Goal: Task Accomplishment & Management: Manage account settings

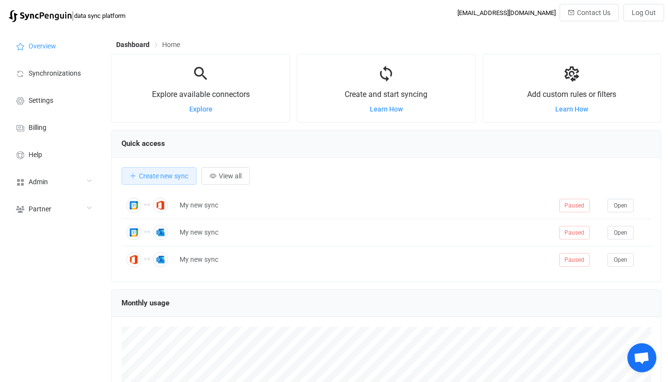
scroll to position [188, 550]
click at [50, 180] on div "Admin" at bounding box center [53, 181] width 97 height 27
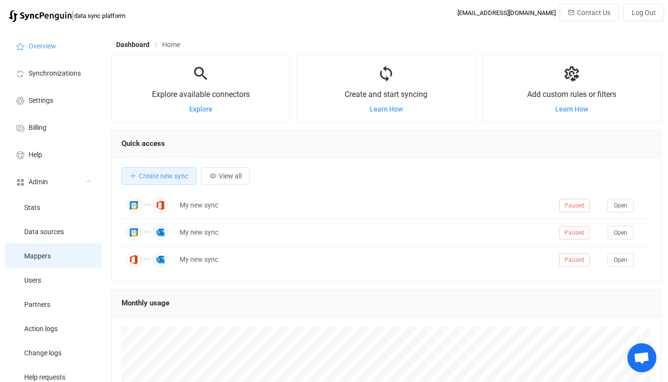
click at [50, 257] on span "Mappers" at bounding box center [37, 256] width 27 height 8
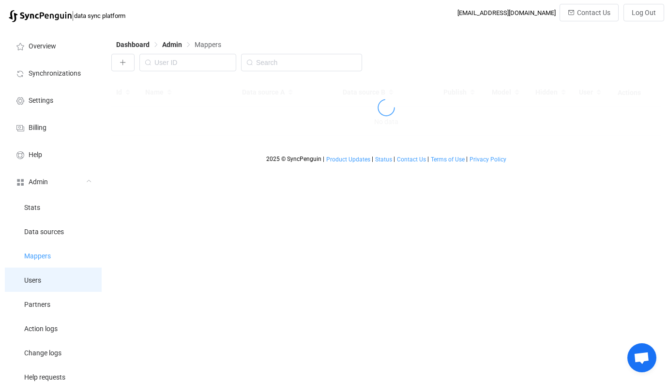
click at [51, 276] on li "Users" at bounding box center [53, 279] width 97 height 24
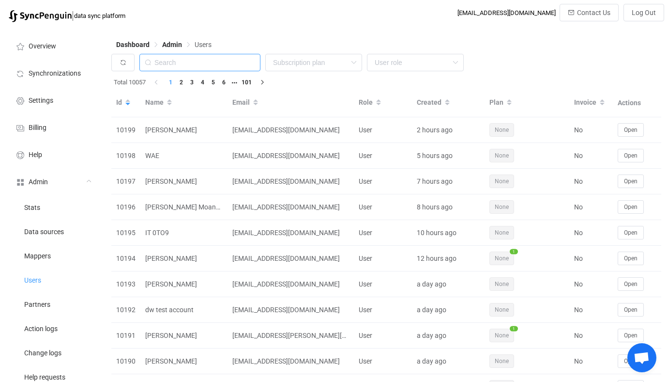
click at [231, 61] on input "text" at bounding box center [199, 62] width 121 height 17
paste input "[EMAIL_ADDRESS][DOMAIN_NAME]"
type input "[EMAIL_ADDRESS][DOMAIN_NAME]"
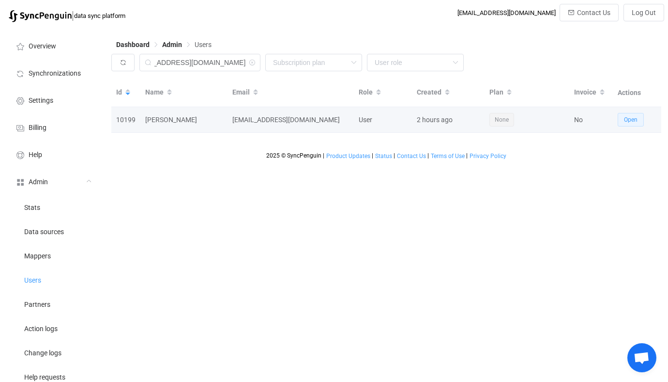
click at [623, 117] on button "Open" at bounding box center [631, 120] width 26 height 14
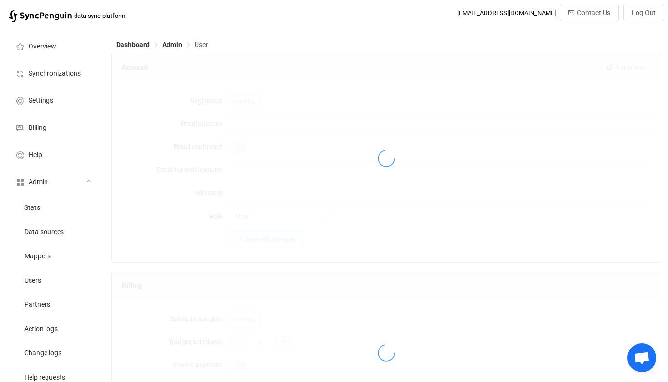
type input "[EMAIL_ADDRESS][DOMAIN_NAME]"
type input "[PERSON_NAME]"
type input "14"
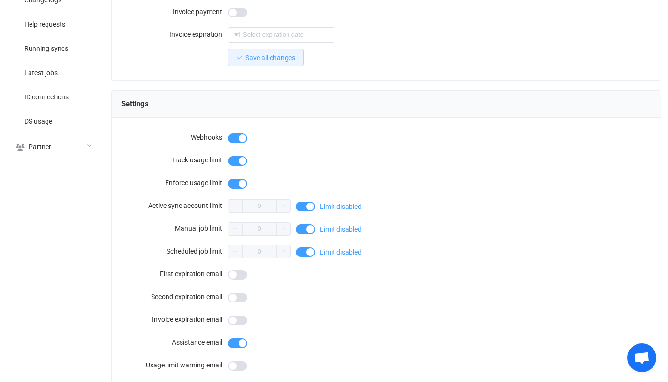
scroll to position [844, 0]
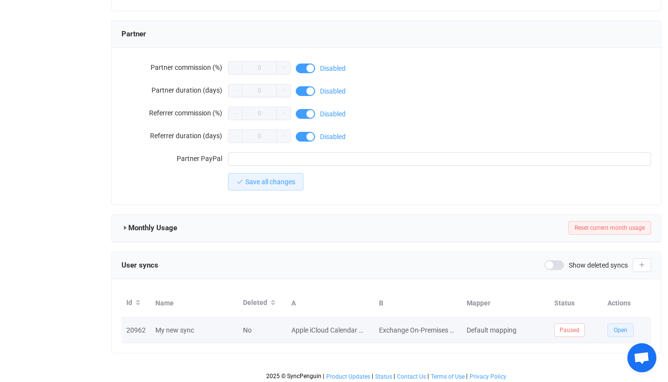
click at [612, 331] on button "Open" at bounding box center [621, 330] width 26 height 14
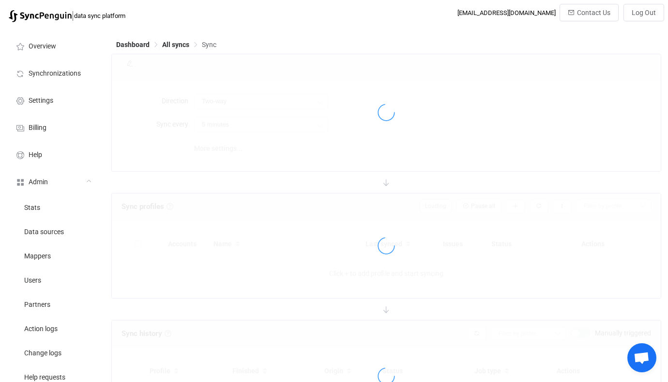
type input "iCloud → Exchange On-Premises"
type input "10 minutes"
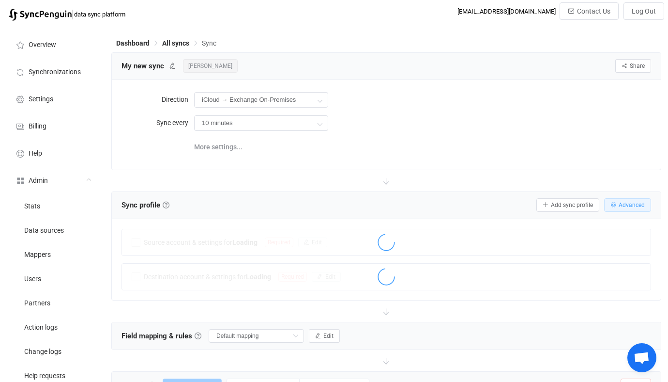
scroll to position [33, 0]
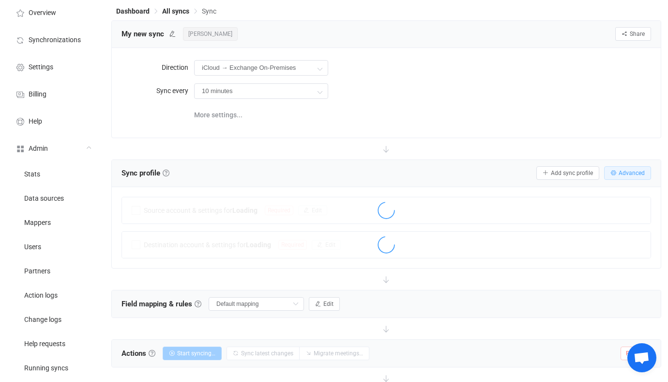
click at [621, 172] on span "Advanced" at bounding box center [632, 172] width 26 height 7
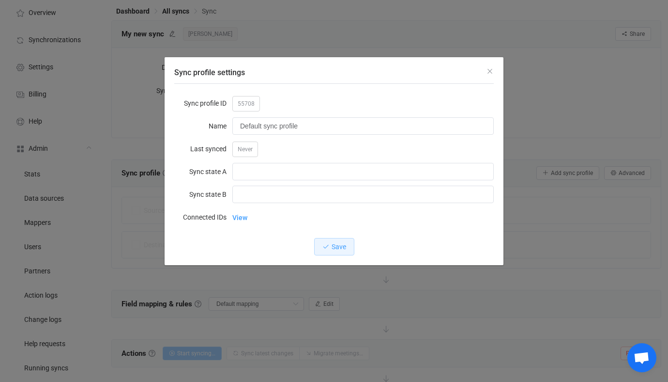
click at [248, 101] on span "55708" at bounding box center [246, 103] width 28 height 15
copy span "55708"
click at [150, 162] on div "Sync profile settings Sync profile ID 55708 Name Default sync profile Last sync…" at bounding box center [334, 191] width 668 height 382
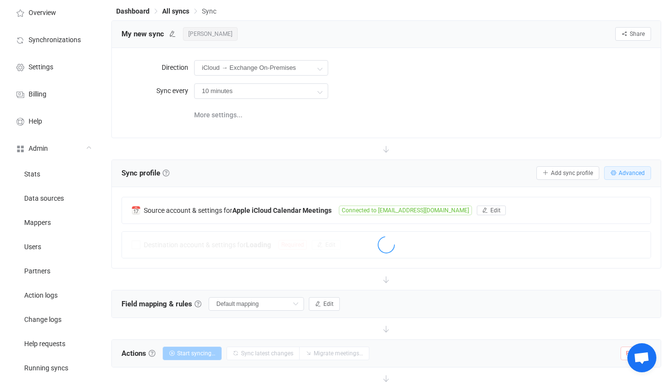
click at [618, 175] on button "Advanced" at bounding box center [627, 173] width 47 height 14
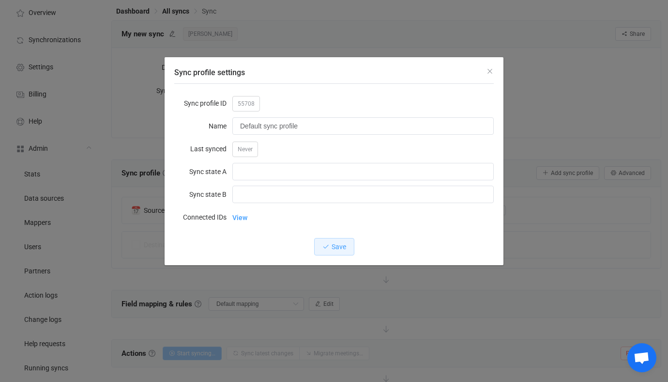
click at [434, 35] on div "Sync profile settings Sync profile ID 55708 Name Default sync profile Last sync…" at bounding box center [334, 191] width 668 height 382
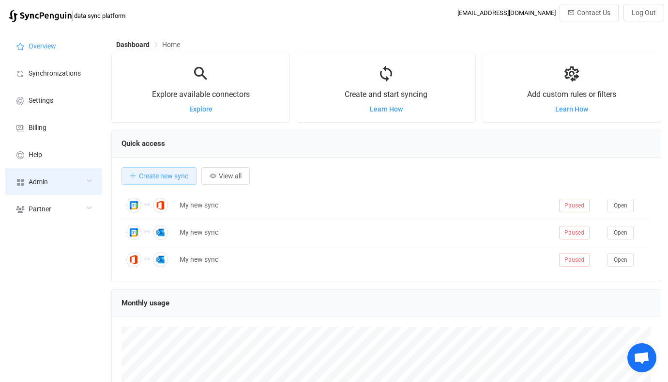
scroll to position [188, 550]
click at [43, 187] on div "Admin" at bounding box center [53, 181] width 97 height 27
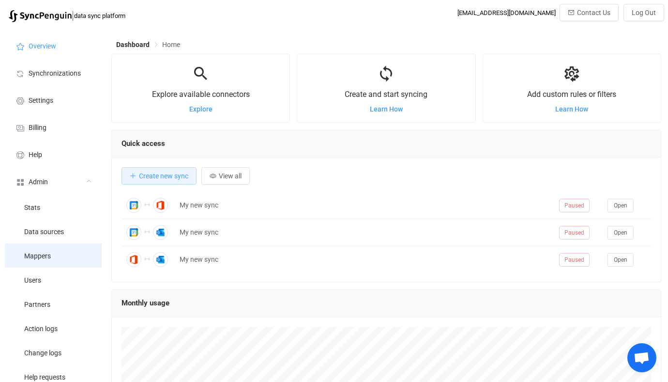
click at [55, 255] on li "Mappers" at bounding box center [53, 255] width 97 height 24
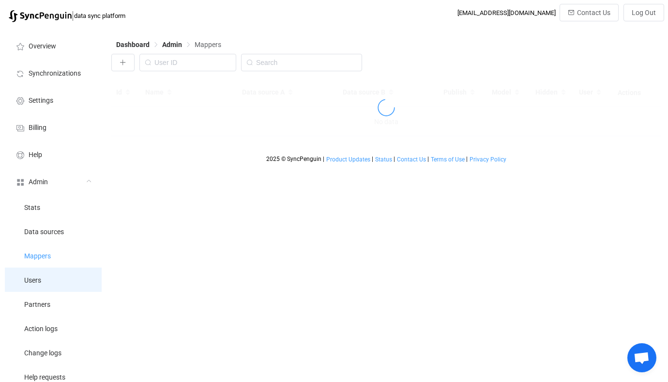
click at [60, 277] on li "Users" at bounding box center [53, 279] width 97 height 24
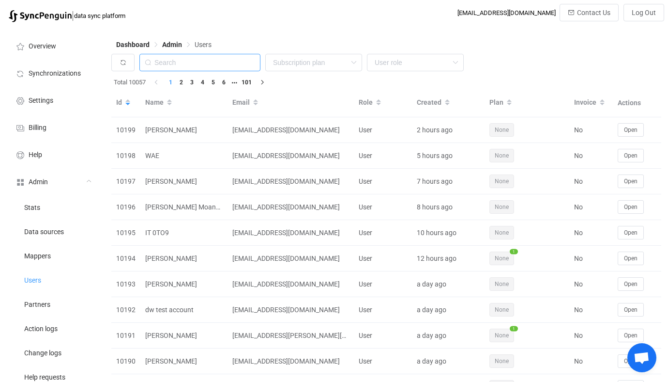
click at [222, 66] on input "text" at bounding box center [199, 62] width 121 height 17
paste input "service@theomshoppe.com"
type input "service@theomshoppe.com"
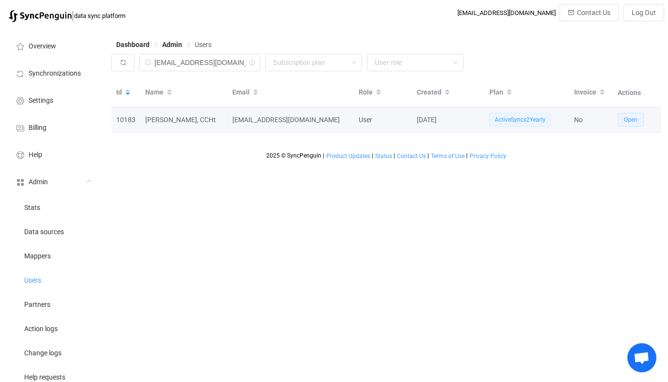
click at [627, 122] on span "Open" at bounding box center [631, 119] width 14 height 7
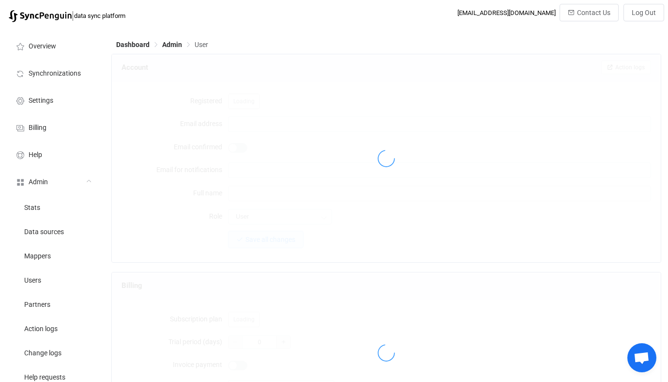
type input "service@theomshoppe.com"
type input "Beth Snyder, CCHt"
type input "14"
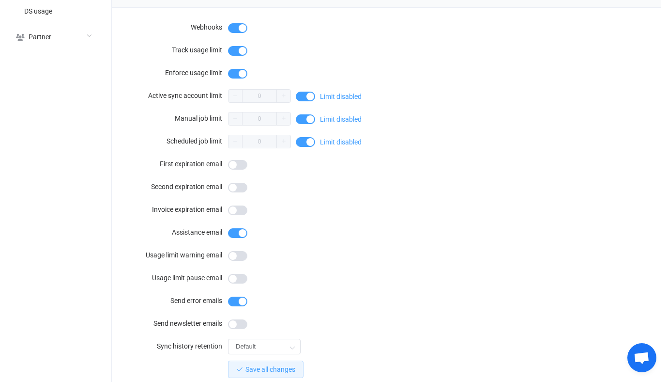
scroll to position [844, 0]
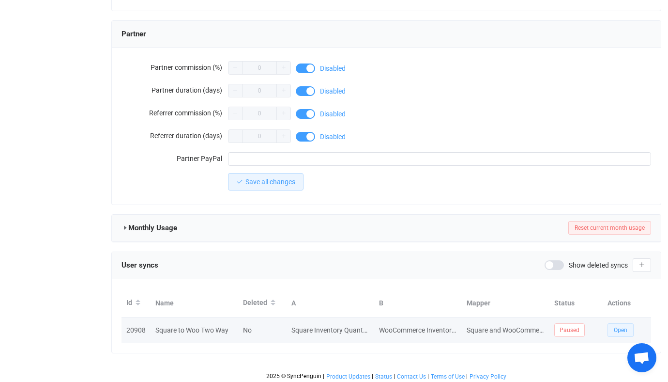
click at [628, 326] on button "Open" at bounding box center [621, 330] width 26 height 14
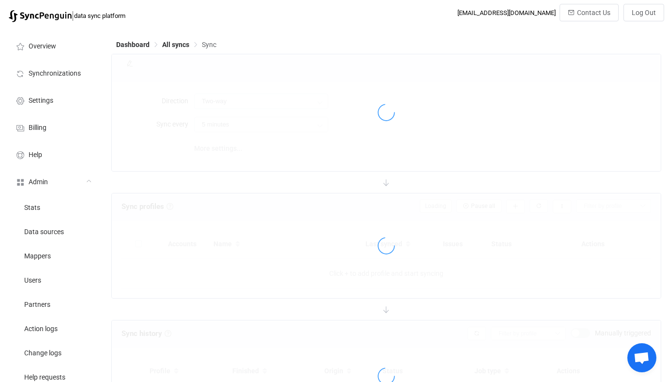
type input "10 minutes"
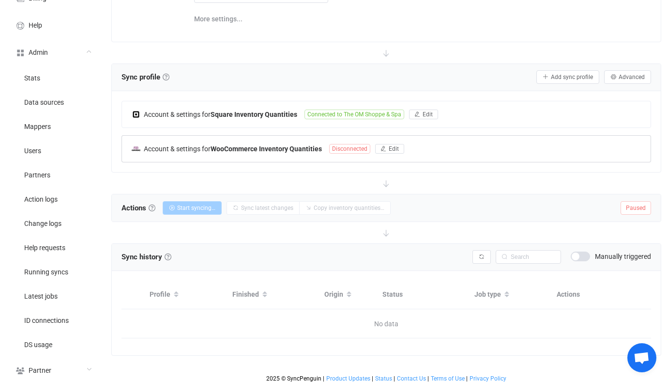
scroll to position [93, 0]
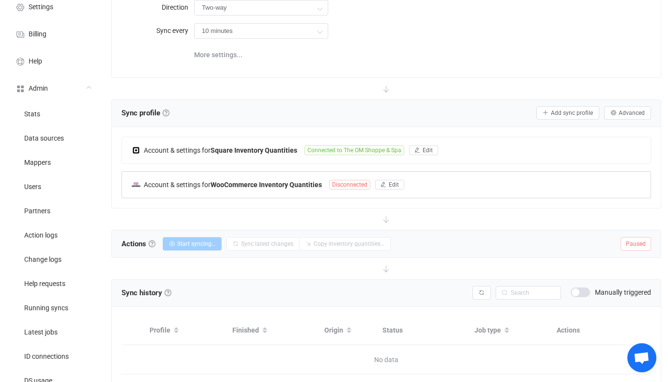
click at [313, 186] on b "WooCommerce Inventory Quantities" at bounding box center [266, 185] width 111 height 8
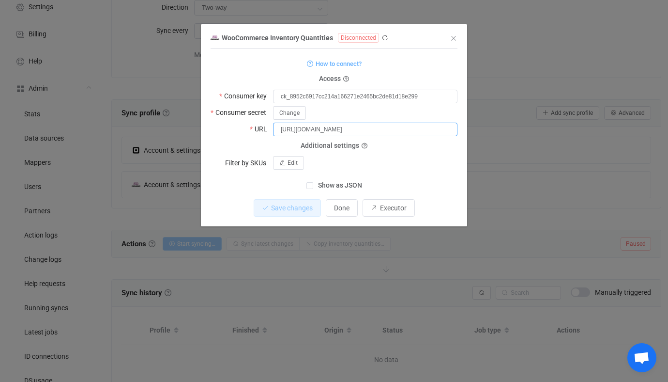
click at [362, 127] on input "https://www.theomshoppe.com" at bounding box center [365, 130] width 184 height 14
drag, startPoint x: 376, startPoint y: 128, endPoint x: 205, endPoint y: 128, distance: 170.9
click at [205, 128] on div "WooCommerce Inventory Quantities Disconnected 1 { { "consumerKey": "ck_8952c691…" at bounding box center [334, 128] width 266 height 195
click at [307, 308] on div "WooCommerce Inventory Quantities Disconnected 1 { { "consumerKey": "ck_8952c691…" at bounding box center [334, 191] width 668 height 382
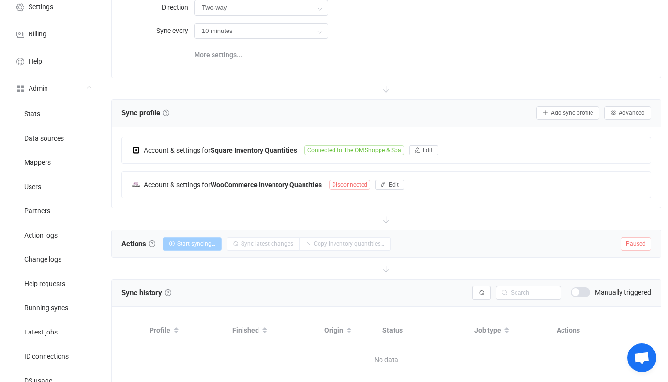
click at [262, 200] on div "Account & settings for Square Inventory Quantities Connected to The OM Shoppe &…" at bounding box center [386, 167] width 549 height 81
click at [270, 187] on div "Account & settings for WooCommerce Inventory Quantities" at bounding box center [231, 184] width 198 height 9
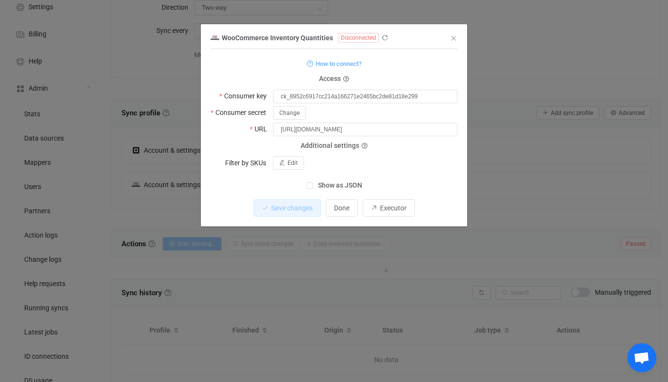
click at [126, 180] on div "WooCommerce Inventory Quantities Disconnected 1 { { "consumerKey": "ck_8952c691…" at bounding box center [334, 191] width 668 height 382
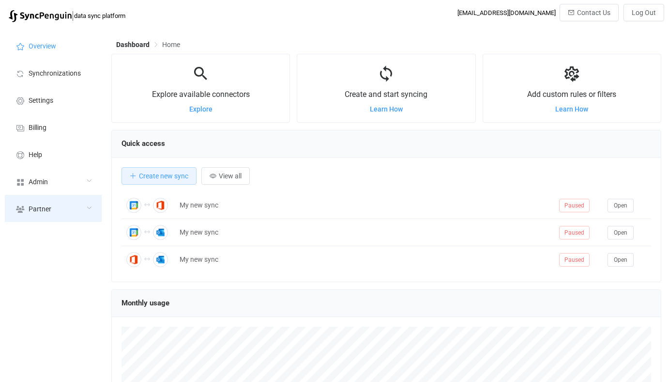
scroll to position [188, 550]
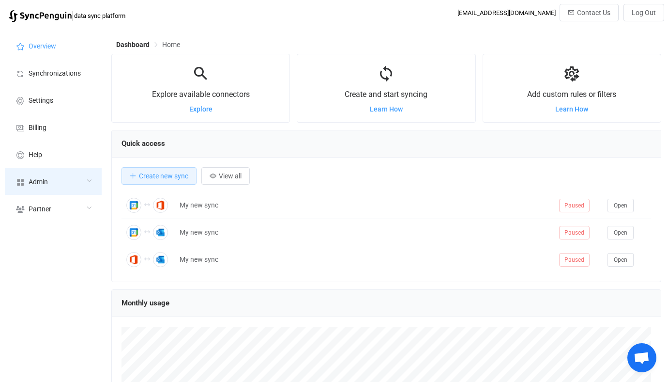
click at [59, 174] on div "Admin" at bounding box center [53, 181] width 97 height 27
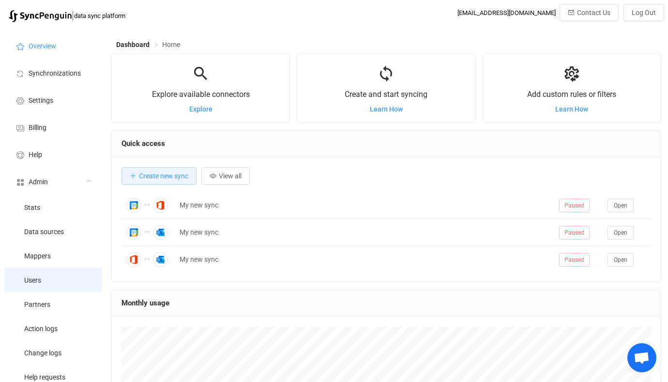
click at [58, 285] on li "Users" at bounding box center [53, 279] width 97 height 24
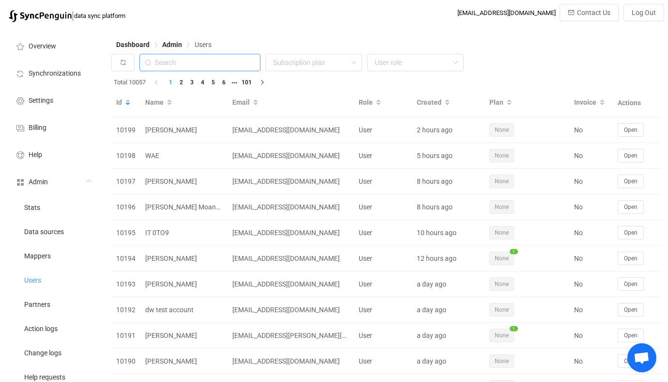
click at [223, 54] on input "text" at bounding box center [199, 62] width 121 height 17
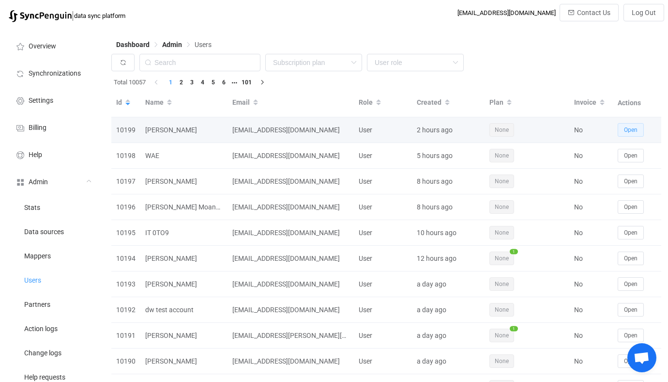
click at [620, 128] on button "Open" at bounding box center [631, 130] width 26 height 14
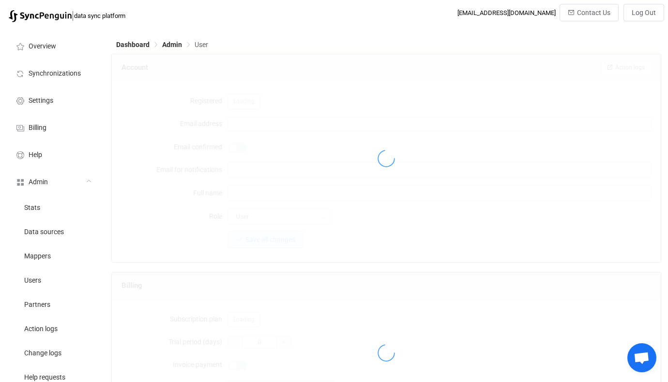
type input "[EMAIL_ADDRESS][DOMAIN_NAME]"
type input "[PERSON_NAME]"
type input "14"
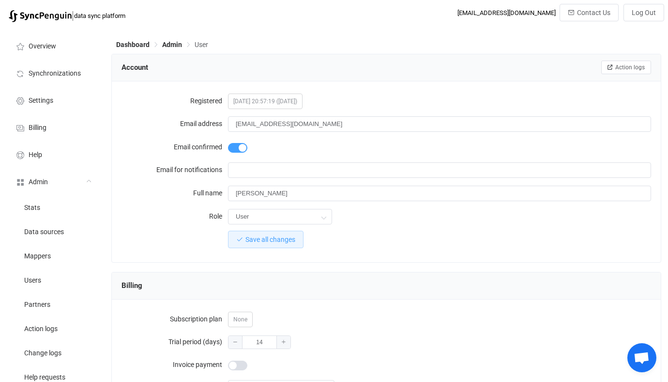
click at [311, 152] on div at bounding box center [439, 146] width 423 height 19
click at [313, 193] on input "[PERSON_NAME]" at bounding box center [439, 192] width 423 height 15
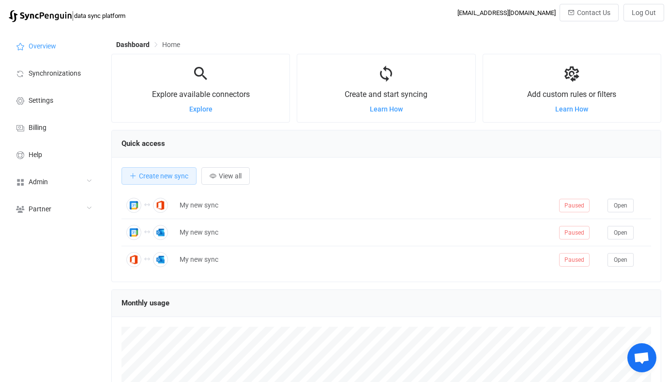
scroll to position [188, 550]
click at [82, 173] on div "Admin" at bounding box center [53, 181] width 97 height 27
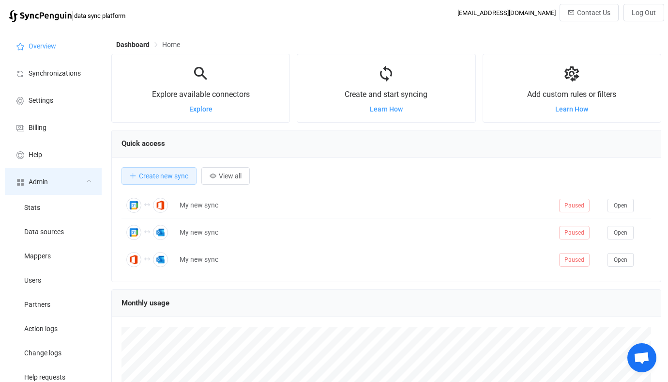
click at [82, 175] on div "Admin" at bounding box center [53, 181] width 97 height 27
click at [80, 181] on div "Admin" at bounding box center [53, 181] width 97 height 27
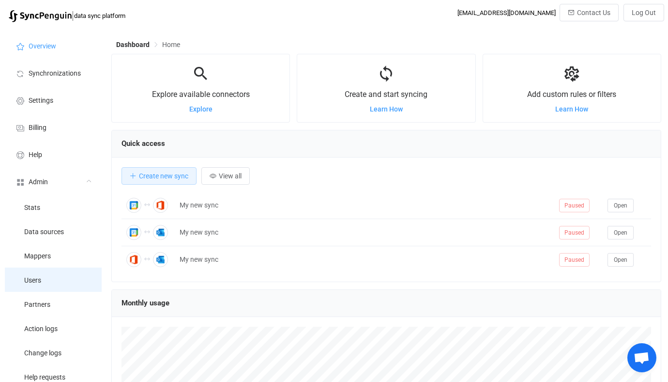
click at [55, 286] on li "Users" at bounding box center [53, 279] width 97 height 24
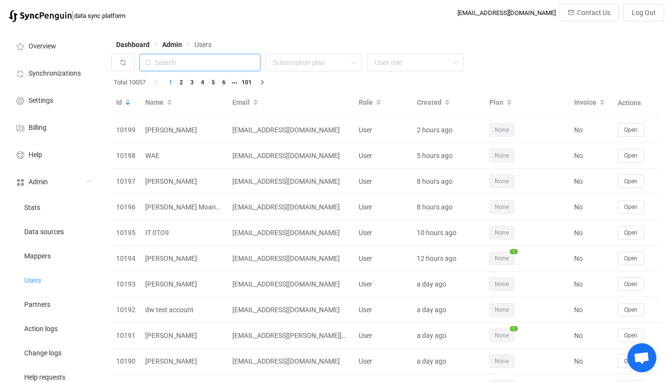
click at [209, 65] on input "text" at bounding box center [199, 62] width 121 height 17
paste input "kate@preservedgoods.com"
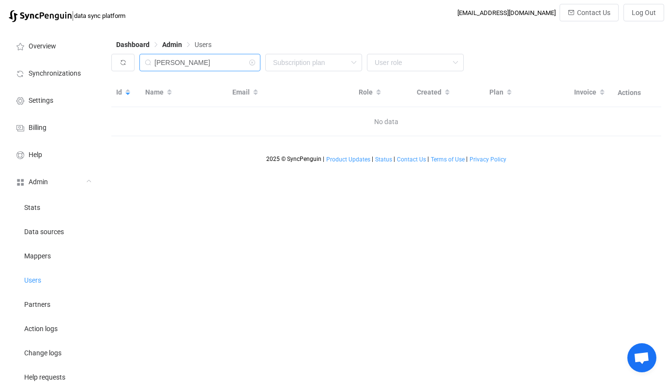
type input "elizabeth"
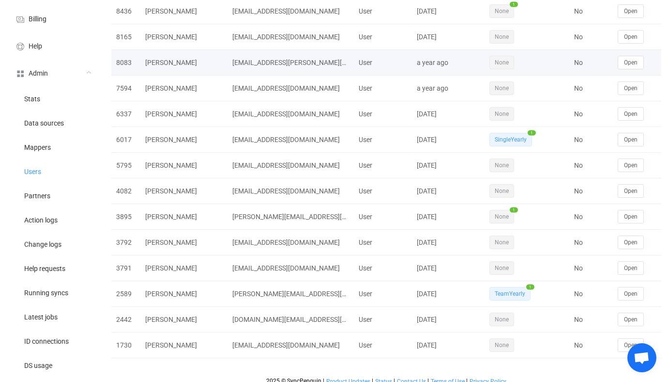
scroll to position [109, 0]
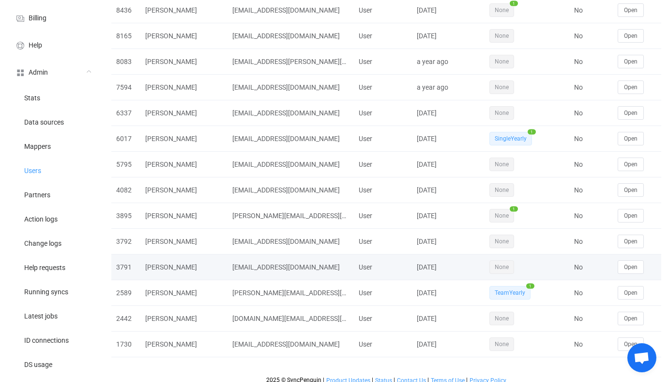
click at [618, 279] on td "Open" at bounding box center [637, 267] width 48 height 26
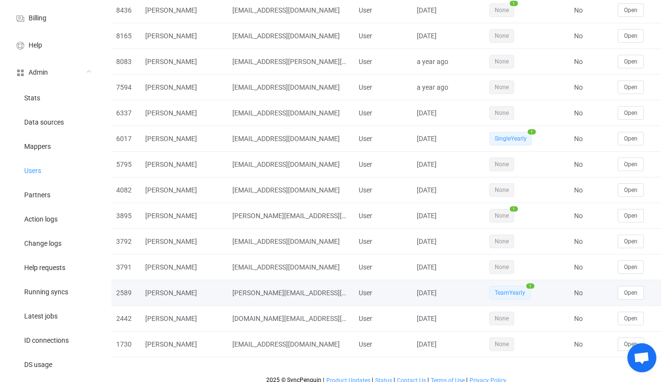
click at [618, 285] on td "Open" at bounding box center [637, 293] width 48 height 26
click at [621, 288] on button "Open" at bounding box center [631, 293] width 26 height 14
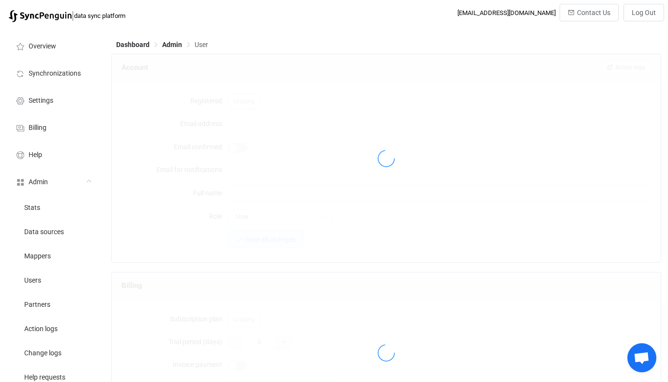
type input "elizabeth@preservedgoods.com"
type input "Elizabeth Vecchiarelli"
type input "14"
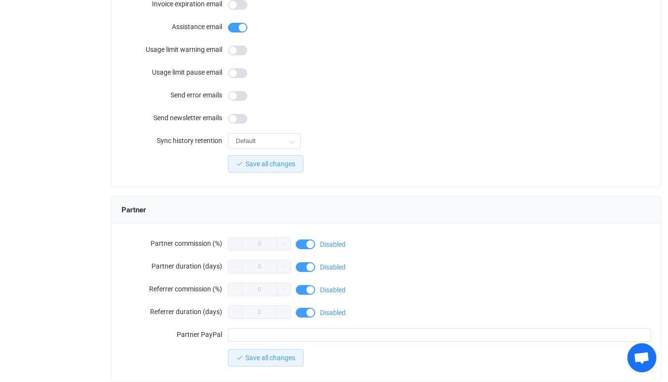
scroll to position [869, 0]
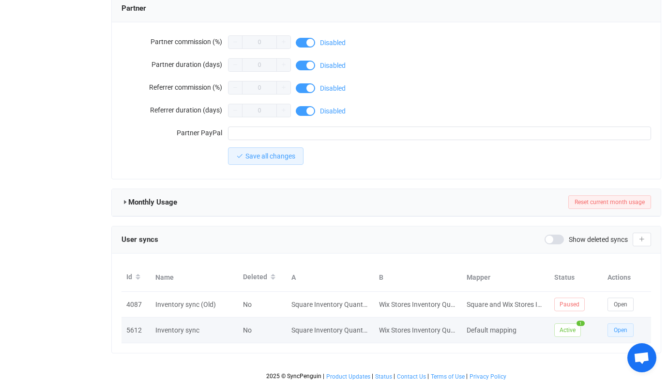
click at [621, 326] on span "Open" at bounding box center [621, 329] width 14 height 7
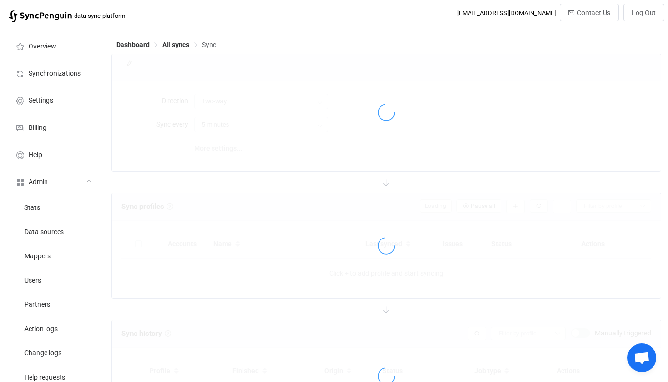
type input "2 hours"
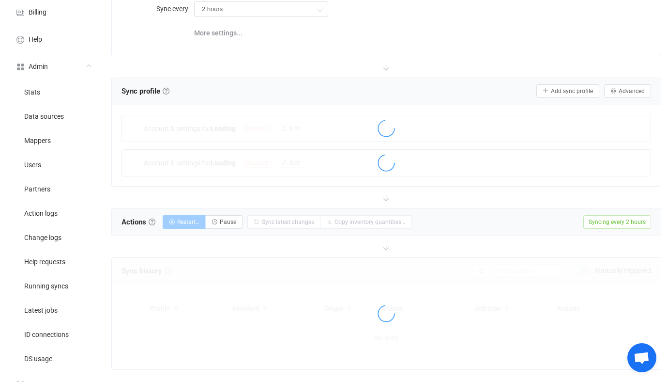
scroll to position [116, 0]
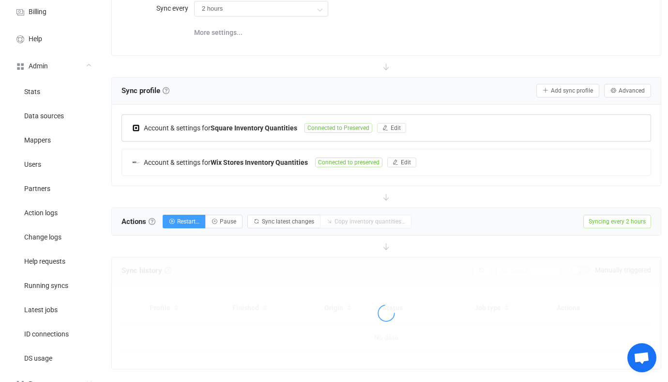
click at [249, 118] on div "Account & settings for Square Inventory Quantities Connected to Preserved Edit" at bounding box center [386, 128] width 529 height 26
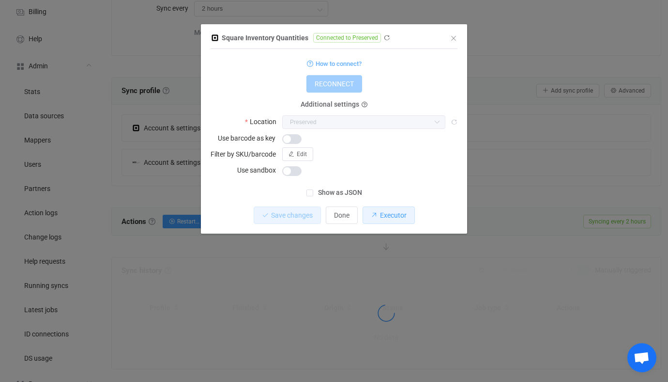
click at [395, 213] on span "Executor" at bounding box center [393, 215] width 27 height 8
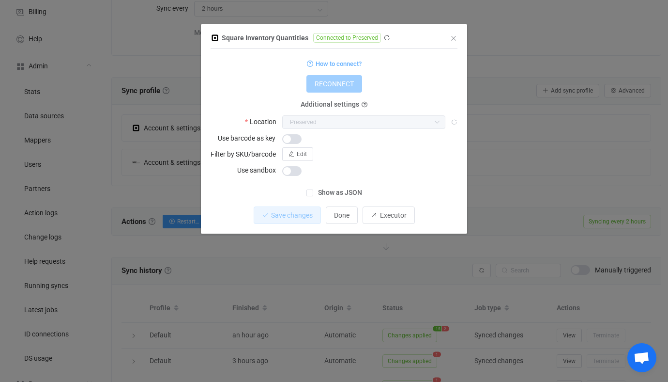
click at [393, 255] on div "Square Inventory Quantities Connected to Preserved 1 { { "refreshToken": "***",…" at bounding box center [334, 191] width 668 height 382
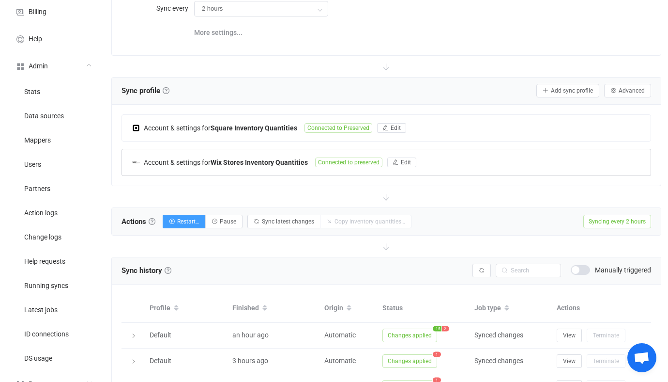
click at [253, 158] on b "Wix Stores Inventory Quantities" at bounding box center [259, 162] width 97 height 8
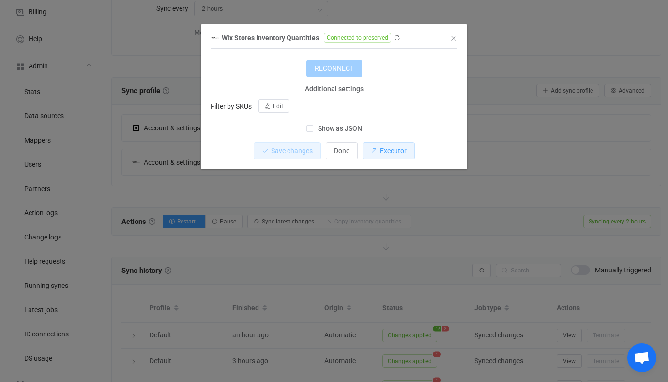
click at [384, 148] on span "Executor" at bounding box center [393, 151] width 27 height 8
click at [580, 118] on div "Wix Stores Inventory Quantities Connected to preserved 1 { { "refreshToken": "O…" at bounding box center [334, 191] width 668 height 382
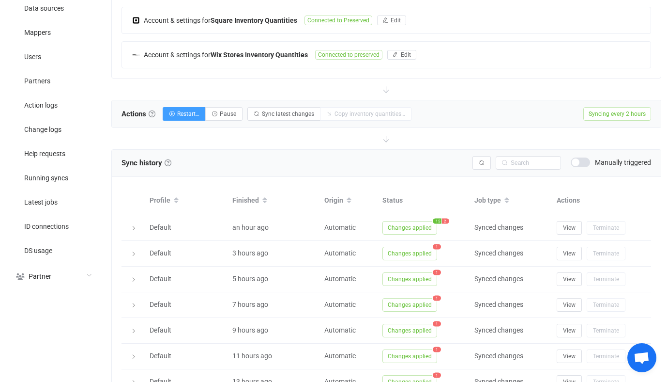
scroll to position [281, 0]
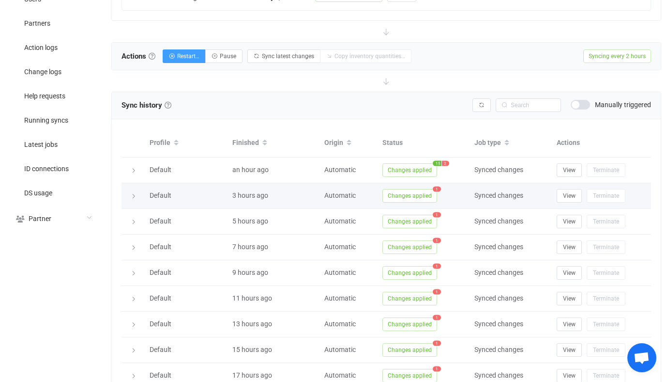
click at [399, 193] on span "Changes applied" at bounding box center [410, 196] width 55 height 14
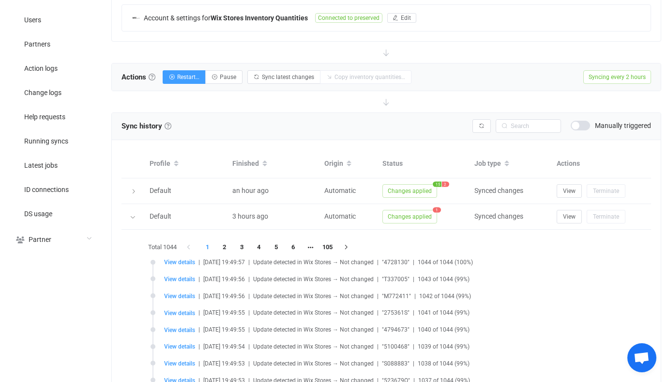
scroll to position [260, 0]
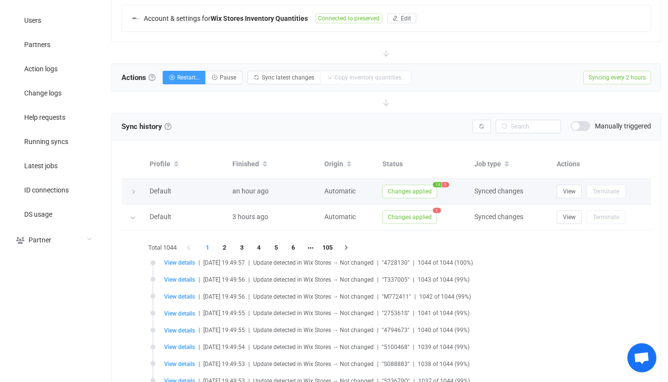
click at [419, 193] on span "Changes applied" at bounding box center [410, 191] width 55 height 14
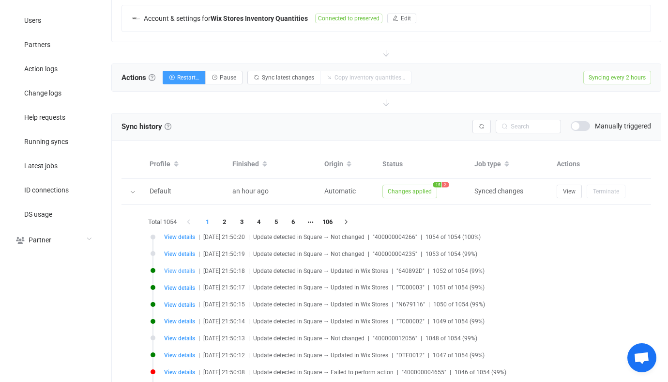
click at [177, 272] on span "View details" at bounding box center [179, 270] width 31 height 7
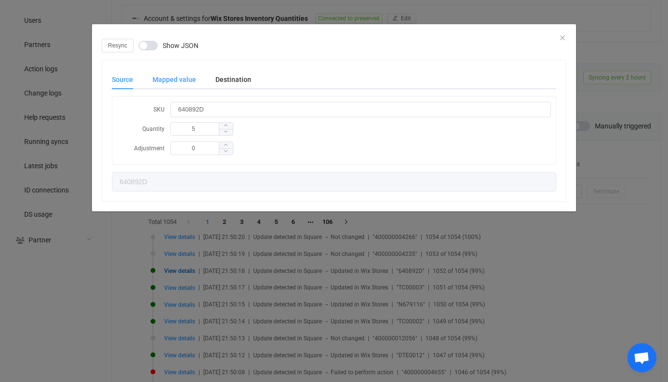
click at [166, 80] on div "Mapped value" at bounding box center [174, 79] width 63 height 19
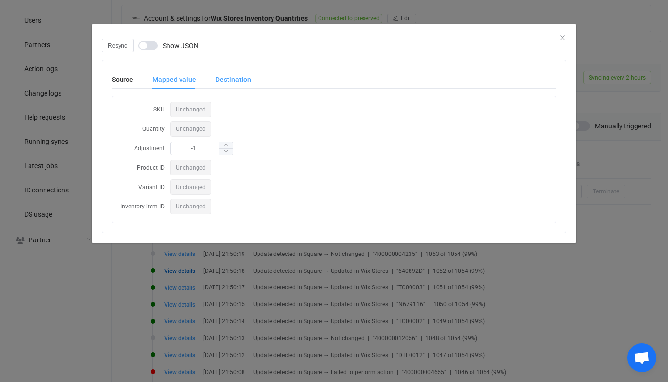
click at [245, 79] on div "Destination" at bounding box center [229, 79] width 46 height 19
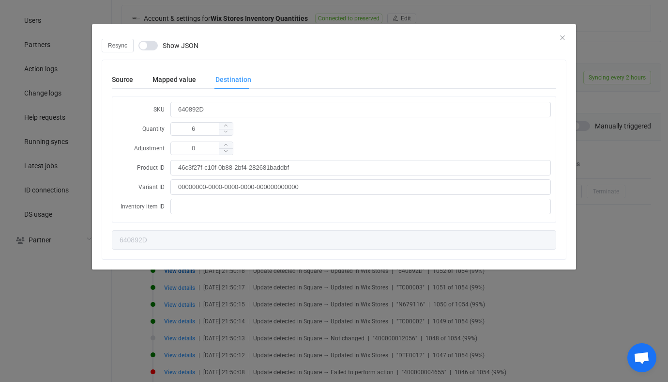
click at [62, 166] on div "Resync Show JSON Source Mapped value Destination SKU 640892D Quantity 5 Adjustm…" at bounding box center [334, 191] width 668 height 382
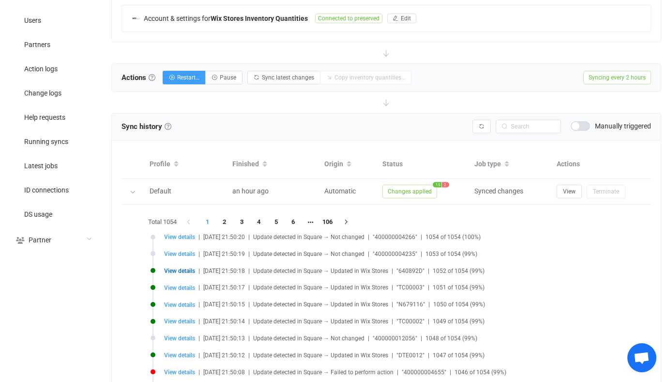
click at [173, 325] on li "View details | 2025-08-13 21:50:14 | Update detected in Square → Updated in Wix…" at bounding box center [389, 327] width 476 height 17
click at [169, 320] on span "View details" at bounding box center [179, 321] width 31 height 7
type input "TC00002"
type input "3"
type input "TC00002"
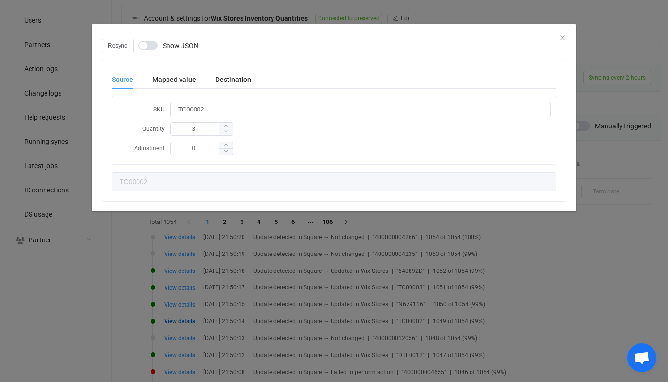
click at [178, 48] on span "Show JSON" at bounding box center [181, 45] width 36 height 7
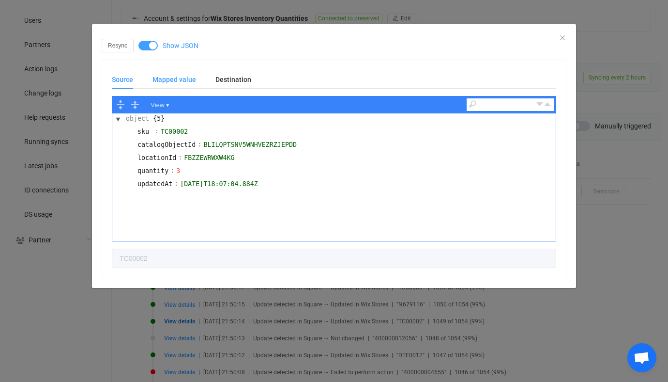
click at [184, 75] on div "Mapped value" at bounding box center [174, 79] width 63 height 19
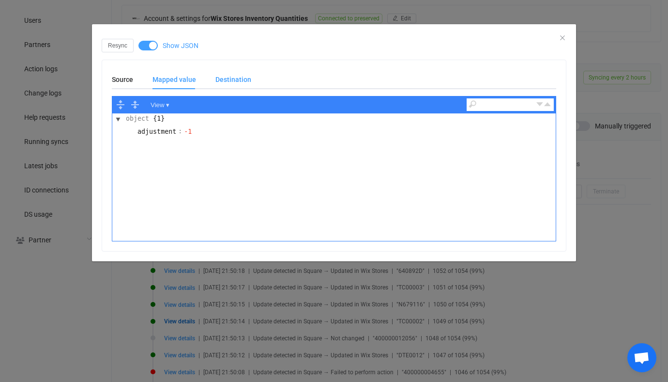
click at [241, 72] on div "Destination" at bounding box center [229, 79] width 46 height 19
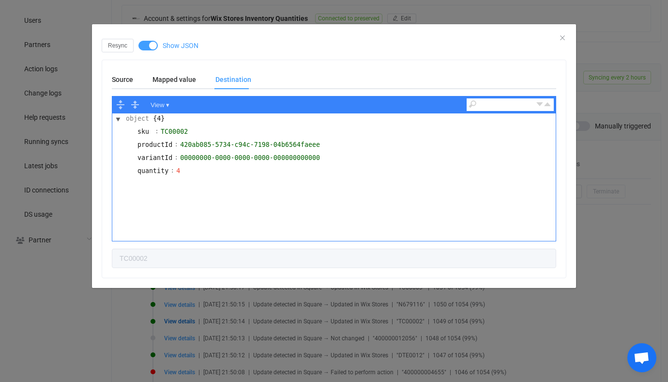
click at [219, 373] on div "Resync Show JSON Source Mapped value Destination View ▾ object {5} sku : TC0000…" at bounding box center [334, 191] width 668 height 382
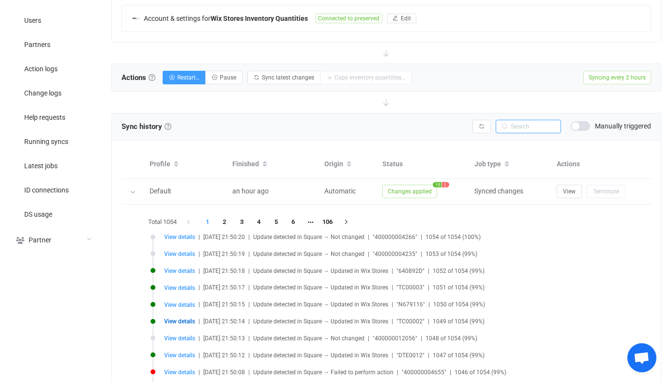
click at [541, 124] on input "text" at bounding box center [528, 127] width 65 height 14
paste input "rsmith@coreintegratedtechnologies.com"
type input "rsmith@coreintegratedtechnologies.com"
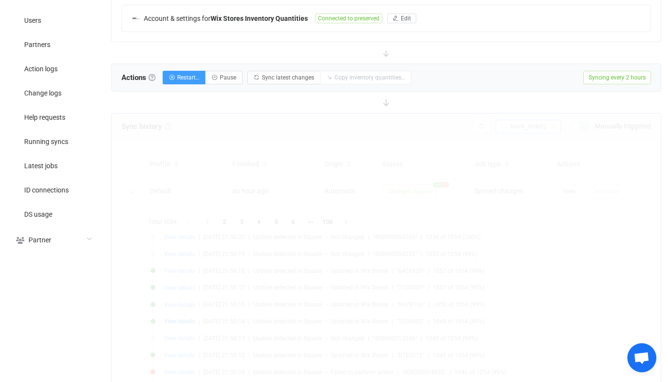
scroll to position [136, 0]
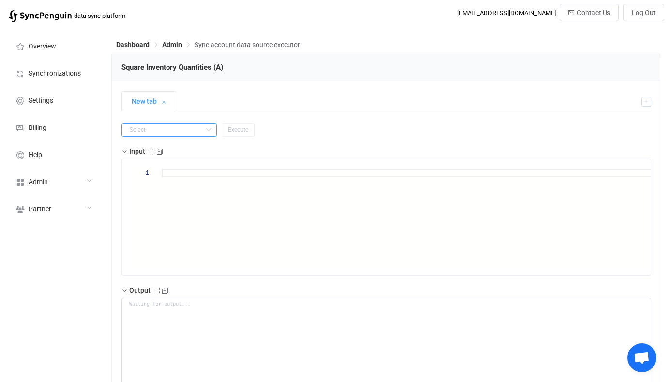
click at [170, 126] on input "text" at bounding box center [169, 130] width 95 height 14
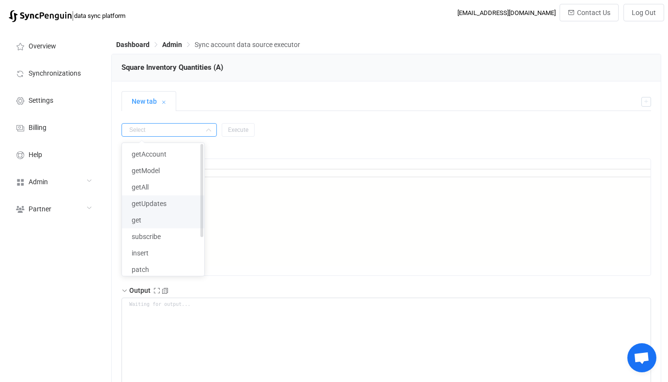
click at [153, 220] on li "get" at bounding box center [163, 220] width 82 height 16
type input "get"
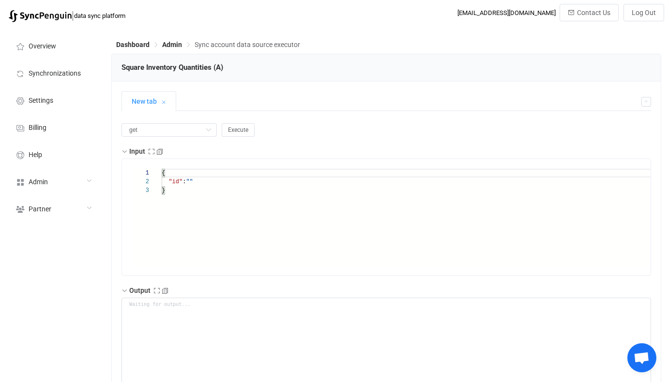
paste textarea "C987485"
type textarea "{ "id": "C987485" }"
click at [234, 133] on span "Execute" at bounding box center [238, 129] width 20 height 7
type textarea "{ "statusCode": 200, "output": { "value": { "sku": "C987485", "catalogObjectId"…"
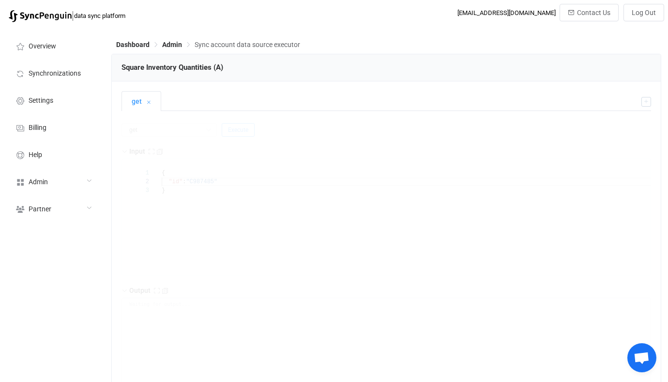
type textarea "Output saved to the file"
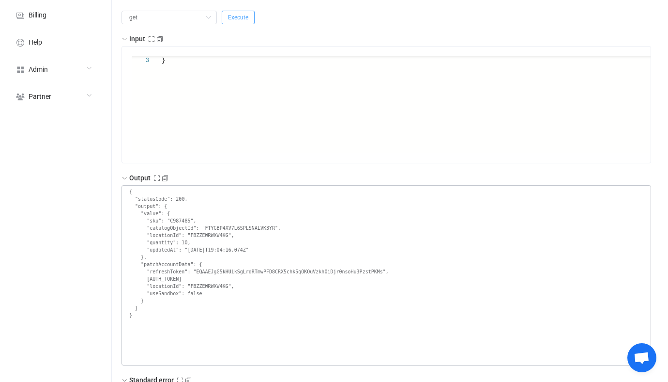
scroll to position [87, 0]
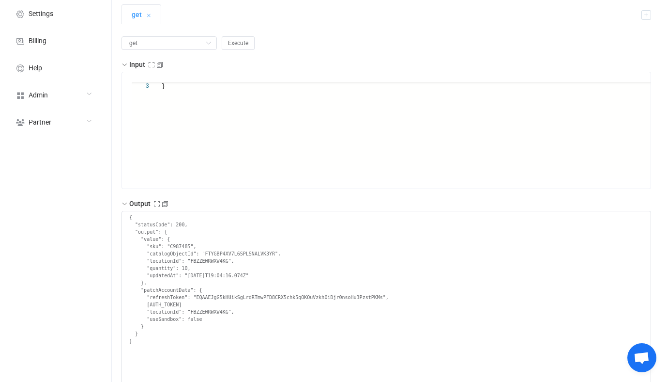
click at [163, 50] on div "get Execute Input 3 } { "id": "C987485" } Output { "statusCode": 200, "output":…" at bounding box center [387, 342] width 530 height 613
click at [169, 41] on input "get" at bounding box center [169, 43] width 95 height 14
click at [548, 11] on div "get" at bounding box center [379, 14] width 515 height 20
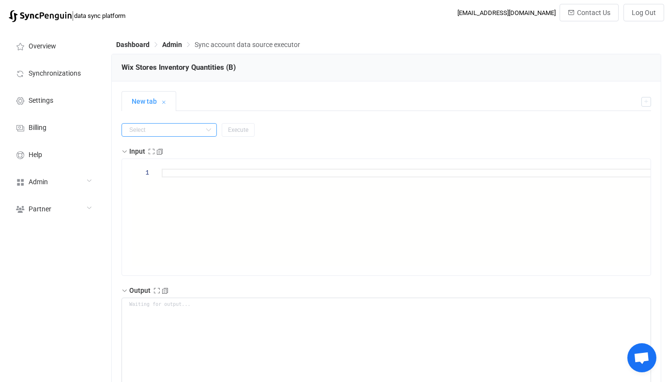
click at [173, 126] on input "text" at bounding box center [169, 130] width 95 height 14
click at [167, 210] on li "getUpdates" at bounding box center [163, 203] width 82 height 16
type input "getUpdates"
type textarea "{ "lastSync": "2000-01-01T00:00:00.000Z" }"
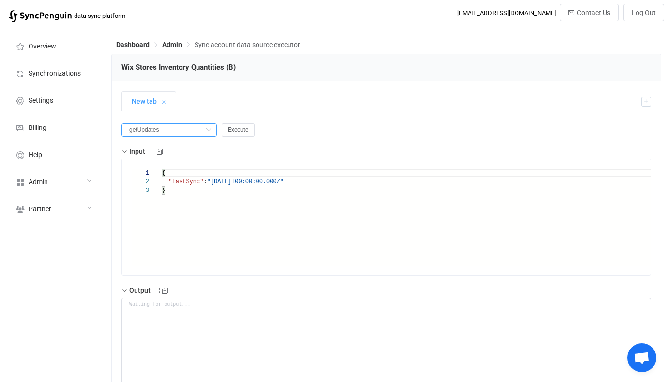
click at [170, 126] on input "getUpdates" at bounding box center [169, 130] width 95 height 14
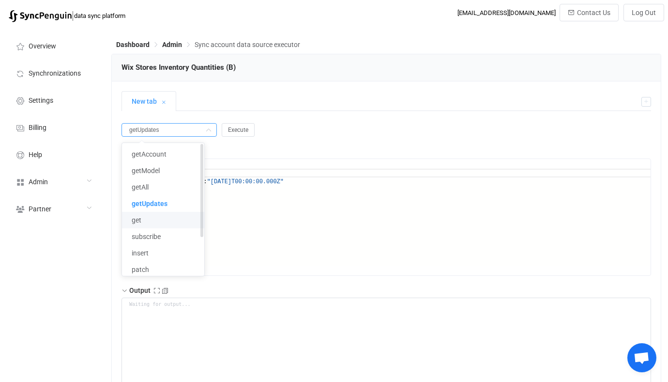
click at [162, 215] on li "get" at bounding box center [163, 220] width 82 height 16
type input "get"
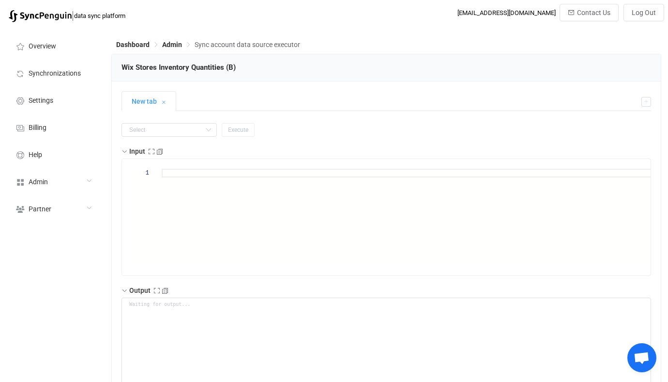
click at [169, 137] on input "text" at bounding box center [169, 130] width 95 height 14
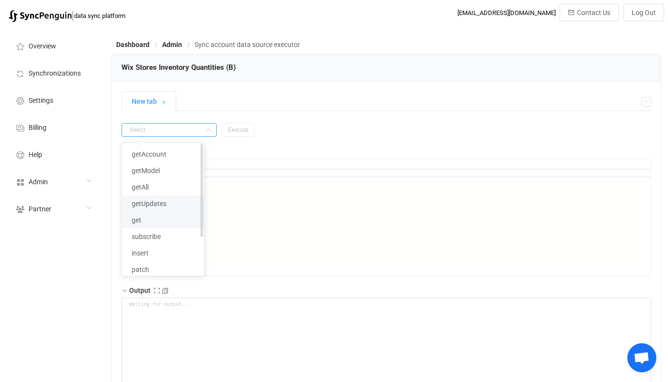
click at [154, 213] on li "get" at bounding box center [163, 220] width 82 height 16
type input "get"
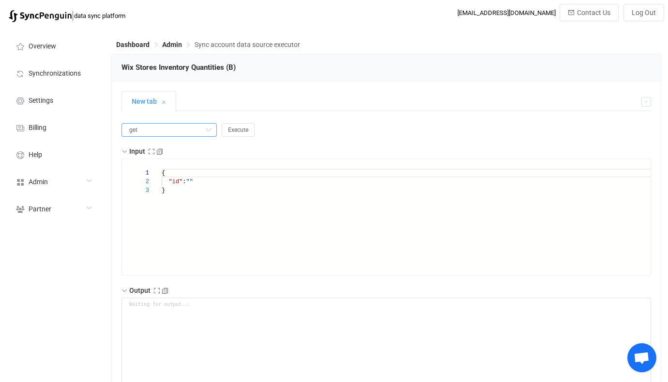
click at [154, 213] on div "1 2 3" at bounding box center [147, 226] width 30 height 114
click at [193, 181] on span """" at bounding box center [189, 181] width 7 height 7
paste textarea "C987485"
type textarea "{ "id": "C987485" }"
click at [227, 136] on button "Execute" at bounding box center [238, 130] width 33 height 14
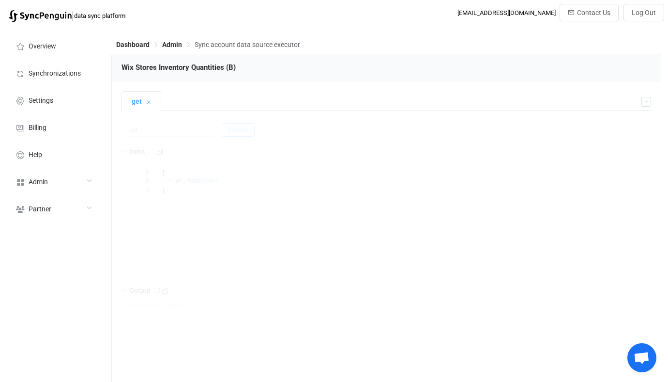
type textarea "{ "value": { "sku": "C987485", "productId": "a19d82cd-ef13-1bbe-79cb-ad0a47e7d8…"
type textarea "Output saved to the file"
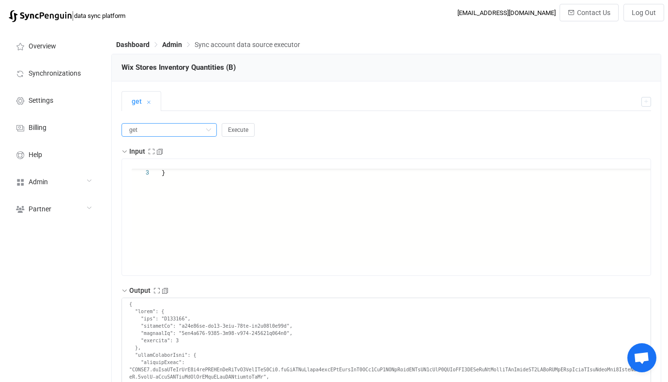
click at [177, 129] on input "get" at bounding box center [169, 130] width 95 height 14
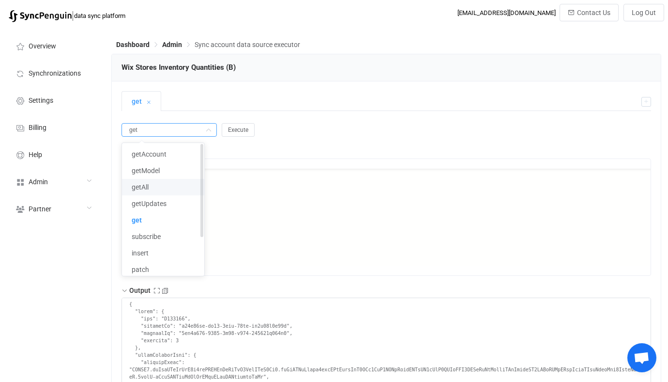
click at [153, 188] on li "getAll" at bounding box center [163, 187] width 82 height 16
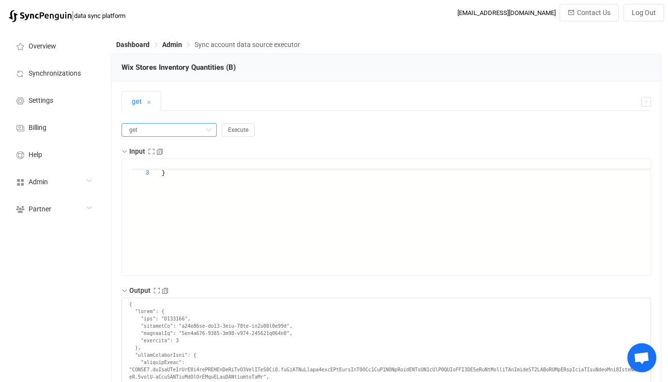
type input "getAll"
click at [229, 135] on button "Execute" at bounding box center [238, 130] width 33 height 14
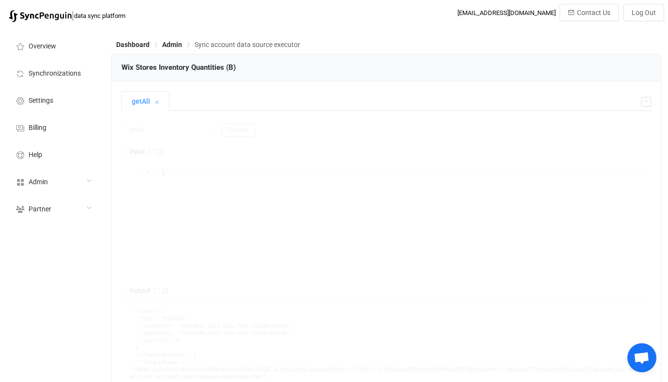
scroll to position [8, 0]
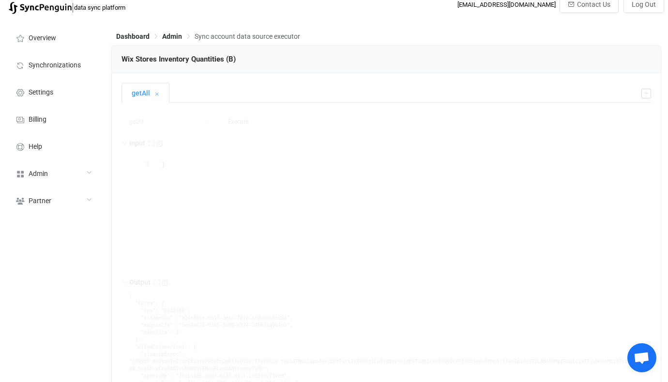
type textarea "{ "nextSync": "2025-08-13T20:00:47.820Z", "entries": [ { "id": "G288786", "type…"
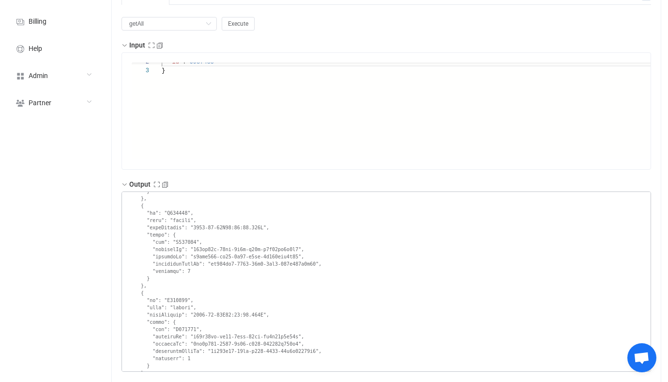
scroll to position [10303, 0]
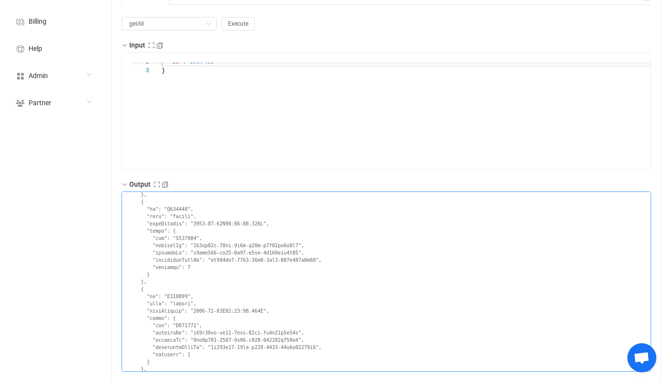
click at [174, 294] on textarea at bounding box center [387, 281] width 530 height 180
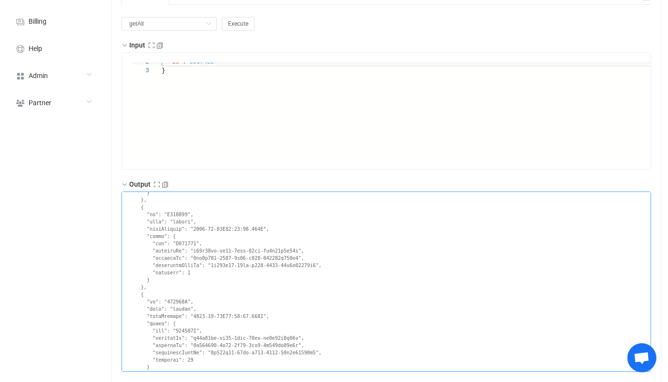
scroll to position [10385, 0]
click at [172, 212] on textarea at bounding box center [387, 281] width 530 height 180
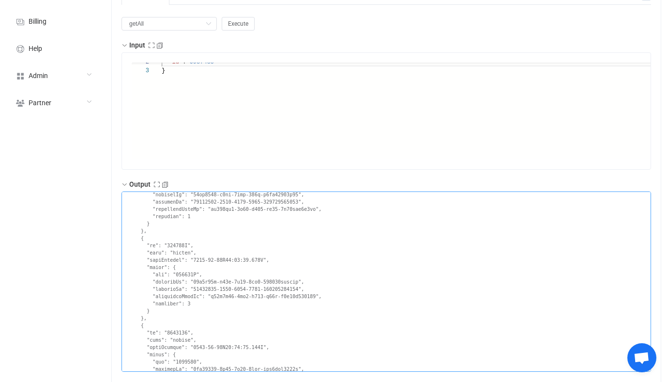
scroll to position [15249, 0]
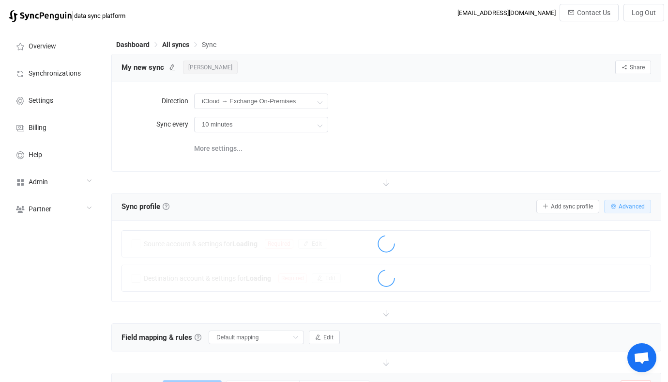
click at [632, 203] on span "Advanced" at bounding box center [632, 206] width 26 height 7
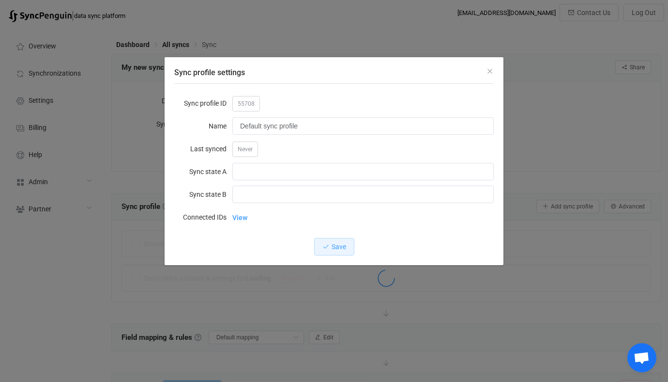
click at [118, 167] on div "Sync profile settings Sync profile ID 55708 Name Default sync profile Last sync…" at bounding box center [334, 191] width 668 height 382
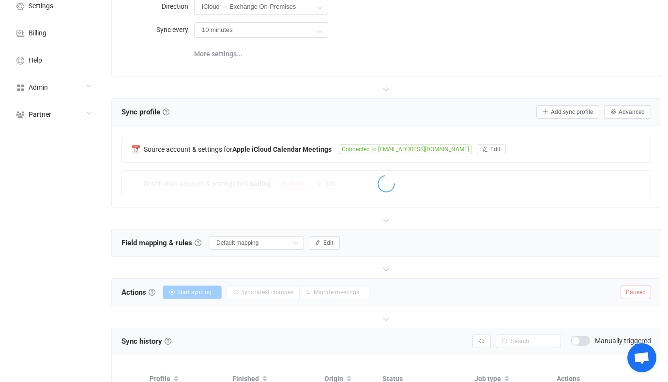
scroll to position [98, 0]
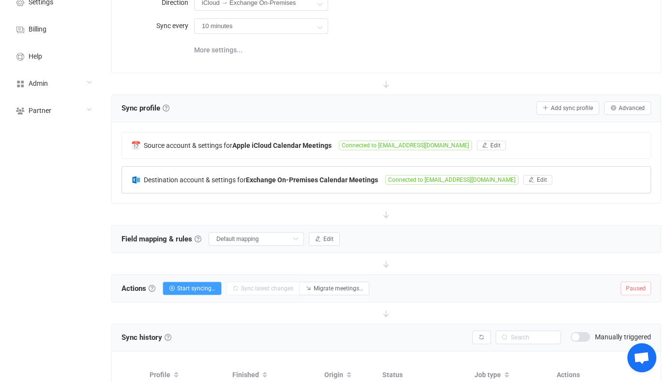
click at [399, 185] on div "Destination account & settings for Exchange On-Premises Calendar Meetings Conne…" at bounding box center [386, 180] width 529 height 26
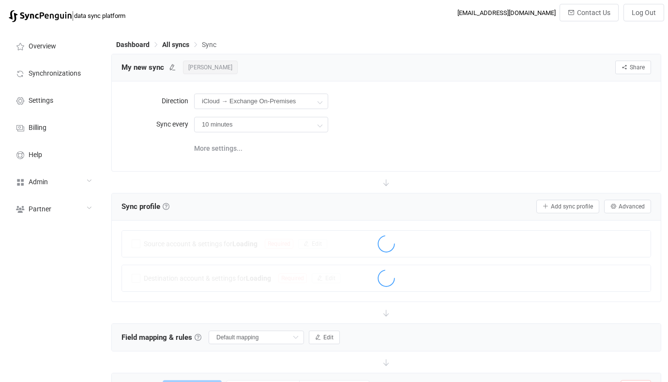
scroll to position [98, 0]
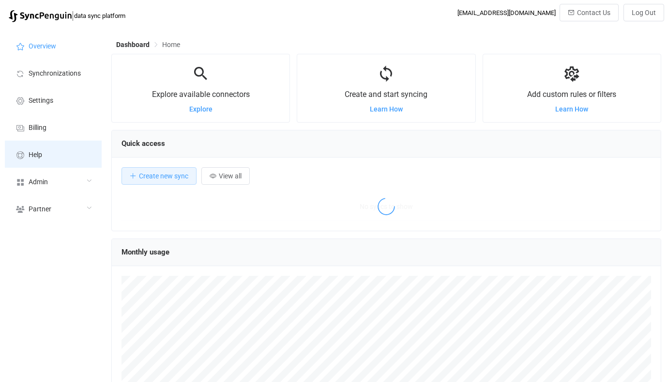
scroll to position [188, 550]
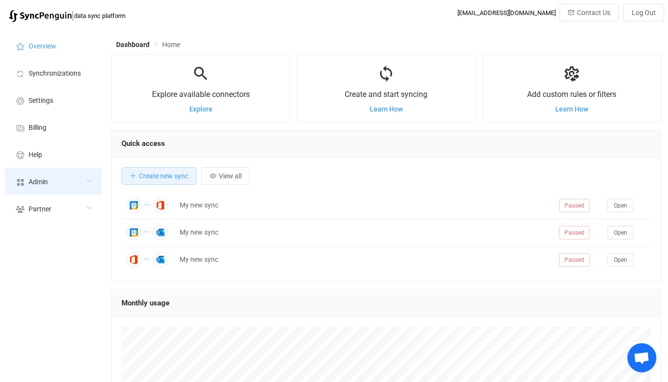
click at [33, 180] on span "Admin" at bounding box center [38, 182] width 19 height 8
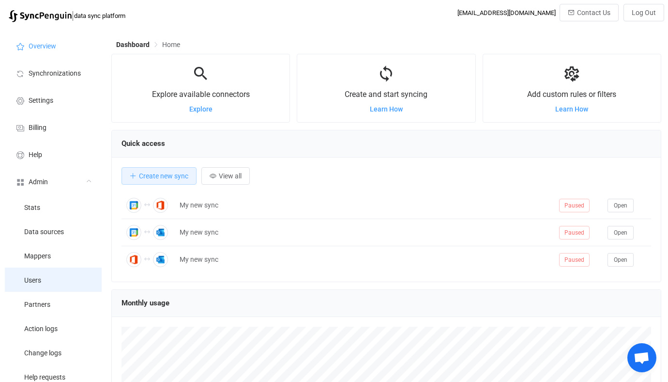
click at [56, 289] on li "Users" at bounding box center [53, 279] width 97 height 24
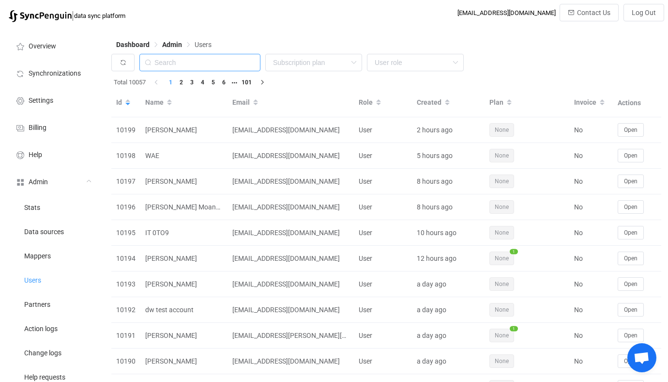
click at [180, 69] on input "text" at bounding box center [199, 62] width 121 height 17
type input "[PERSON_NAME]"
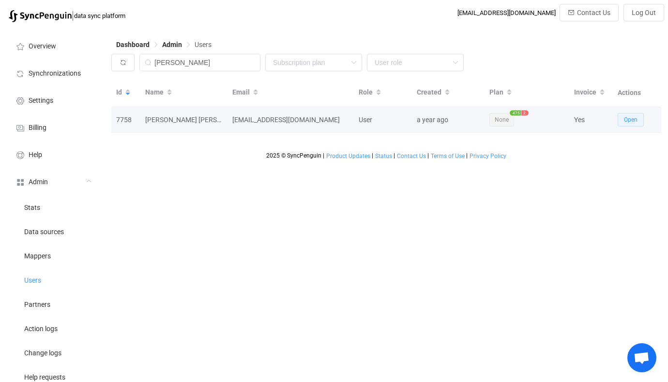
click at [625, 119] on span "Open" at bounding box center [631, 119] width 14 height 7
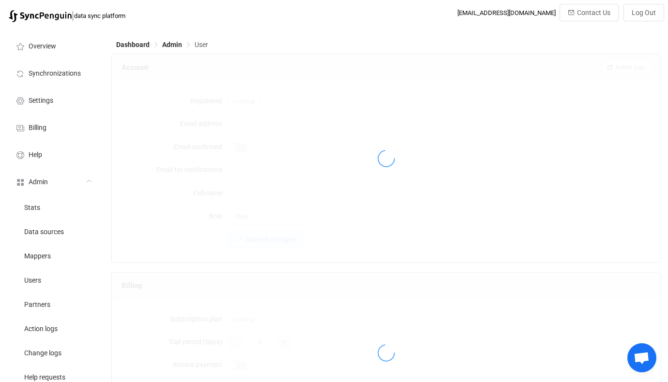
type input "it@clarksonevans.co.uk"
type input "Clarkson Evans IT"
type input "14"
type input "2025-09-30"
type input "475"
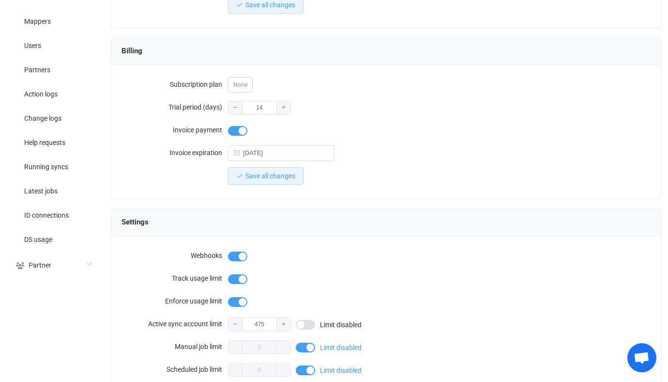
scroll to position [231, 0]
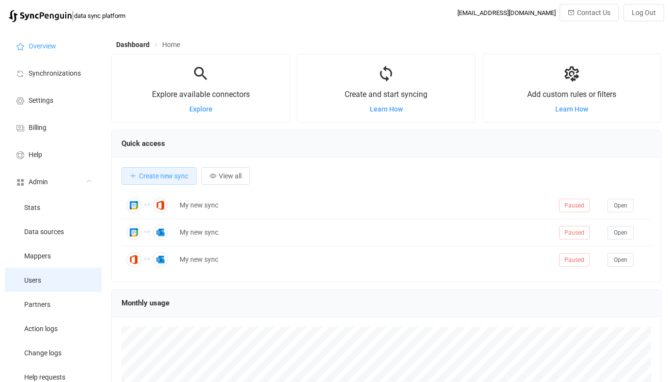
scroll to position [188, 550]
click at [55, 274] on li "Users" at bounding box center [53, 279] width 97 height 24
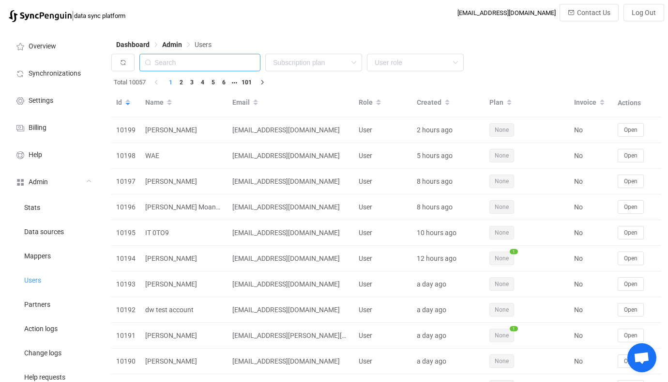
click at [215, 68] on input "text" at bounding box center [199, 62] width 121 height 17
paste input "[PERSON_NAME][EMAIL_ADDRESS][DOMAIN_NAME]"
type input "[PERSON_NAME][EMAIL_ADDRESS][DOMAIN_NAME]"
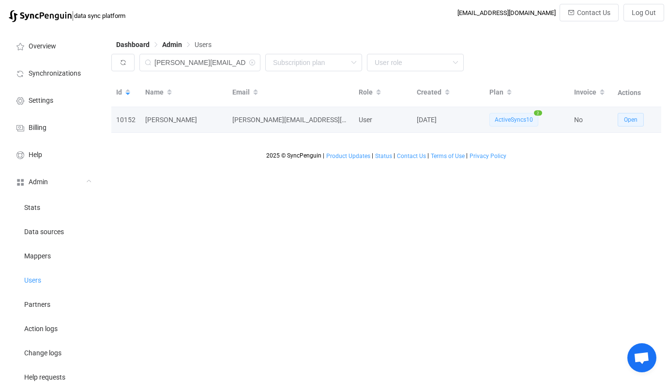
click at [634, 120] on span "Open" at bounding box center [631, 119] width 14 height 7
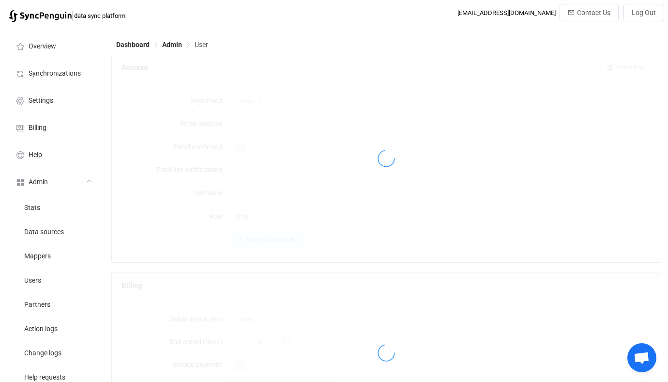
type input "[PERSON_NAME][EMAIL_ADDRESS][DOMAIN_NAME]"
type input "[PERSON_NAME]"
type input "14"
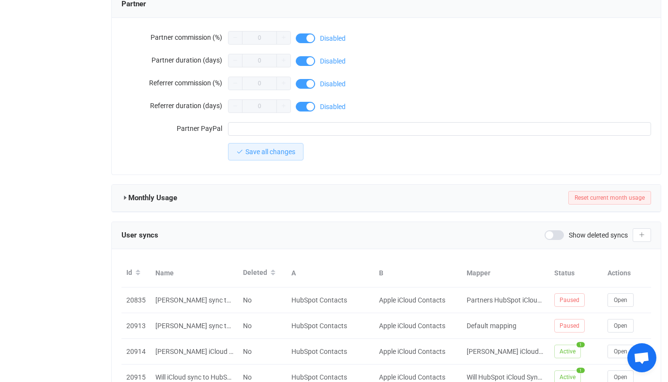
scroll to position [946, 0]
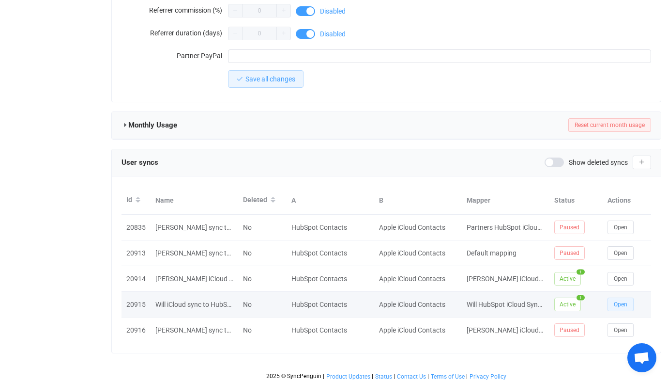
click at [625, 301] on span "Open" at bounding box center [621, 304] width 14 height 7
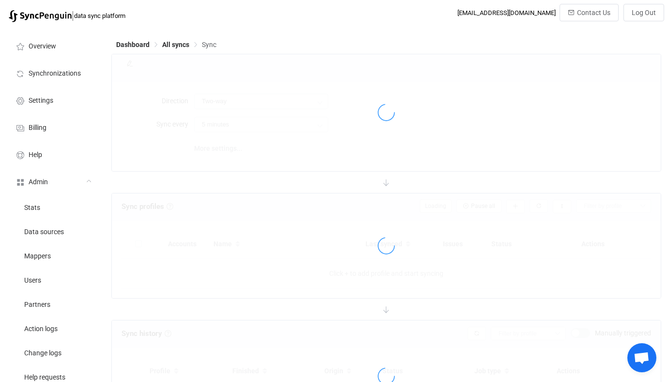
type input "iCloud → HubSpot"
type input "10 minutes"
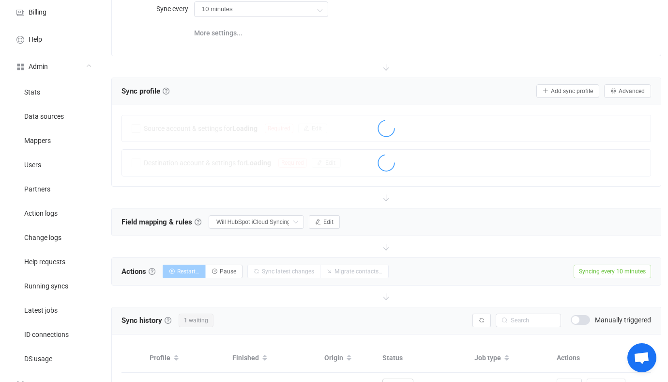
scroll to position [286, 0]
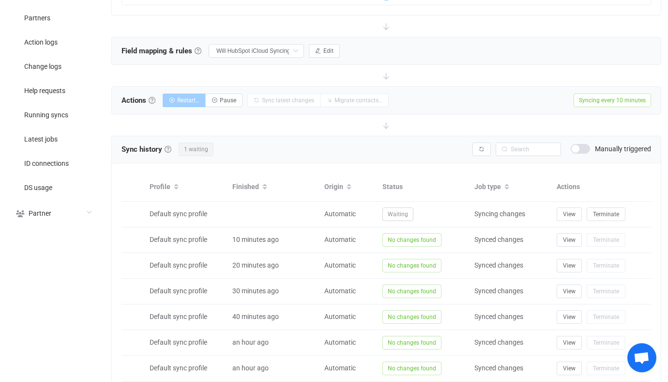
type input "Do nothing"
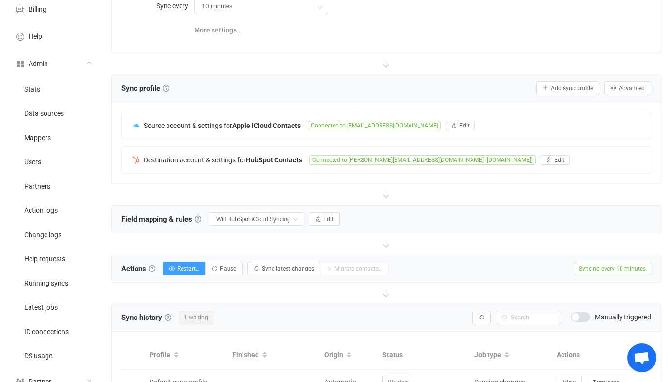
click at [311, 202] on div at bounding box center [386, 194] width 550 height 21
click at [314, 212] on button "Edit" at bounding box center [324, 219] width 31 height 14
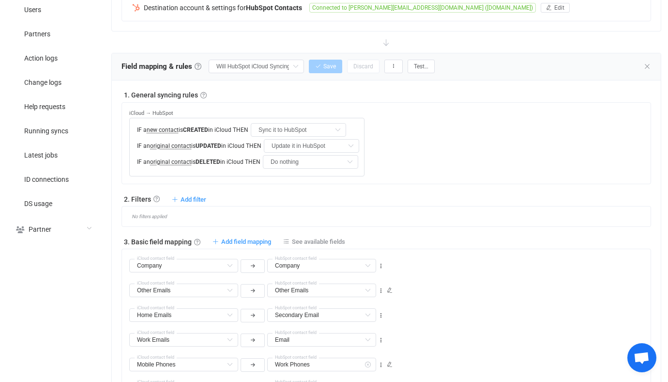
scroll to position [0, 0]
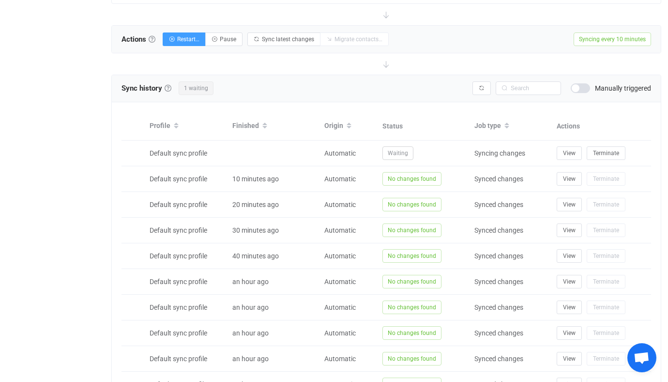
click at [582, 87] on span at bounding box center [580, 88] width 19 height 10
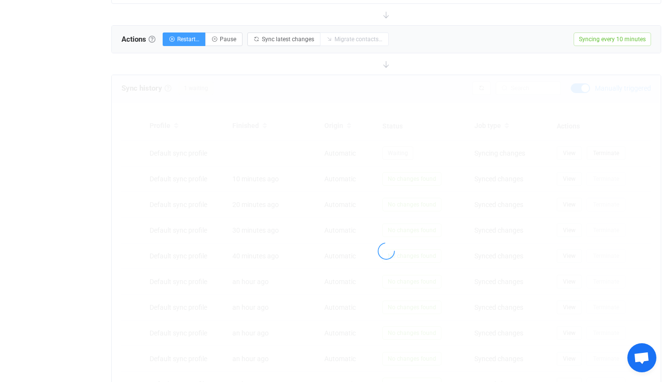
scroll to position [863, 0]
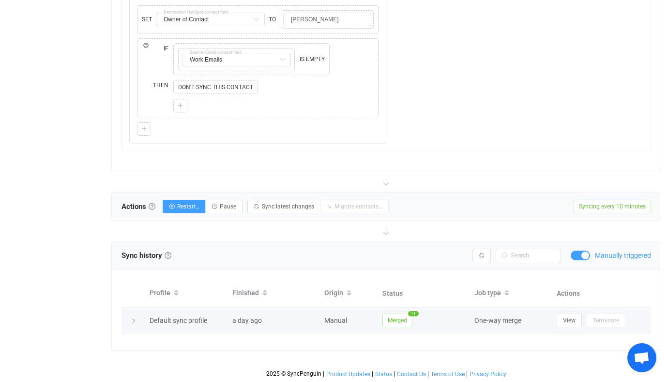
click at [403, 321] on span "Merged" at bounding box center [398, 320] width 30 height 14
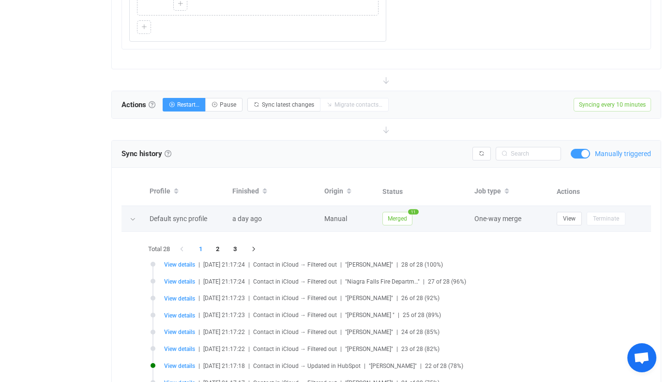
scroll to position [1072, 0]
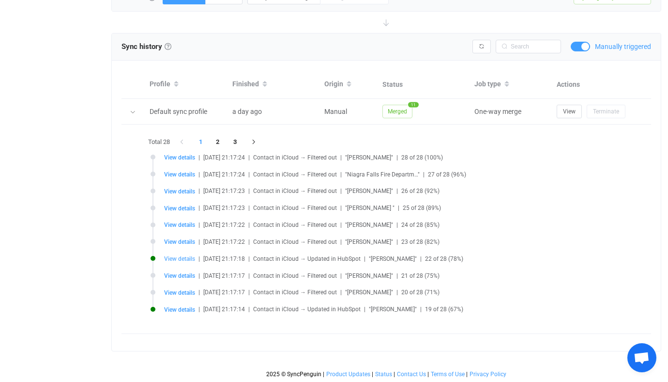
click at [184, 259] on span "View details" at bounding box center [179, 258] width 31 height 7
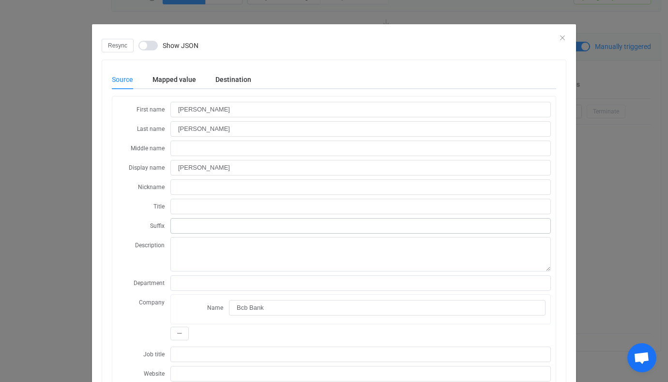
scroll to position [242, 0]
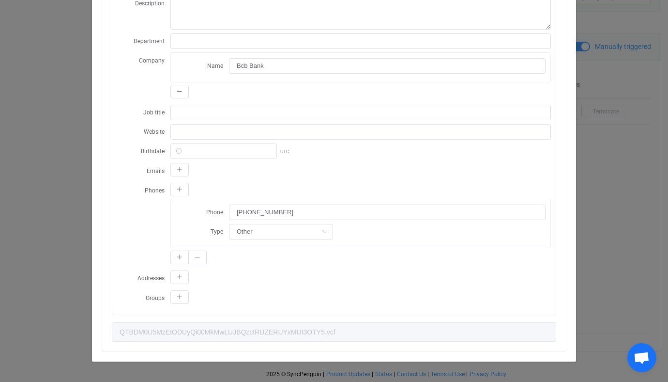
click at [595, 144] on div "Resync Show JSON Source Mapped value Destination First name CINDI Last name GAL…" at bounding box center [334, 191] width 668 height 382
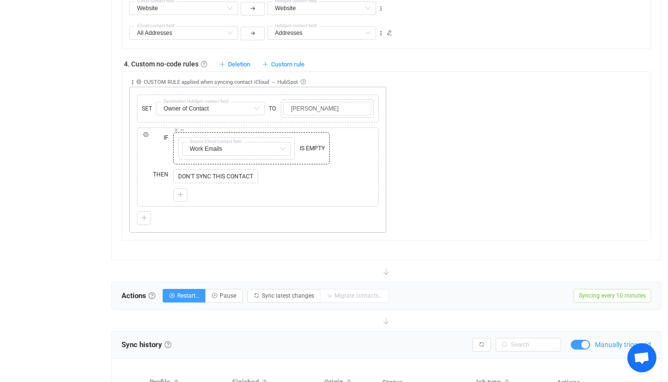
scroll to position [774, 0]
click at [211, 112] on input "text" at bounding box center [210, 109] width 109 height 14
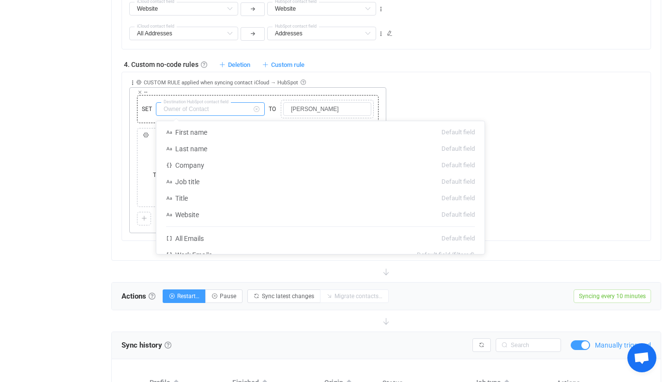
scroll to position [936, 0]
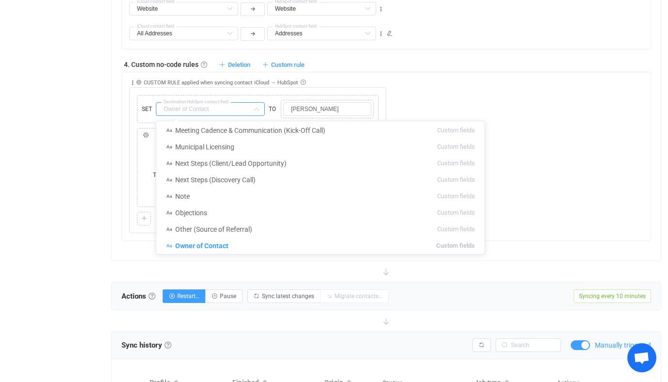
click at [423, 91] on div "Collapse Move up Move down Delete Applied to Only contact(s) from iCloud Only c…" at bounding box center [390, 152] width 522 height 161
type input "Owner of Contact"
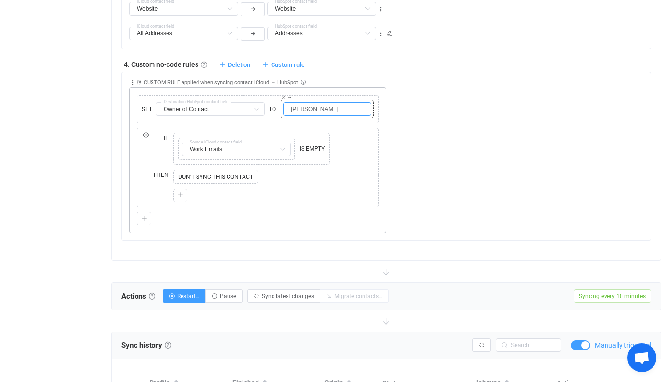
click at [336, 109] on input "Will Clarke" at bounding box center [327, 109] width 88 height 14
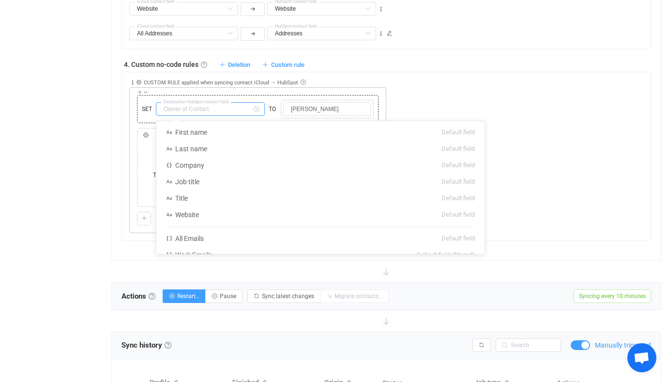
click at [200, 111] on input "text" at bounding box center [210, 109] width 109 height 14
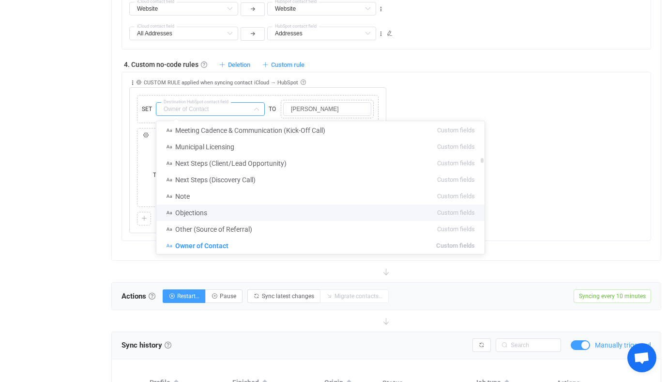
scroll to position [948, 0]
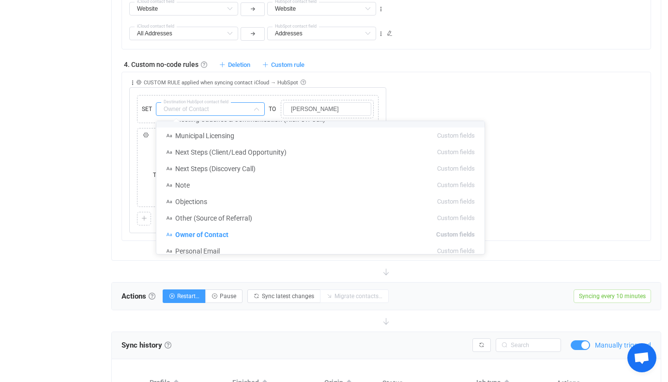
click at [442, 84] on div "Collapse Move up Move down Delete Applied to Only contact(s) from iCloud Only c…" at bounding box center [390, 152] width 522 height 161
type input "Owner of Contact"
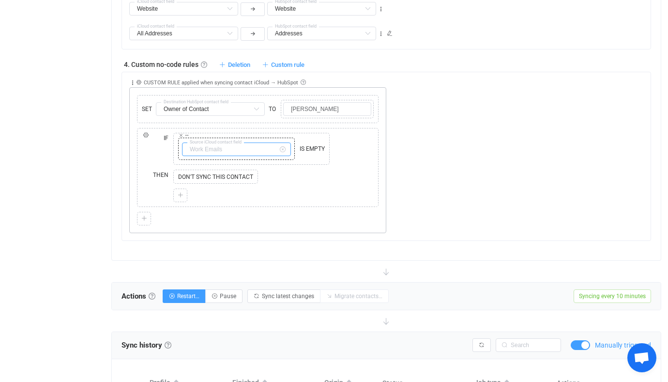
click at [221, 147] on input "text" at bounding box center [236, 149] width 109 height 14
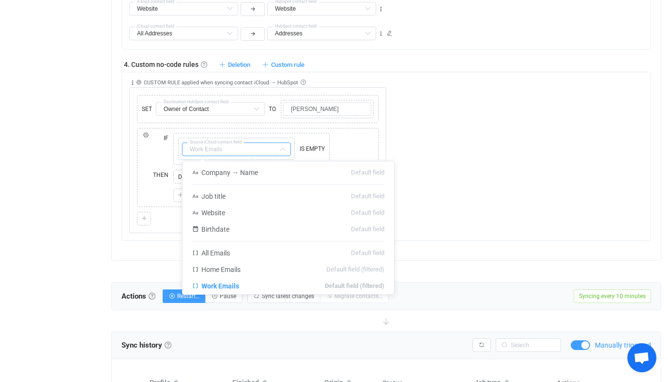
click at [411, 143] on div "Collapse Move up Move down Delete Applied to Only contact(s) from iCloud Only c…" at bounding box center [390, 152] width 522 height 161
type input "Work Emails"
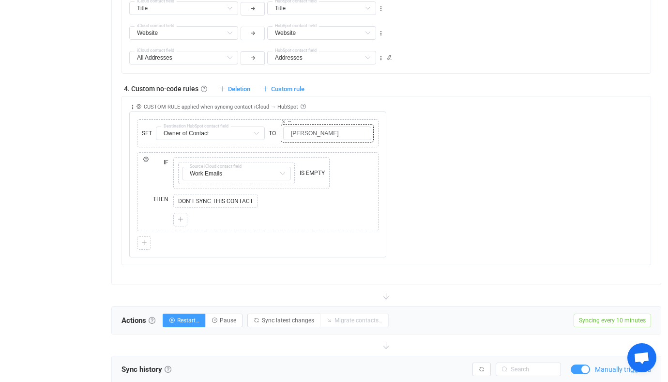
scroll to position [747, 0]
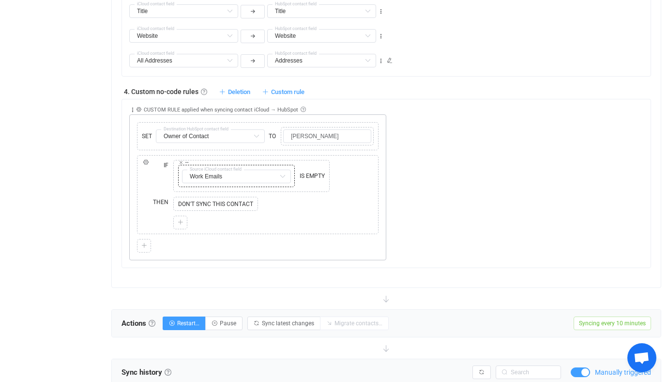
click at [233, 183] on div "Work Emails Source iCloud contact field" at bounding box center [237, 175] width 112 height 17
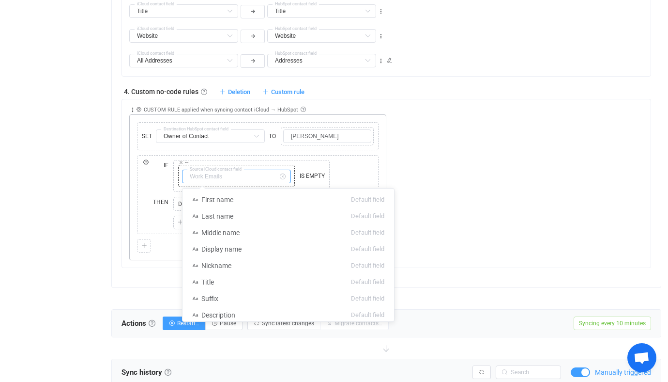
click at [239, 177] on input "text" at bounding box center [236, 176] width 109 height 14
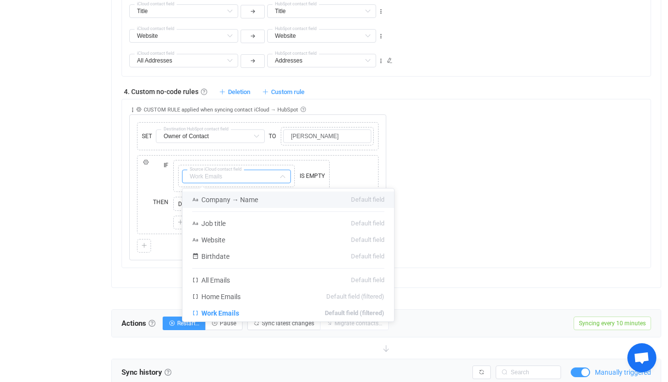
click at [416, 174] on div "Collapse Move up Move down Delete Applied to Only contact(s) from iCloud Only c…" at bounding box center [390, 179] width 522 height 161
type input "Work Emails"
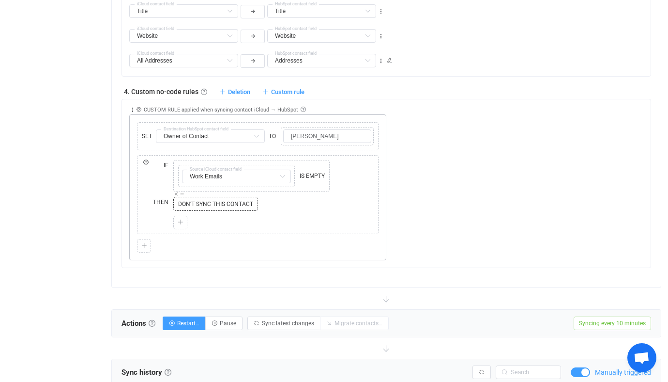
click at [244, 203] on span "DON'T SYNC THIS CONTACT" at bounding box center [216, 203] width 80 height 9
drag, startPoint x: 244, startPoint y: 203, endPoint x: 191, endPoint y: 203, distance: 52.3
click at [191, 203] on span "DON'T SYNC THIS CONTACT" at bounding box center [216, 203] width 80 height 9
drag, startPoint x: 191, startPoint y: 203, endPoint x: 242, endPoint y: 203, distance: 50.8
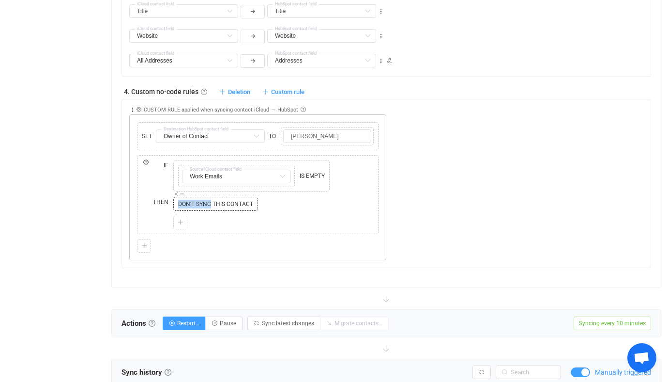
click at [241, 203] on span "DON'T SYNC THIS CONTACT" at bounding box center [216, 203] width 80 height 9
click at [242, 203] on span "DON'T SYNC THIS CONTACT" at bounding box center [216, 203] width 80 height 9
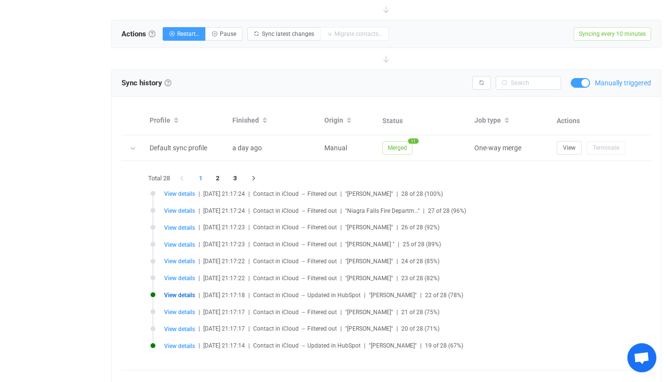
scroll to position [743, 0]
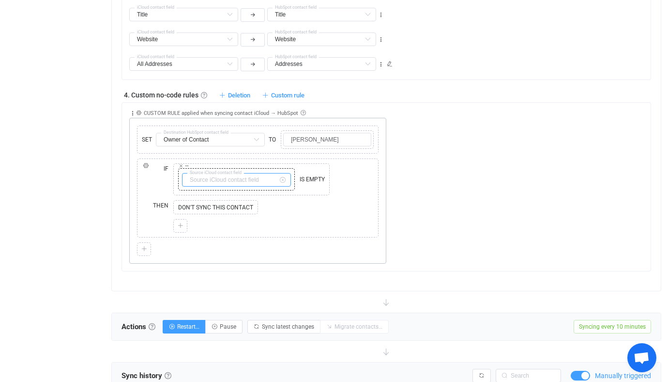
click at [257, 177] on input "text" at bounding box center [236, 180] width 109 height 14
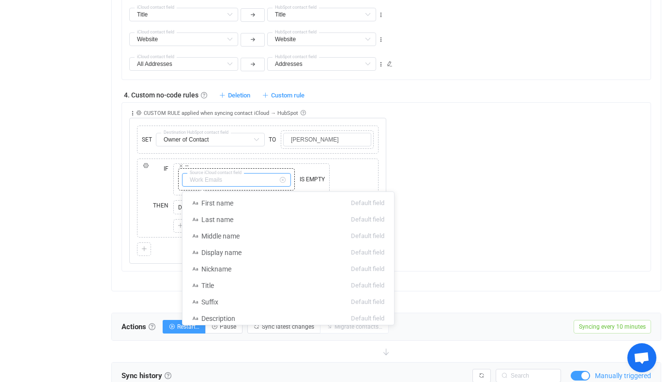
scroll to position [172, 0]
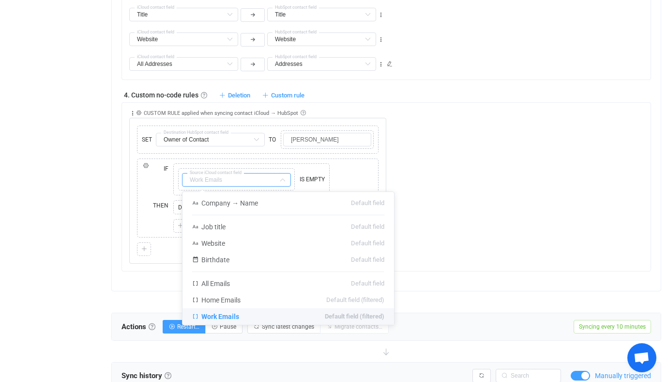
click at [422, 158] on div "Collapse Move up Move down Delete Applied to Only contact(s) from iCloud Only c…" at bounding box center [390, 183] width 522 height 161
type input "Work Emails"
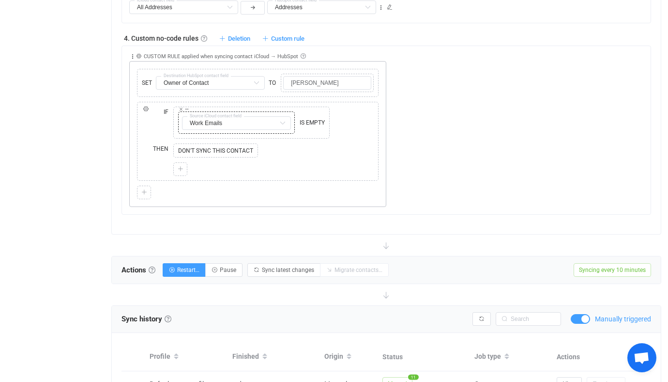
scroll to position [1072, 0]
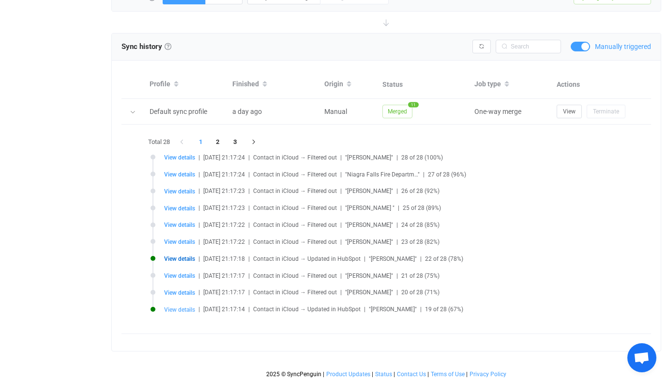
click at [187, 309] on span "View details" at bounding box center [179, 309] width 31 height 7
type input "Ben"
type input "Duke"
type input "Ben Duke"
type input "+16173062415"
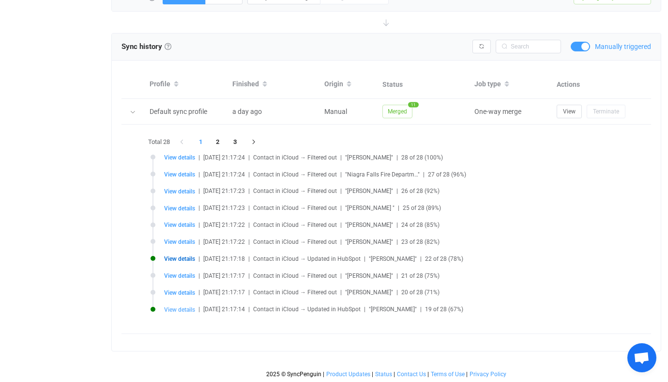
type input "ODU4QUUwNDQtMDNFNC00MkVELTgxNkItQUIyMzZCQzVEQTc4.vcf"
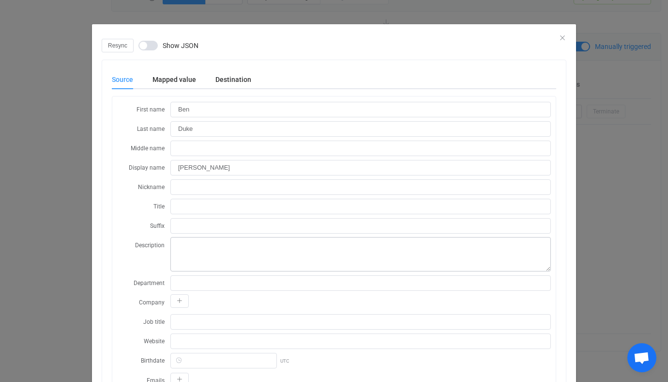
scroll to position [210, 0]
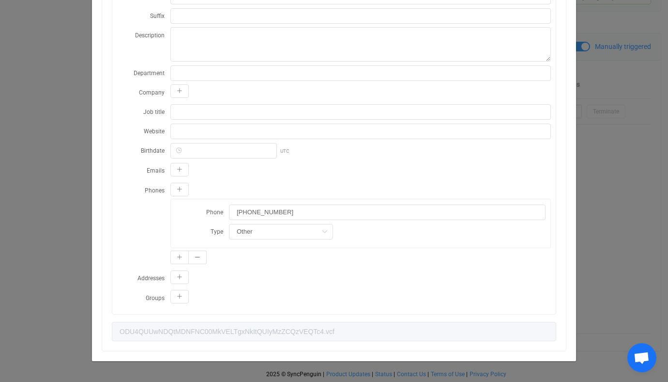
click at [52, 277] on div "Resync Show JSON Source Mapped value Destination First name Ben Last name Duke …" at bounding box center [334, 191] width 668 height 382
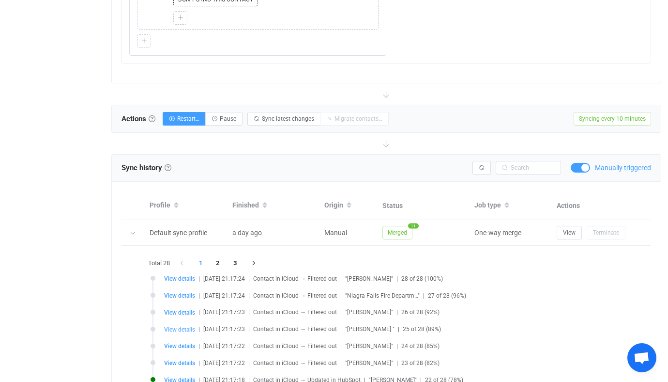
scroll to position [1072, 0]
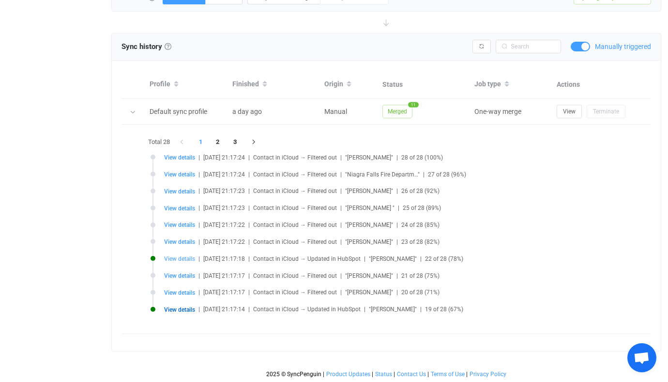
click at [183, 259] on span "View details" at bounding box center [179, 258] width 31 height 7
type input "CINDI"
type input "GALVIN"
type input "CINDI GALVIN"
type input "+12017836838"
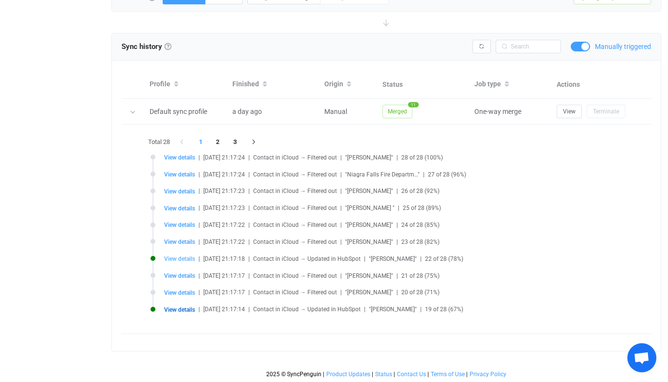
type input "QTBDM0U5MzEtODUyQi00MkMwLUJBQzctRUZERUYxMUI3OTY5.vcf"
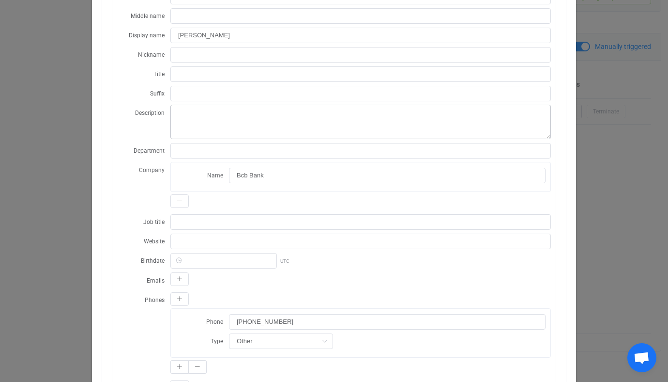
scroll to position [242, 0]
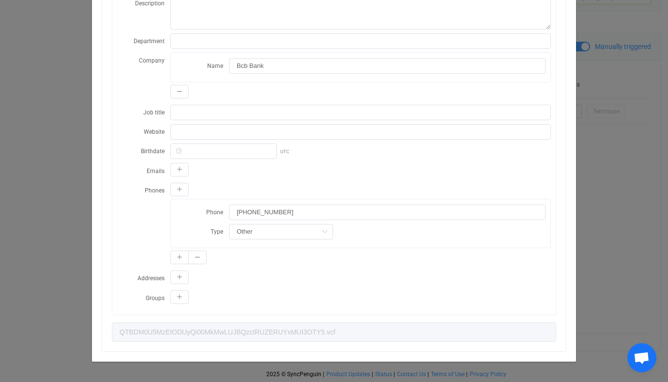
click at [78, 215] on div "Resync Show JSON Source Mapped value Destination First name CINDI Last name GAL…" at bounding box center [334, 191] width 668 height 382
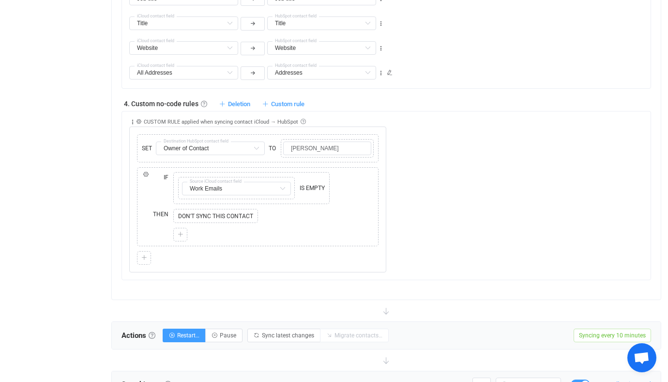
scroll to position [706, 0]
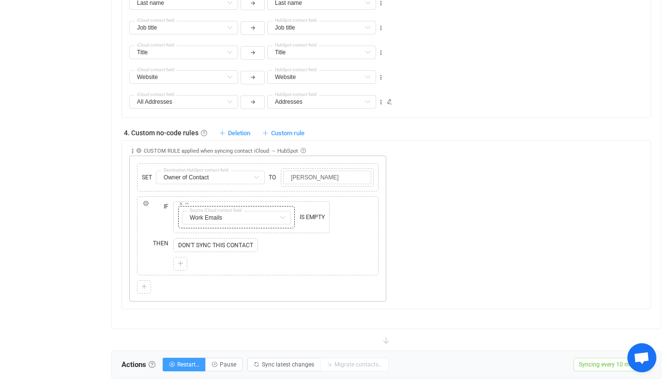
click at [236, 205] on div "Copy Cut Replace TYPE MISMATCH" at bounding box center [237, 203] width 116 height 5
click at [240, 210] on span "Source iCloud contact field" at bounding box center [215, 210] width 57 height 4
click at [371, 212] on div "Copy Cut Replace SET Owner of Contact Destination HubSpot contact field TO Copy…" at bounding box center [257, 228] width 257 height 146
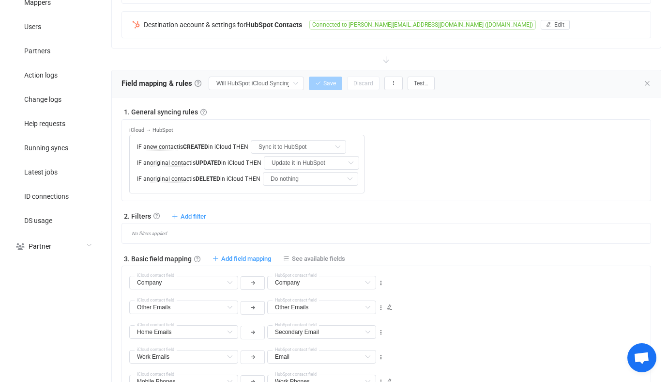
scroll to position [247, 0]
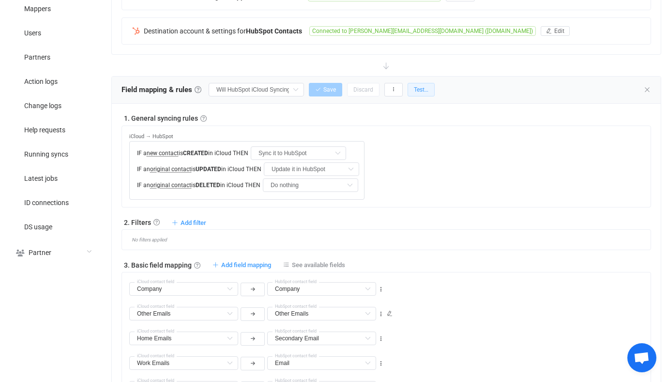
click at [414, 87] on span "Test…" at bounding box center [421, 89] width 15 height 7
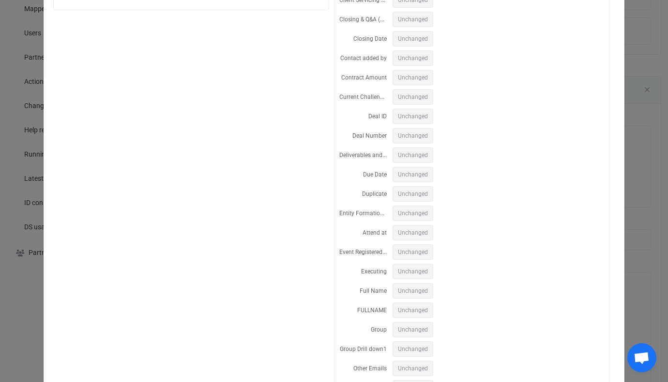
scroll to position [0, 0]
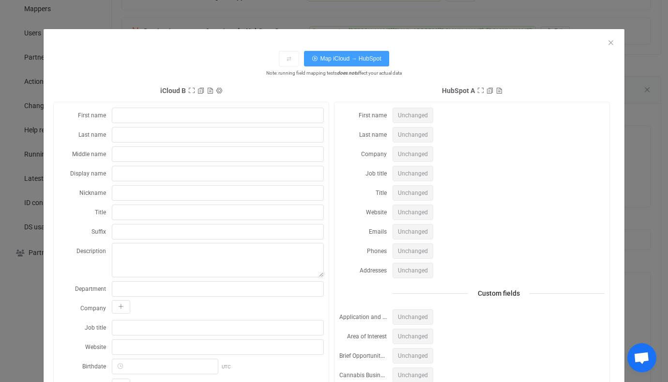
click at [342, 15] on div "⇄ Map iCloud → HubSpot Note: running field mapping tests does not affect your a…" at bounding box center [334, 191] width 668 height 382
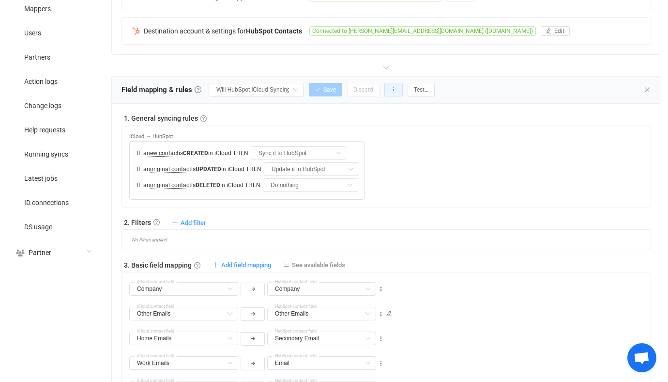
click at [387, 89] on button "button" at bounding box center [393, 90] width 18 height 14
click at [367, 135] on li "Version history…" at bounding box center [344, 132] width 91 height 17
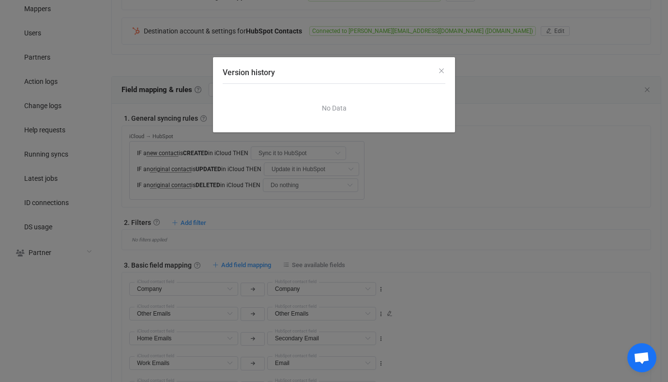
click at [472, 107] on div "Version history No Data" at bounding box center [334, 191] width 668 height 382
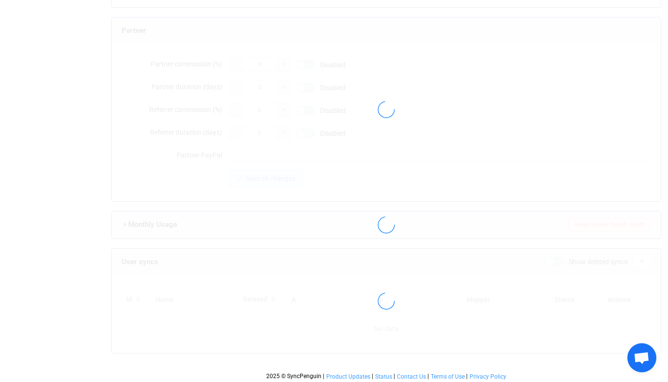
type input "alex@tenaxstrategies.com"
type input "Alex"
type input "14"
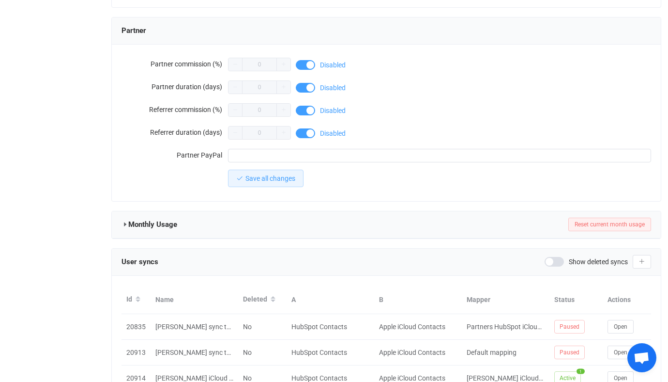
scroll to position [946, 0]
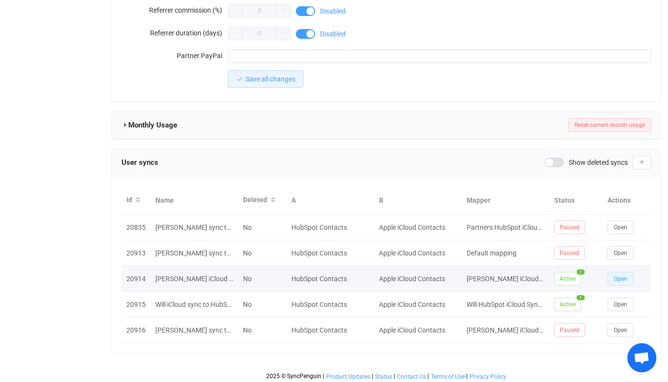
click at [614, 275] on span "Open" at bounding box center [621, 278] width 14 height 7
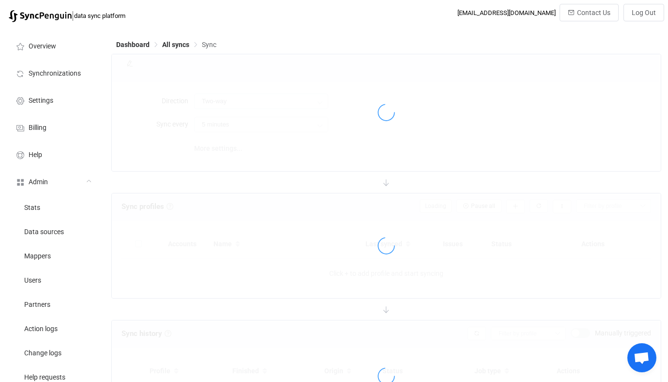
type input "iCloud → HubSpot"
type input "10 minutes"
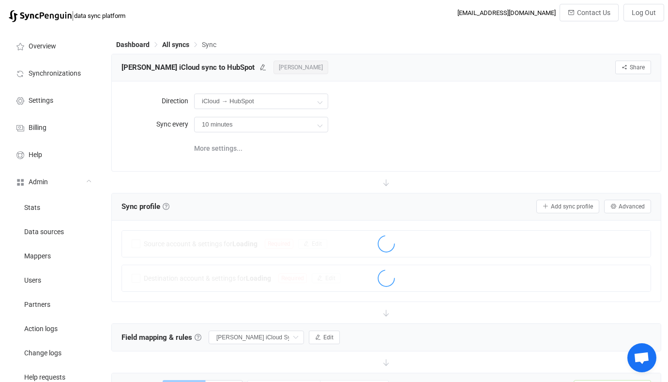
scroll to position [351, 0]
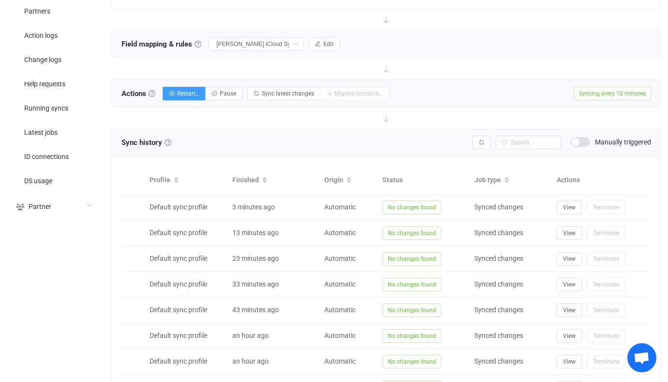
click at [573, 139] on span at bounding box center [580, 142] width 19 height 10
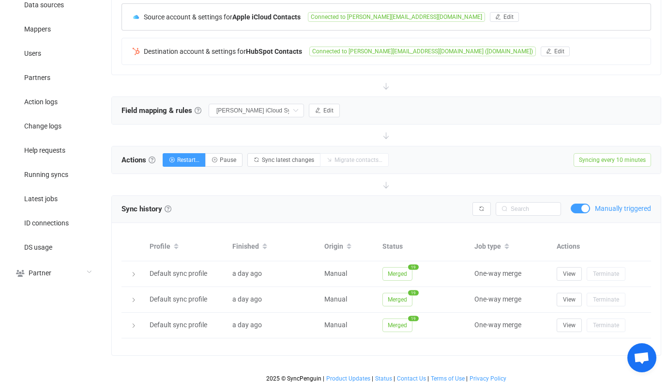
scroll to position [230, 0]
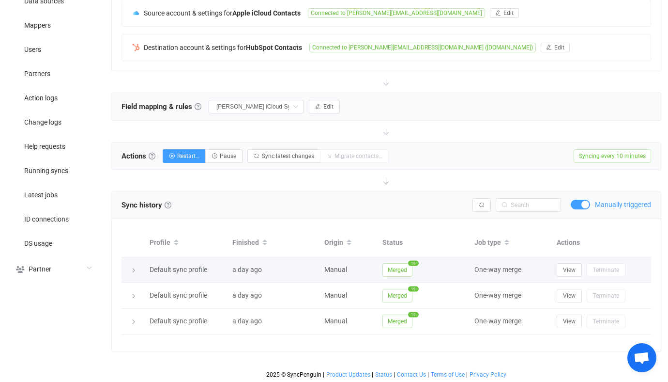
drag, startPoint x: 398, startPoint y: 253, endPoint x: 399, endPoint y: 259, distance: 5.8
click at [399, 265] on div "Profile Finished Origin Status Job type Actions Default sync profile a day ago …" at bounding box center [387, 282] width 530 height 106
click at [399, 259] on td "Merged 19" at bounding box center [424, 270] width 92 height 26
click at [398, 263] on span "Merged" at bounding box center [398, 270] width 30 height 14
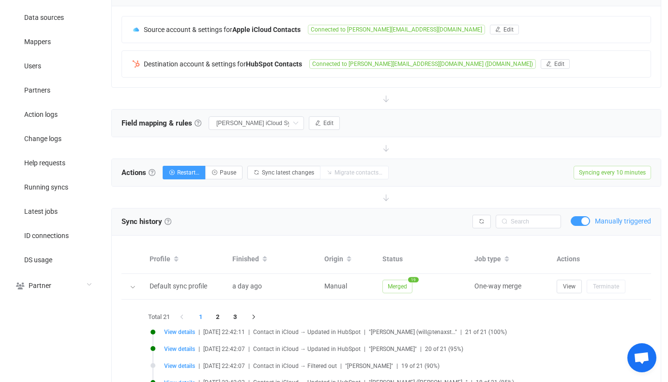
scroll to position [212, 0]
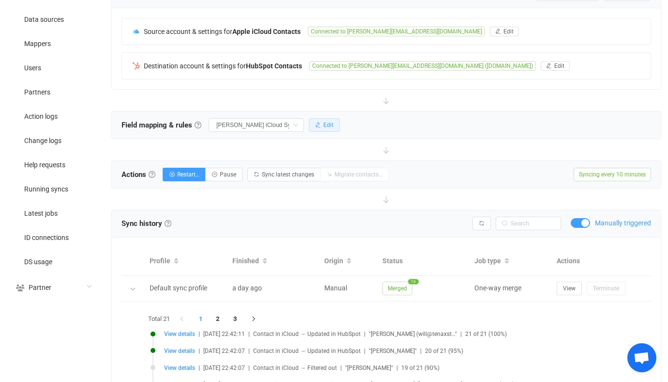
click at [323, 126] on span "Edit" at bounding box center [328, 125] width 10 height 7
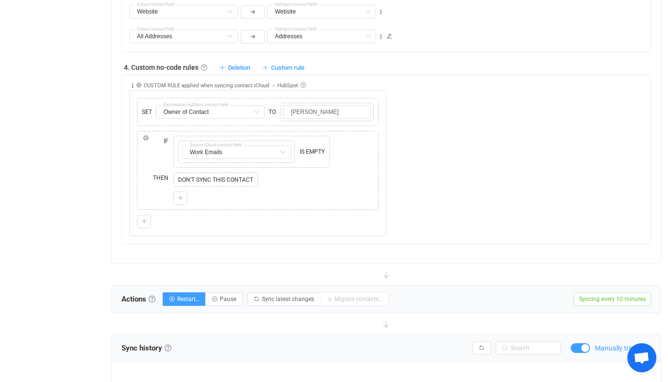
scroll to position [769, 0]
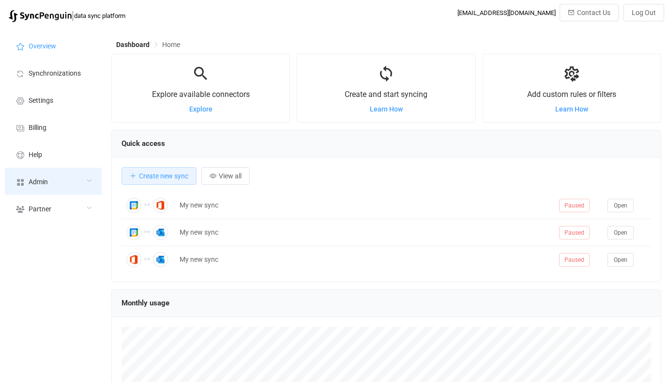
scroll to position [188, 550]
click at [49, 170] on div "Admin" at bounding box center [53, 181] width 97 height 27
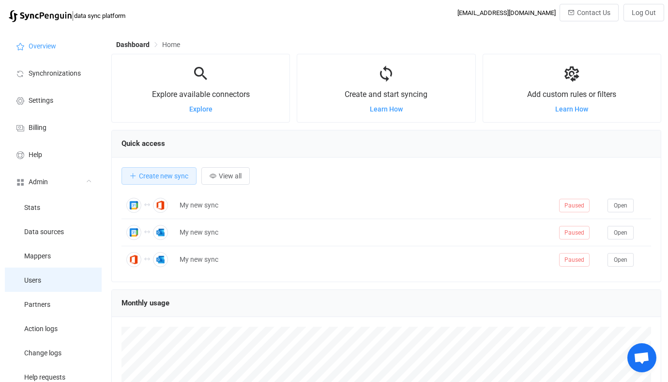
click at [62, 287] on li "Users" at bounding box center [53, 279] width 97 height 24
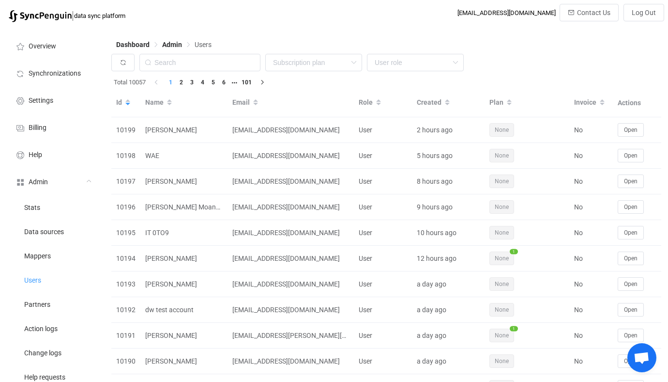
click at [206, 51] on div "Dashboard Admin Users" at bounding box center [386, 46] width 550 height 15
click at [212, 60] on input "text" at bounding box center [199, 62] width 121 height 17
type input "[PERSON_NAME]"
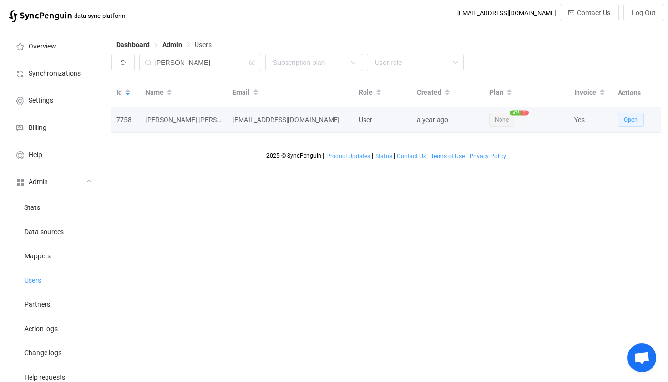
click at [628, 122] on span "Open" at bounding box center [631, 119] width 14 height 7
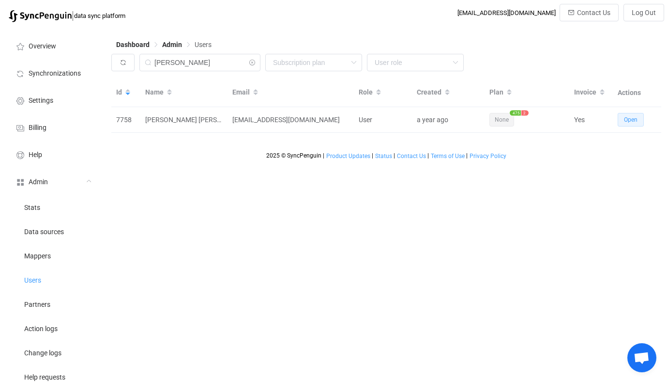
click at [247, 66] on icon at bounding box center [252, 62] width 12 height 17
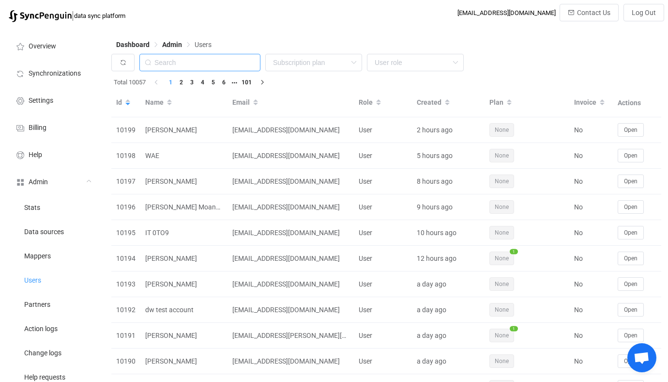
click at [229, 64] on input "text" at bounding box center [199, 62] width 121 height 17
type input "c"
type input "valantic"
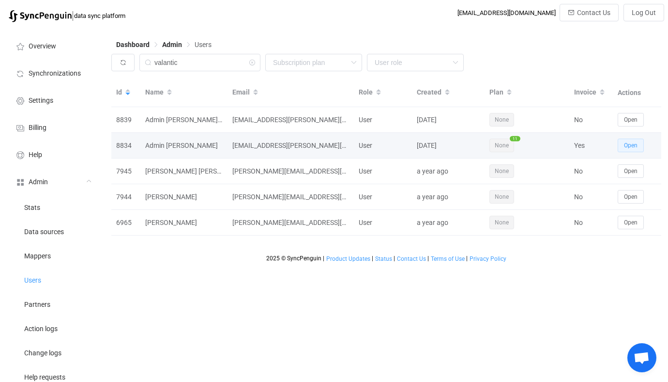
click at [631, 139] on button "Open" at bounding box center [631, 145] width 26 height 14
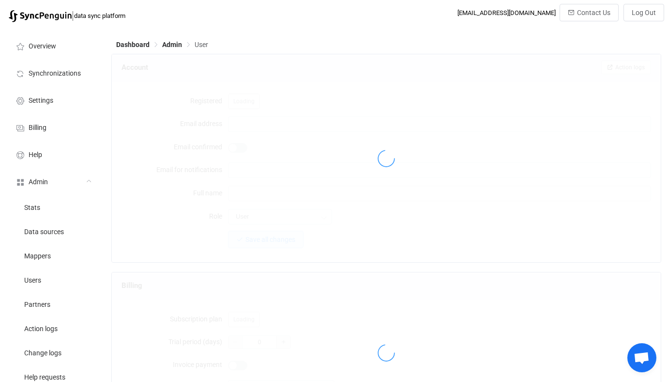
type input "[EMAIL_ADDRESS][PERSON_NAME][DOMAIN_NAME]"
type input "Admin [PERSON_NAME]"
type input "14"
type input "[DATE]"
type input "50"
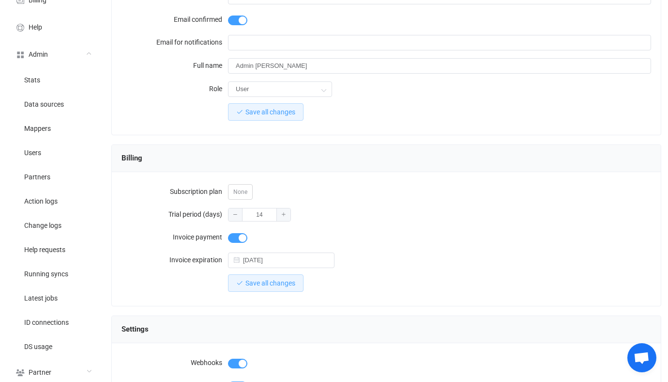
scroll to position [127, 0]
click at [290, 260] on input "[DATE]" at bounding box center [281, 260] width 107 height 15
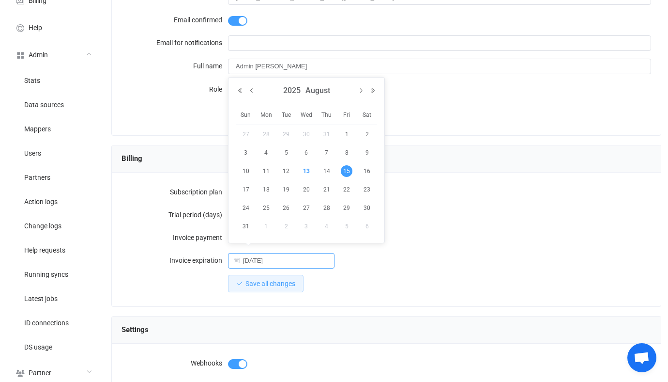
type input "[DATE]"
click at [262, 294] on div "Subscription plan None Trial period (days) 14 Invoice payment Invoice expiratio…" at bounding box center [386, 239] width 549 height 134
click at [265, 290] on div "Save all changes" at bounding box center [439, 283] width 423 height 19
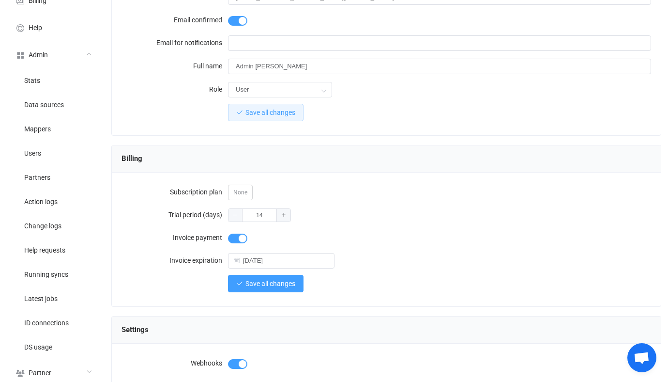
click at [281, 279] on span "Save all changes" at bounding box center [271, 283] width 50 height 8
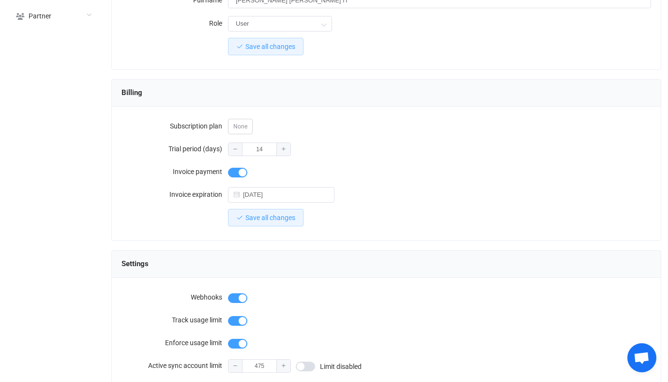
scroll to position [182, 0]
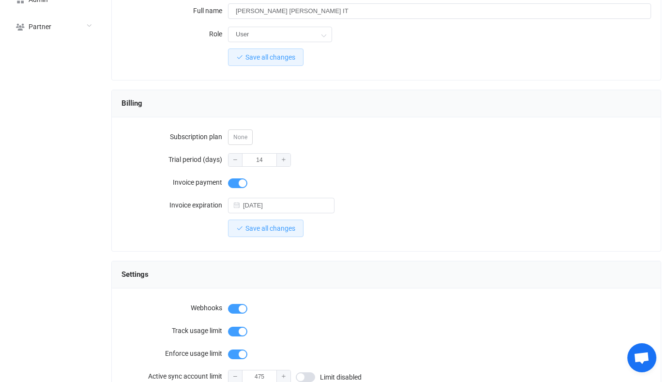
click at [544, 90] on div "Billing" at bounding box center [386, 103] width 549 height 27
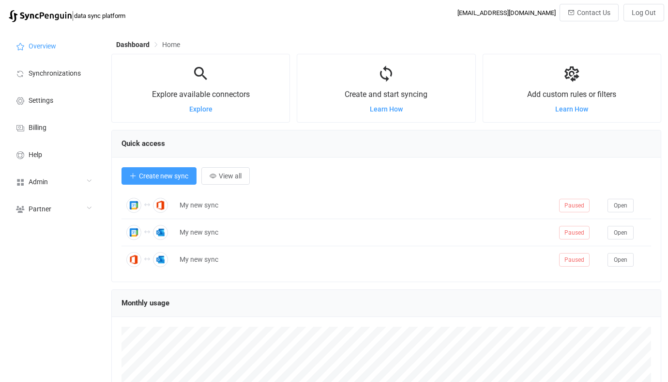
scroll to position [188, 550]
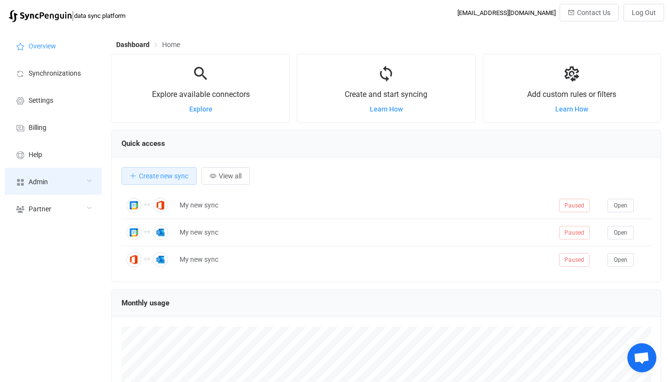
click at [46, 183] on span "Admin" at bounding box center [38, 182] width 19 height 8
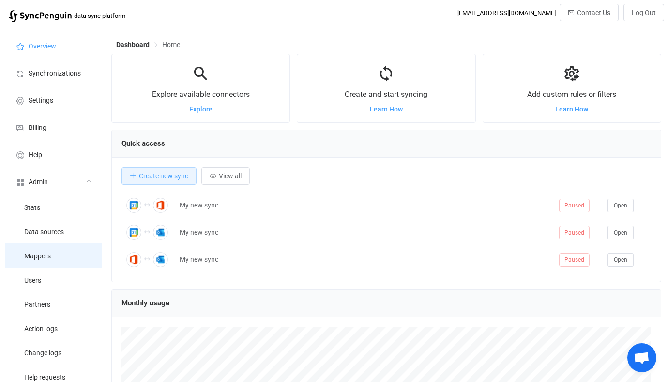
click at [52, 259] on li "Mappers" at bounding box center [53, 255] width 97 height 24
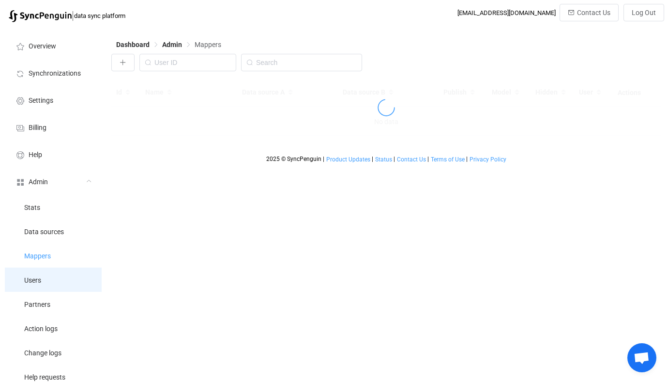
click at [61, 280] on li "Users" at bounding box center [53, 279] width 97 height 24
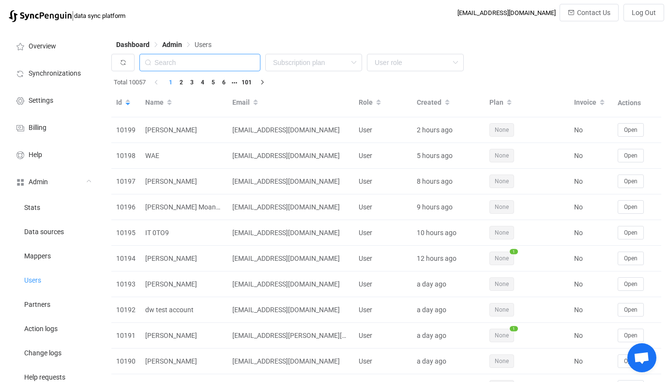
click at [222, 60] on input "text" at bounding box center [199, 62] width 121 height 17
paste input "[EMAIL_ADDRESS][DOMAIN_NAME]"
type input "rsmith@coreintegratedtechnologies.com"
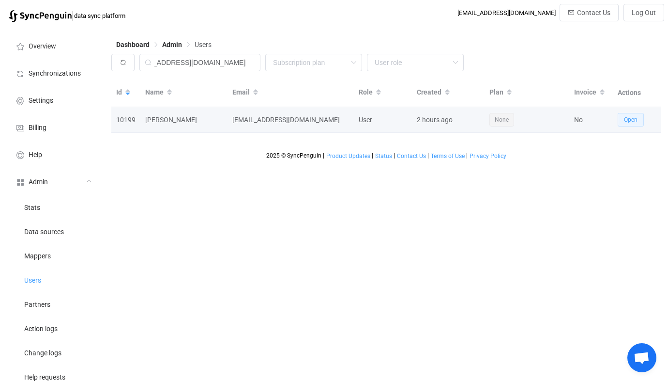
click at [630, 117] on span "Open" at bounding box center [631, 119] width 14 height 7
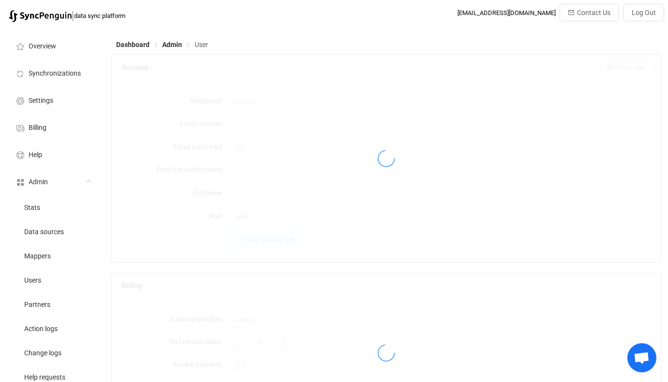
type input "rsmith@coreintegratedtechnologies.com"
type input "Ryan S. Smith"
type input "14"
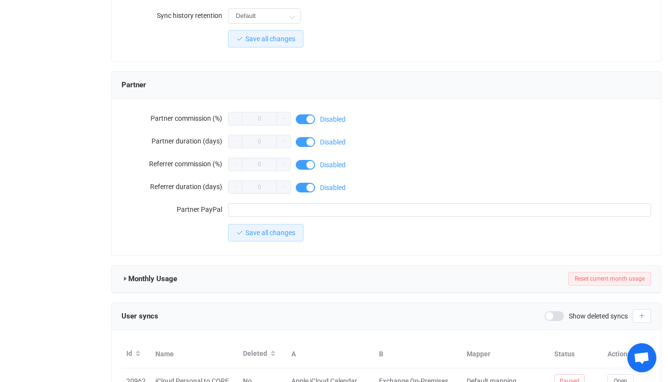
scroll to position [844, 0]
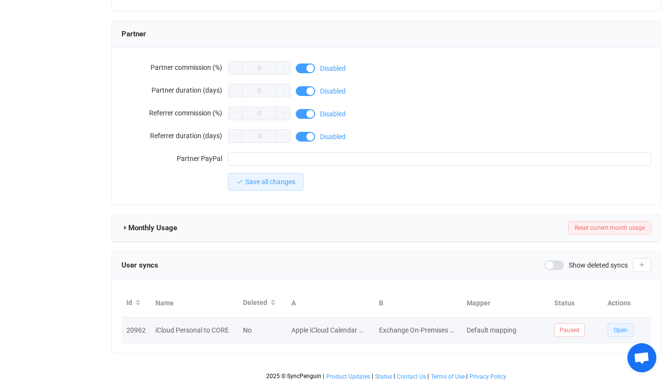
click at [624, 328] on span "Open" at bounding box center [621, 329] width 14 height 7
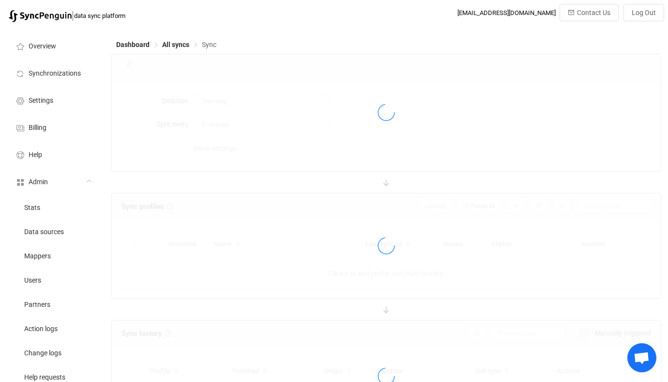
type input "iCloud → Exchange On-Premises"
type input "10 minutes"
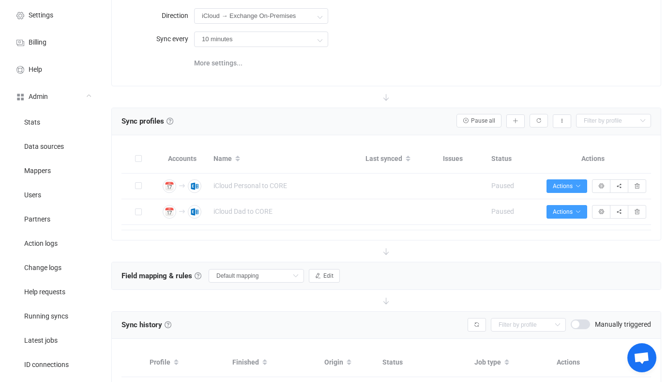
scroll to position [86, 0]
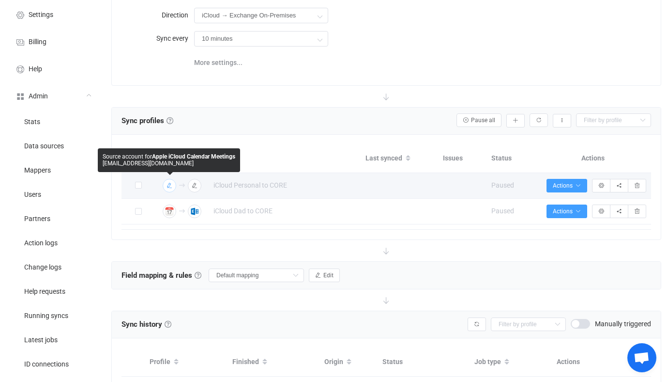
click at [172, 185] on icon "button" at bounding box center [170, 186] width 6 height 6
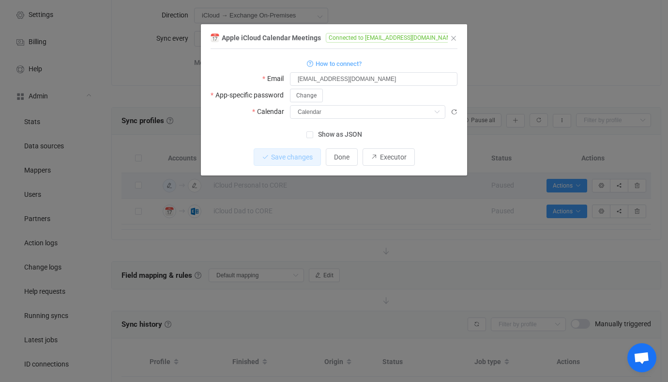
click at [276, 230] on div "Apple iCloud Calendar Meetings Connected to ryanssmith@mac.com 1 { { "username"…" at bounding box center [334, 191] width 668 height 382
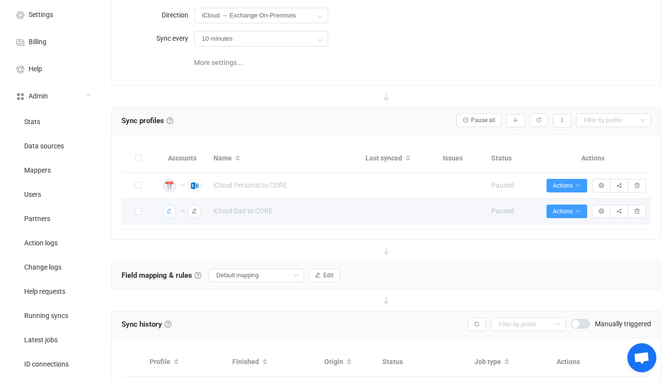
click at [169, 208] on icon "button" at bounding box center [170, 211] width 6 height 6
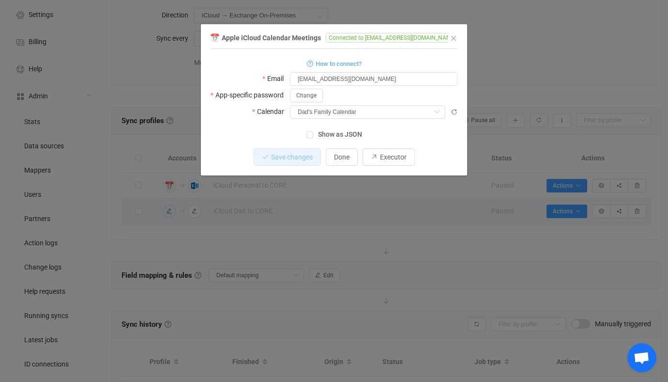
click at [329, 218] on div "Apple iCloud Calendar Meetings Connected to ryanssmith@mac.com 1 { { "username"…" at bounding box center [334, 191] width 668 height 382
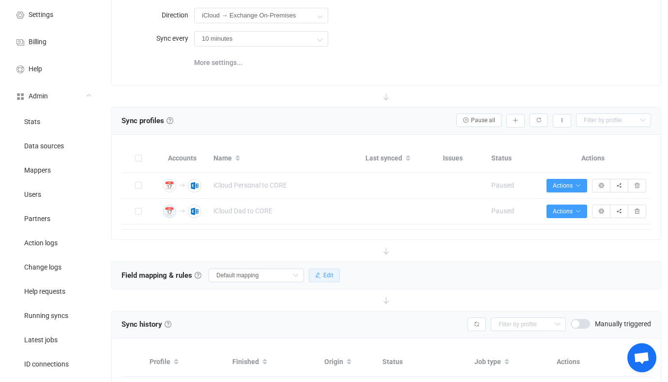
click at [317, 280] on button "Edit" at bounding box center [324, 275] width 31 height 14
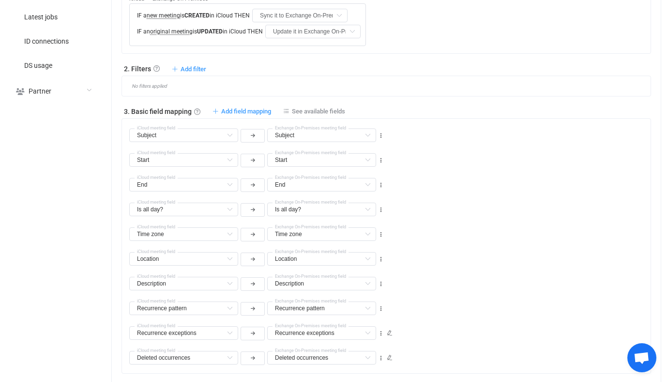
scroll to position [412, 0]
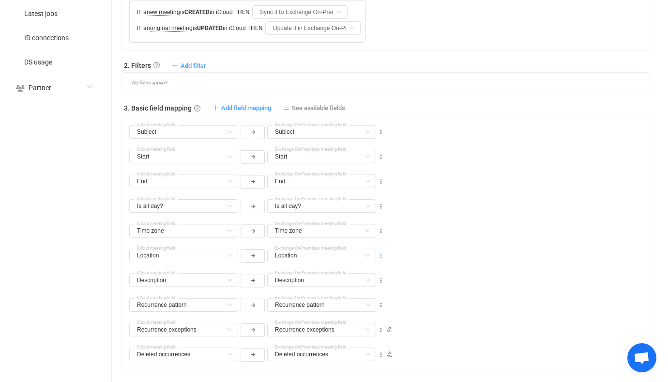
click at [382, 257] on icon at bounding box center [381, 255] width 7 height 7
click at [357, 311] on li "Delete" at bounding box center [351, 312] width 63 height 17
type input "Description"
type input "Recurrence pattern"
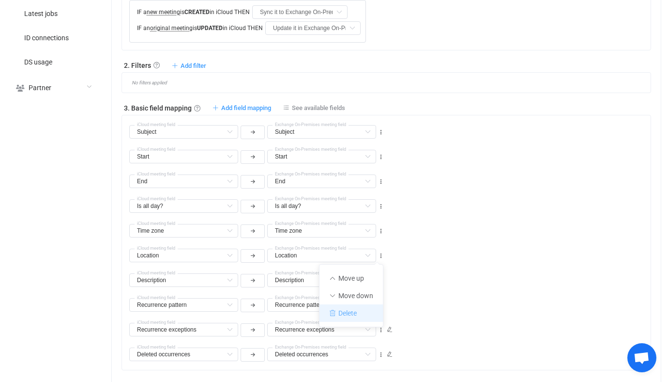
type input "Recurrence pattern"
type input "Recurrence exceptions"
type input "Deleted occurrences"
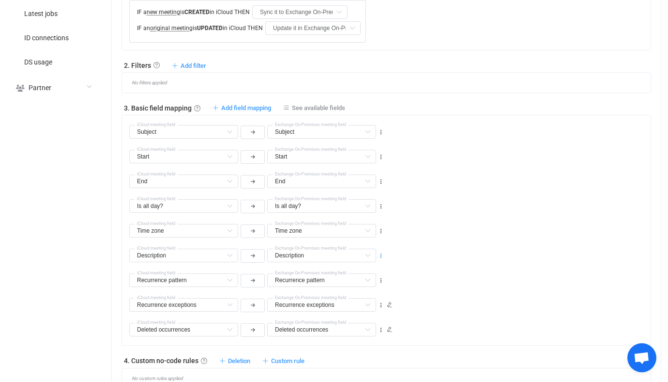
click at [381, 253] on icon at bounding box center [381, 255] width 7 height 7
click at [359, 311] on li "Delete" at bounding box center [351, 312] width 63 height 17
type input "Recurrence pattern"
type input "Recurrence exceptions"
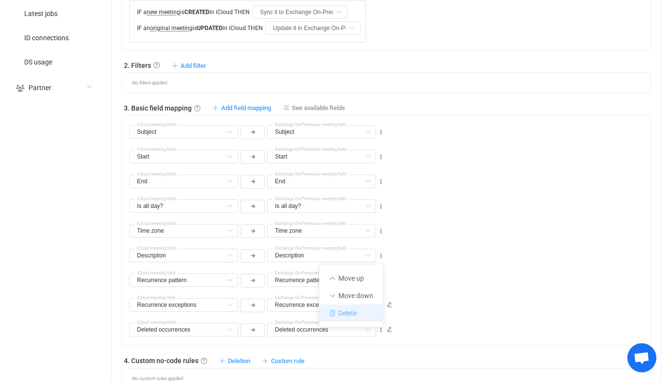
type input "Recurrence exceptions"
type input "Deleted occurrences"
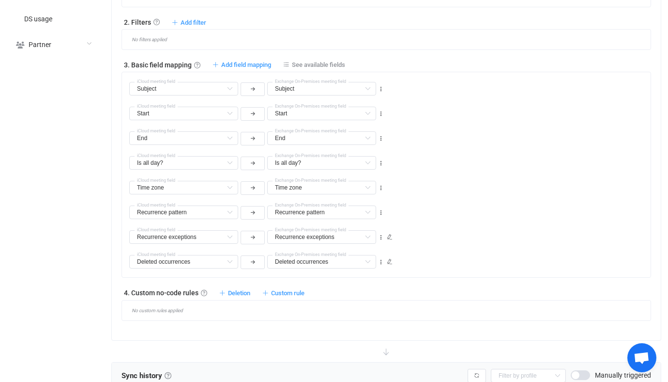
scroll to position [456, 0]
click at [381, 86] on icon at bounding box center [381, 87] width 7 height 7
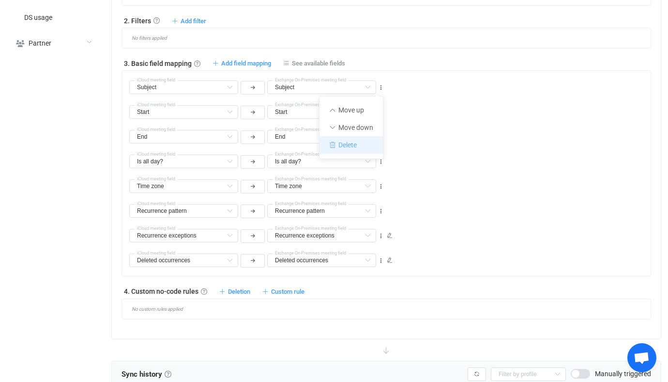
click at [362, 146] on li "Delete" at bounding box center [351, 144] width 63 height 17
type input "Start"
type input "End"
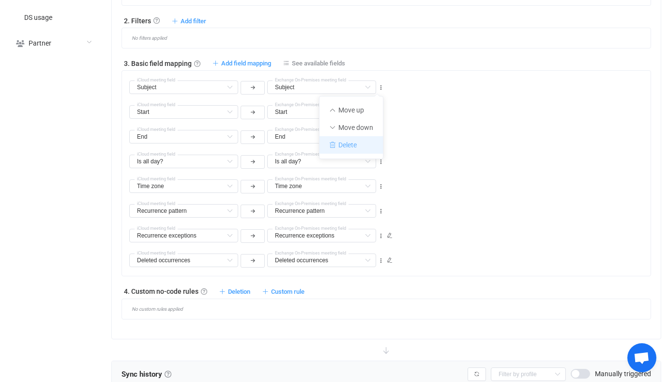
type input "Is all day?"
type input "Time zone"
type input "Recurrence pattern"
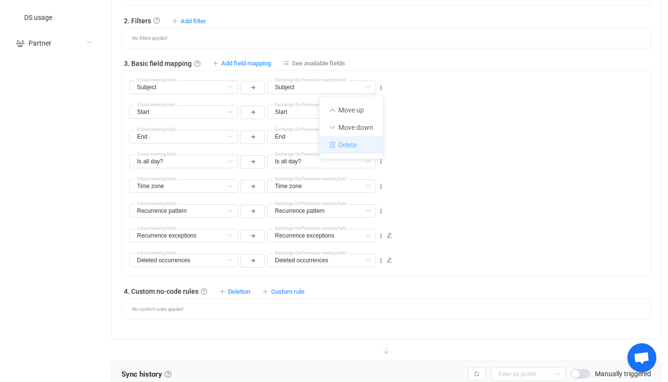
type input "Recurrence pattern"
type input "Recurrence exceptions"
type input "Deleted occurrences"
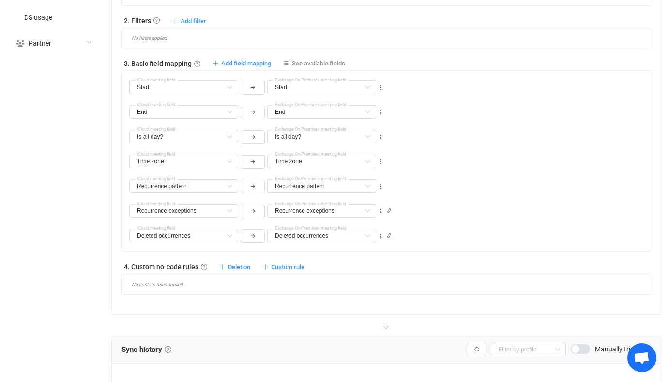
click at [287, 274] on div "No custom rules applied" at bounding box center [387, 284] width 530 height 21
click at [291, 267] on span "Custom rule" at bounding box center [287, 266] width 33 height 7
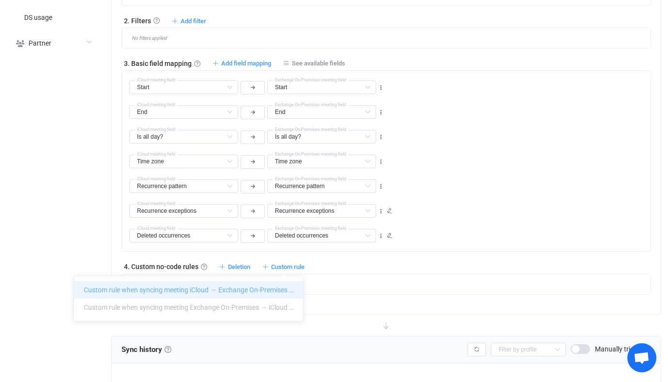
click at [251, 292] on li "Custom rule when syncing meeting iCloud → Exchange On-Premises …" at bounding box center [188, 289] width 229 height 17
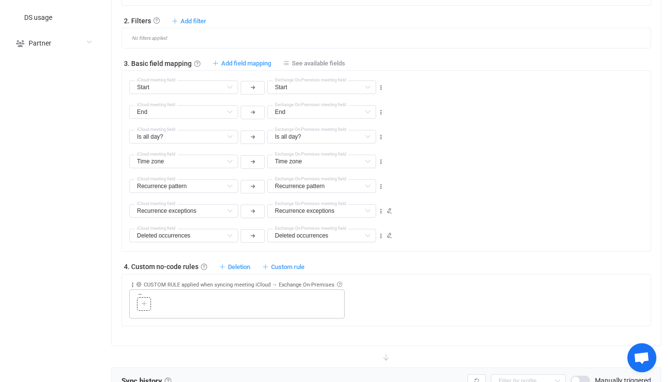
click at [144, 302] on icon at bounding box center [144, 304] width 6 height 6
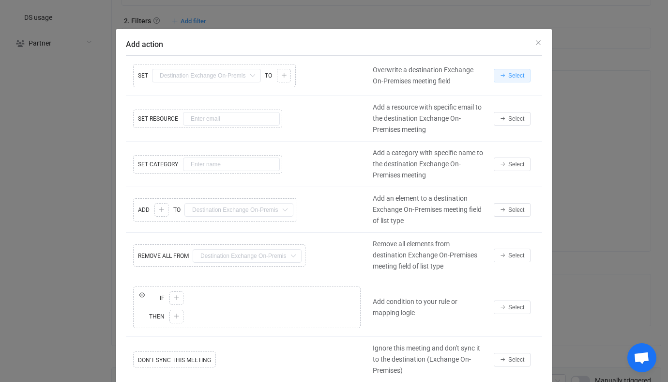
click at [513, 72] on button "Select" at bounding box center [512, 76] width 37 height 14
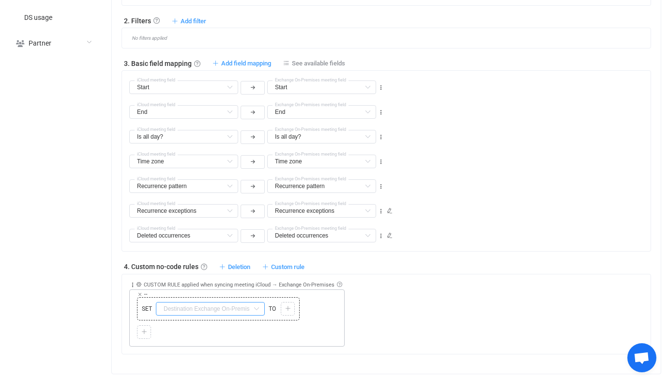
click at [244, 309] on input "text" at bounding box center [210, 309] width 109 height 14
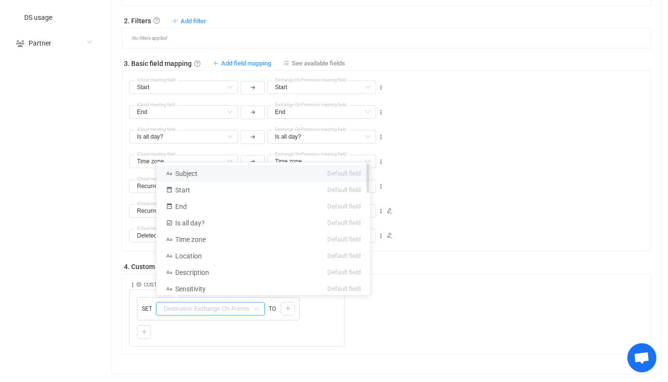
click at [206, 178] on li "Subject Default field" at bounding box center [263, 173] width 214 height 16
type input "Subject"
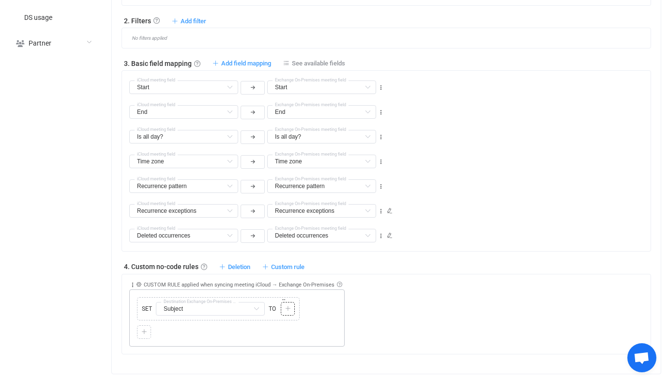
click at [287, 308] on icon at bounding box center [288, 309] width 6 height 6
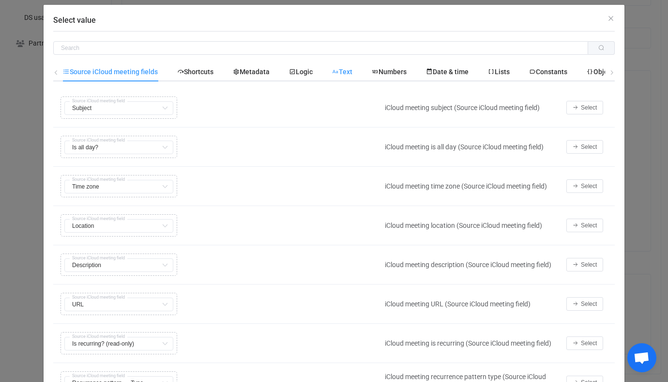
click at [347, 70] on span "Text" at bounding box center [342, 72] width 20 height 8
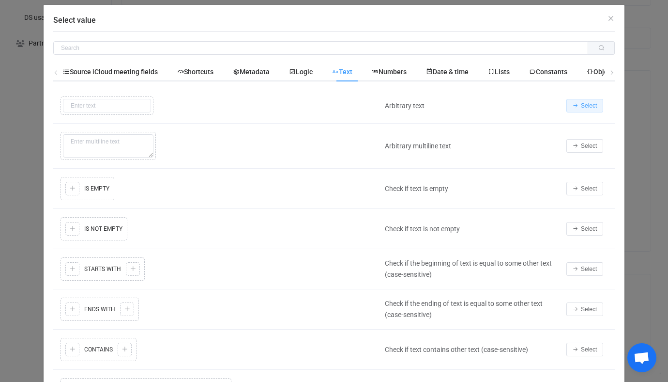
click at [585, 100] on button "Select" at bounding box center [585, 106] width 37 height 14
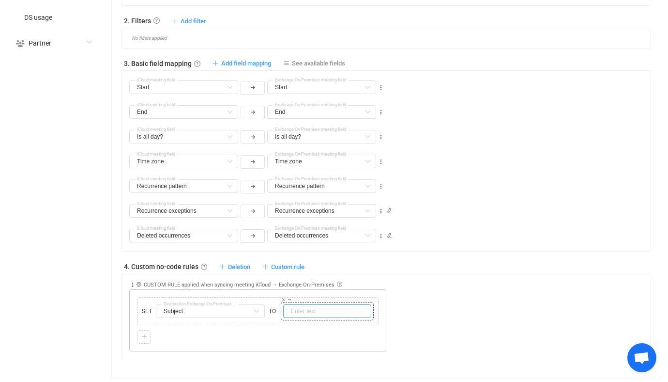
click at [306, 308] on input "text" at bounding box center [327, 311] width 88 height 14
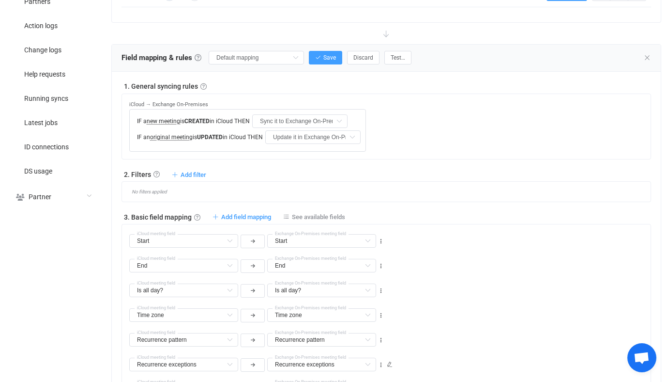
scroll to position [297, 0]
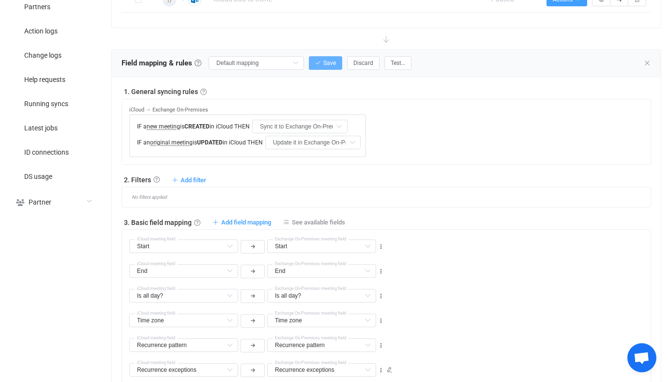
type input "Busy"
click at [323, 60] on span "Save" at bounding box center [329, 63] width 13 height 7
type input "My custom field mapping"
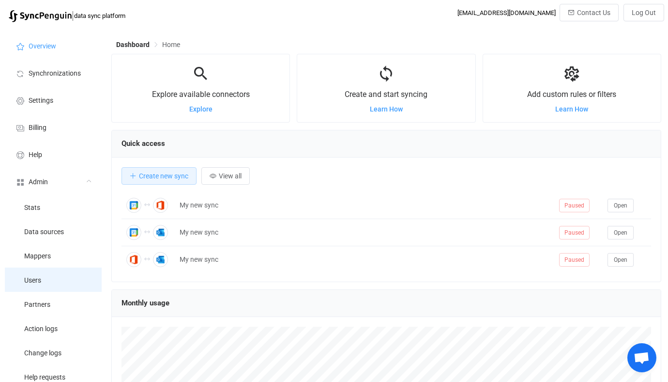
scroll to position [188, 550]
click at [59, 267] on li "Users" at bounding box center [53, 279] width 97 height 24
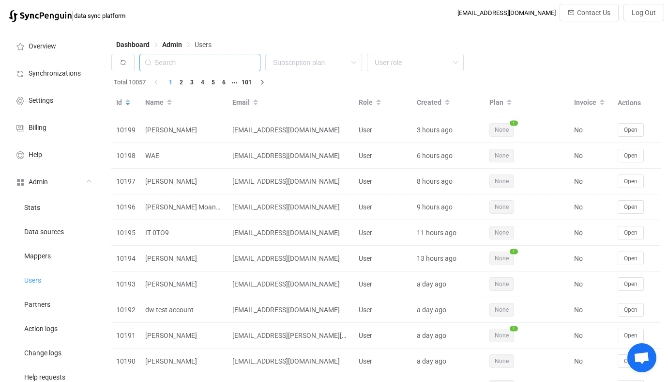
click at [207, 65] on input "text" at bounding box center [199, 62] width 121 height 17
type input "geniu"
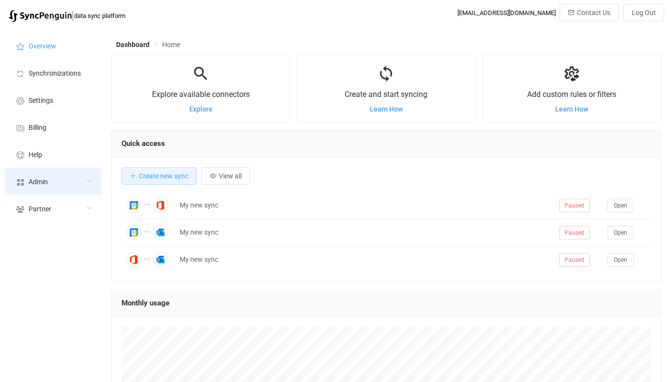
scroll to position [188, 550]
click at [72, 191] on div "Admin" at bounding box center [53, 181] width 97 height 27
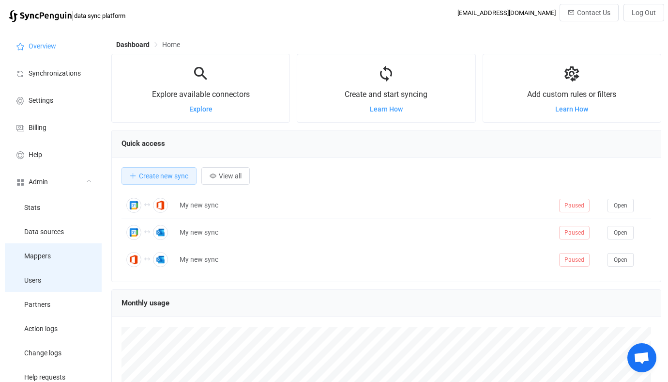
click at [45, 259] on span "Mappers" at bounding box center [37, 256] width 27 height 8
click at [46, 266] on li "Mappers" at bounding box center [53, 255] width 97 height 24
click at [46, 278] on li "Users" at bounding box center [53, 279] width 97 height 24
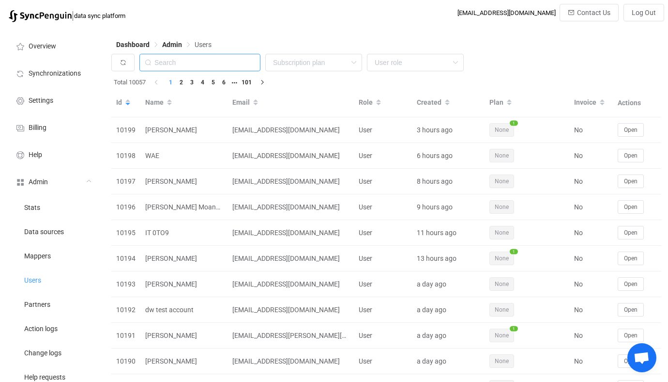
click at [225, 61] on input "text" at bounding box center [199, 62] width 121 height 17
paste input "[EMAIL_ADDRESS][DOMAIN_NAME]"
type input "[EMAIL_ADDRESS][DOMAIN_NAME]"
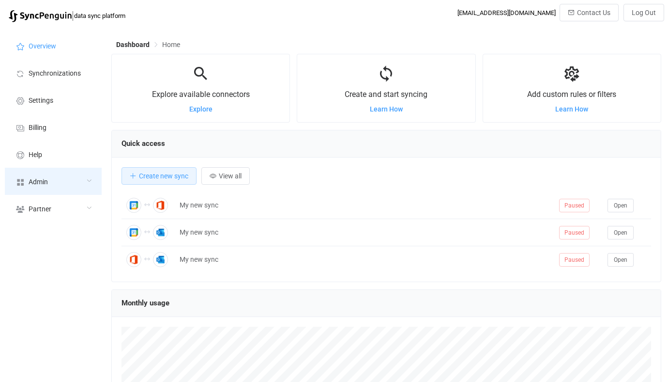
scroll to position [188, 550]
click at [71, 172] on div "Admin" at bounding box center [53, 181] width 97 height 27
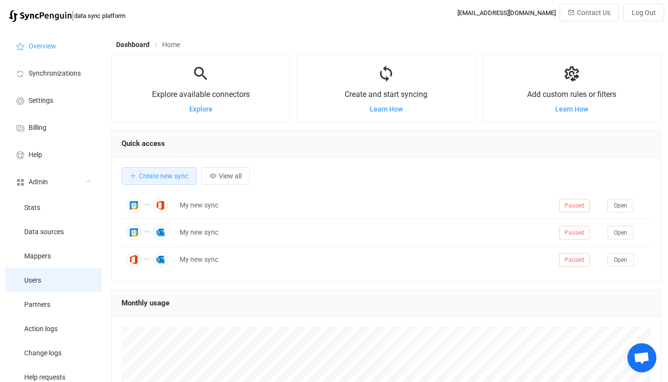
click at [45, 279] on li "Users" at bounding box center [53, 279] width 97 height 24
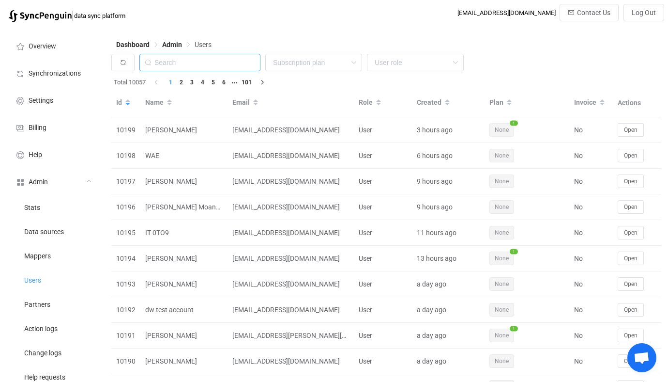
click at [214, 68] on input "text" at bounding box center [199, 62] width 121 height 17
paste input "computers@martinsapples.com"
type input "computers@martinsapples.com"
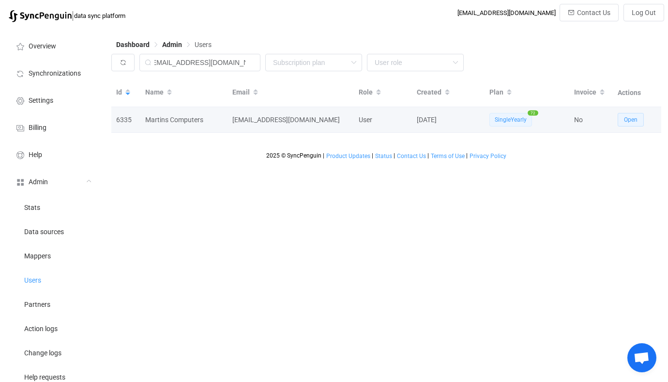
click at [624, 121] on span "Open" at bounding box center [631, 119] width 14 height 7
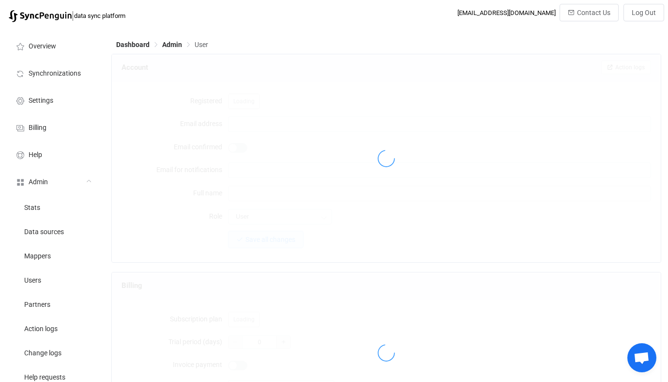
type input "computers@martinsapples.com"
type input "Martins Computers"
type input "14"
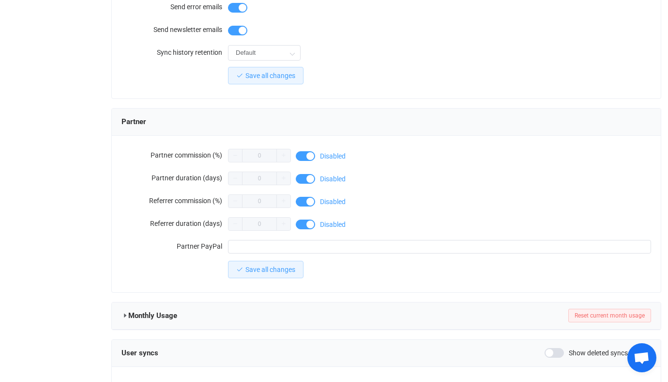
scroll to position [844, 0]
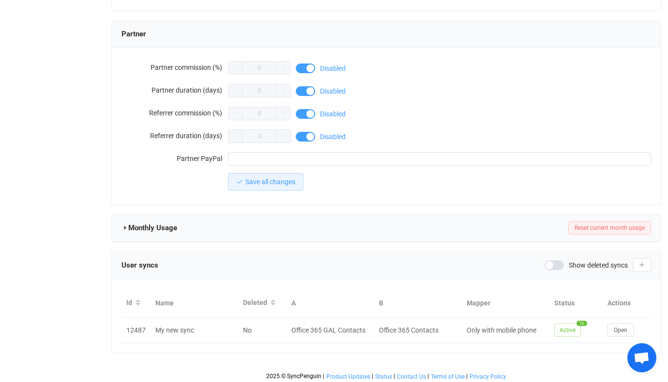
click at [624, 344] on div "Id Name Deleted A B Mapper Status Actions 12487 My new sync No Office 365 GAL C…" at bounding box center [386, 316] width 549 height 74
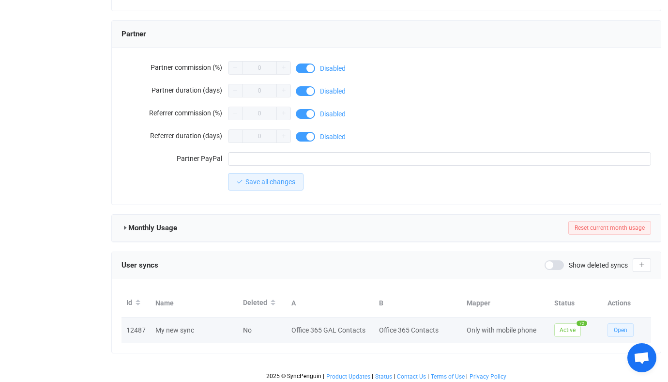
click at [622, 330] on button "Open" at bounding box center [621, 330] width 26 height 14
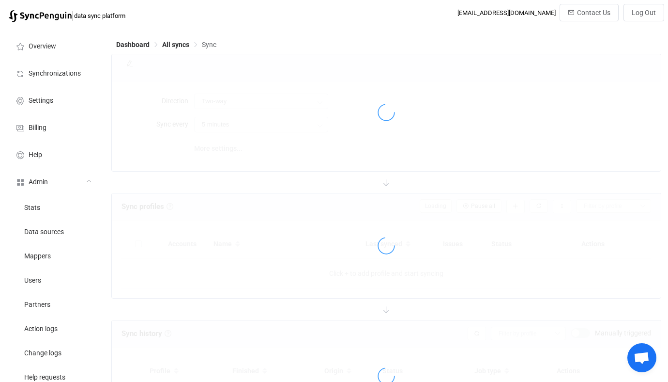
type input "Office 365 GAL → Office 365 (one to many)"
type input "24 hours"
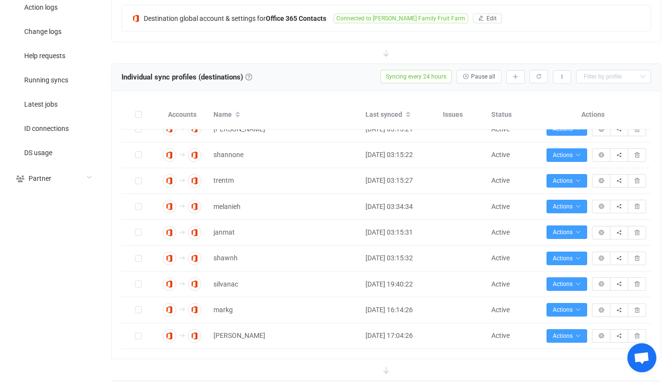
scroll to position [300, 0]
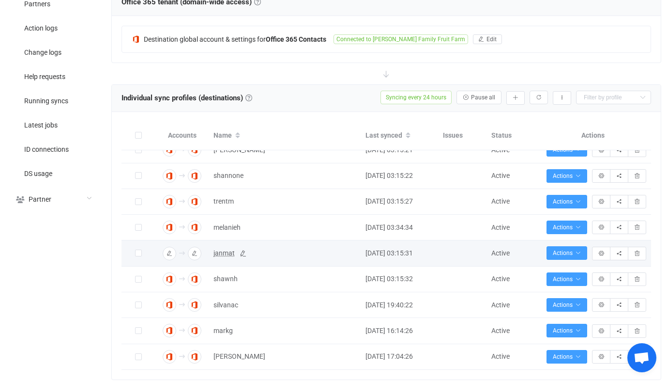
click at [223, 247] on span "janmat" at bounding box center [224, 252] width 21 height 11
type input "janmat"
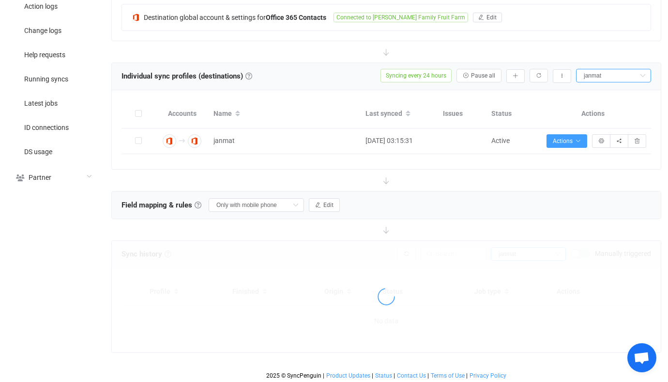
scroll to position [323, 0]
click at [641, 75] on icon at bounding box center [643, 75] width 12 height 14
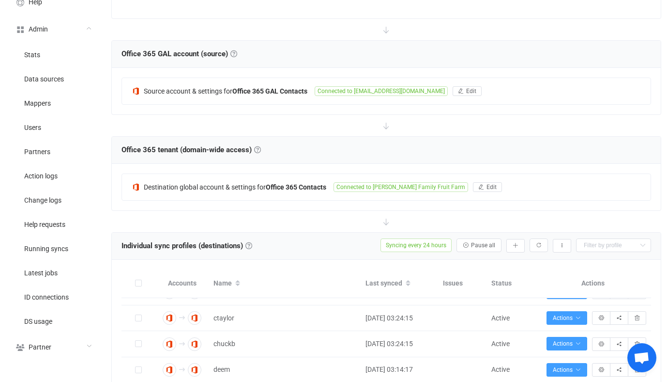
scroll to position [300, 0]
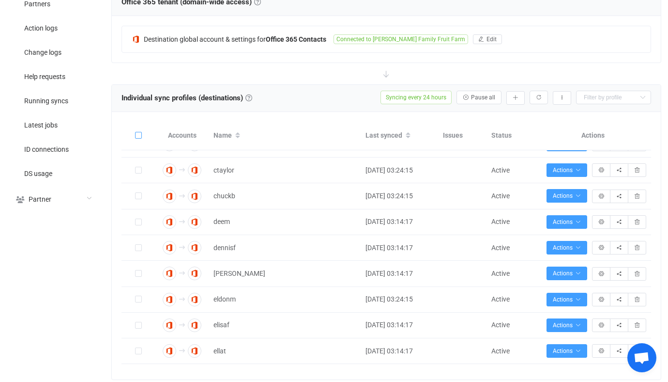
click at [137, 137] on span at bounding box center [138, 135] width 7 height 7
click at [142, 132] on input "checkbox" at bounding box center [142, 132] width 0 height 0
click at [476, 91] on button "Bulk actions" at bounding box center [475, 98] width 53 height 14
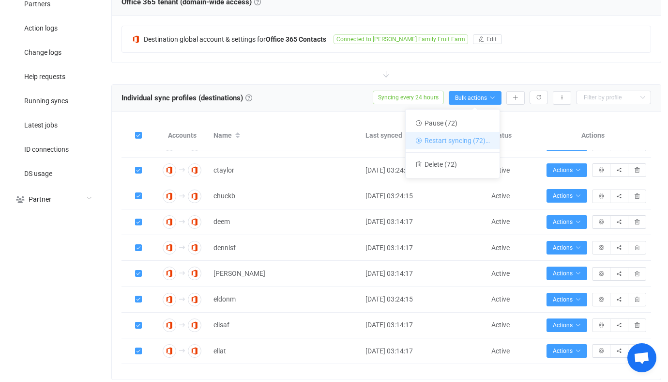
click at [432, 135] on li "Restart syncing (72)…" at bounding box center [453, 140] width 94 height 17
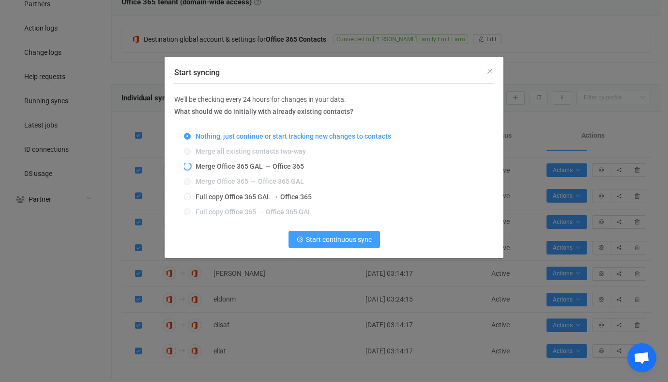
click at [237, 168] on span "Merge Office 365 GAL → Office 365" at bounding box center [247, 166] width 113 height 8
click at [191, 168] on input "Merge Office 365 GAL → Office 365" at bounding box center [187, 167] width 7 height 8
radio input "true"
radio input "false"
radio input "true"
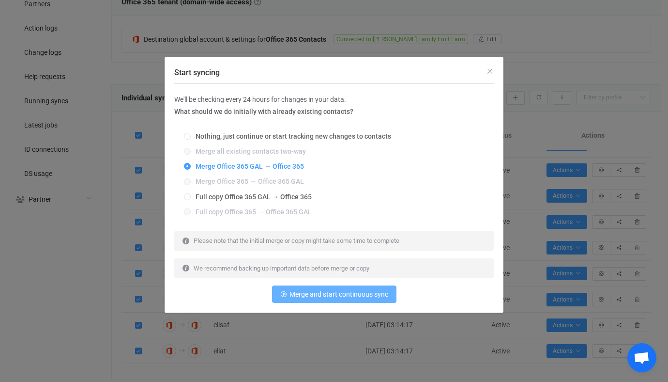
click at [327, 292] on span "Merge and start continuous sync" at bounding box center [339, 294] width 99 height 8
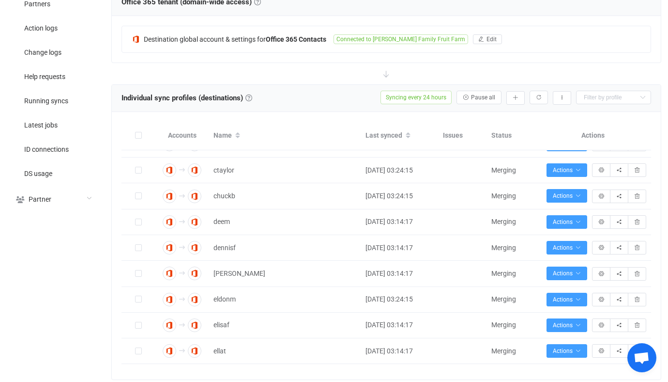
scroll to position [511, 0]
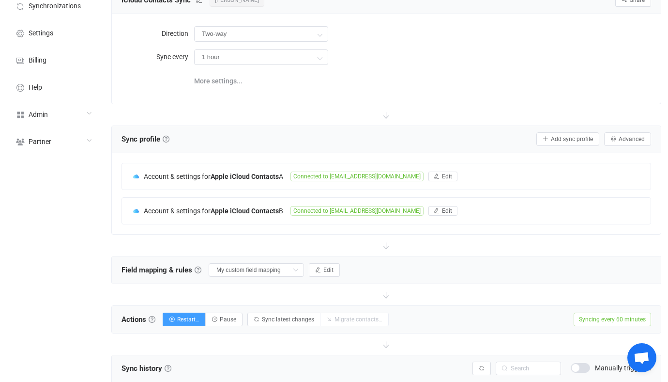
scroll to position [1, 0]
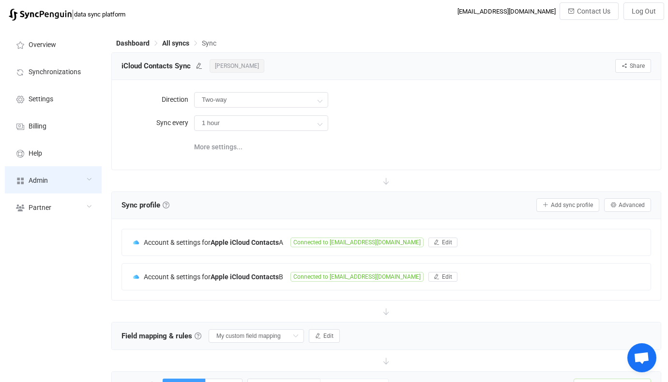
click at [64, 173] on div "Admin" at bounding box center [53, 179] width 97 height 27
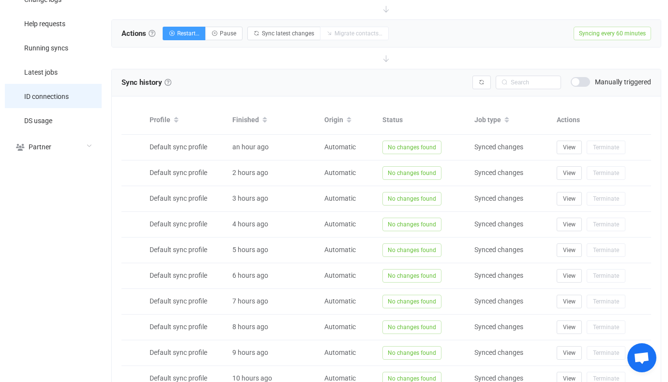
scroll to position [354, 0]
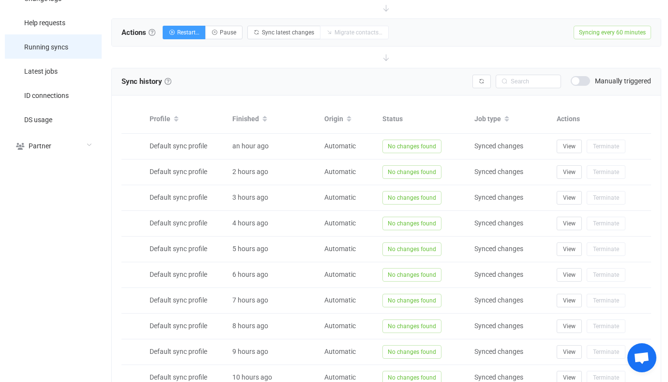
click at [58, 52] on li "Running syncs" at bounding box center [53, 46] width 97 height 24
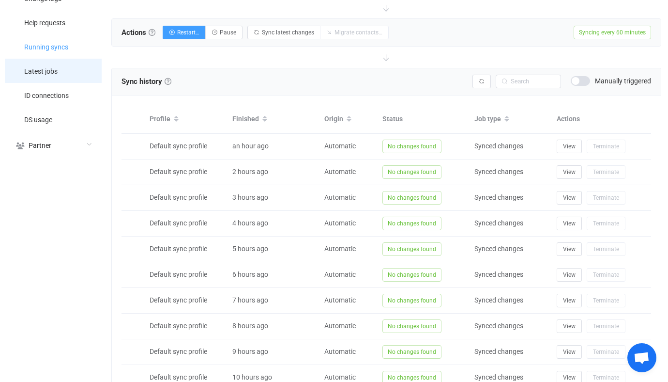
click at [55, 76] on li "Latest jobs" at bounding box center [53, 71] width 97 height 24
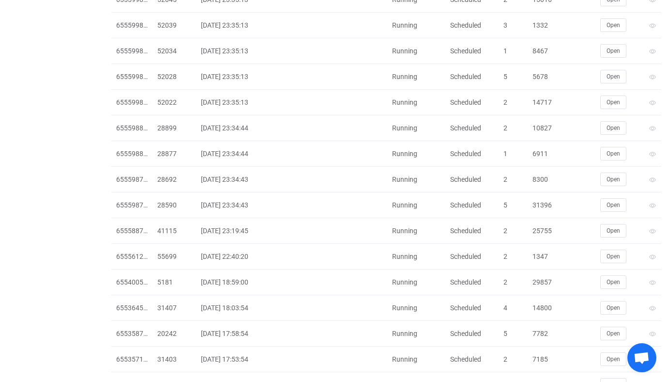
scroll to position [1144, 0]
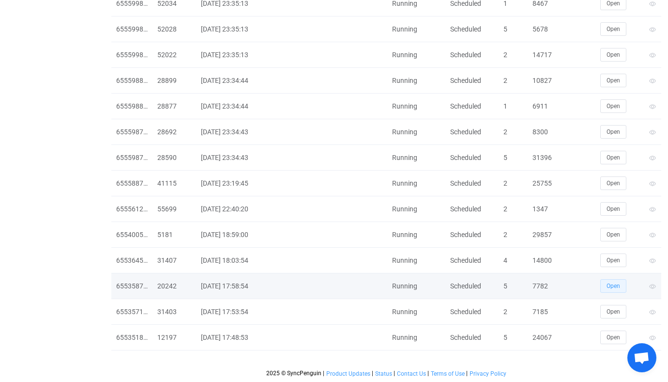
click at [602, 284] on button "Open" at bounding box center [613, 286] width 26 height 14
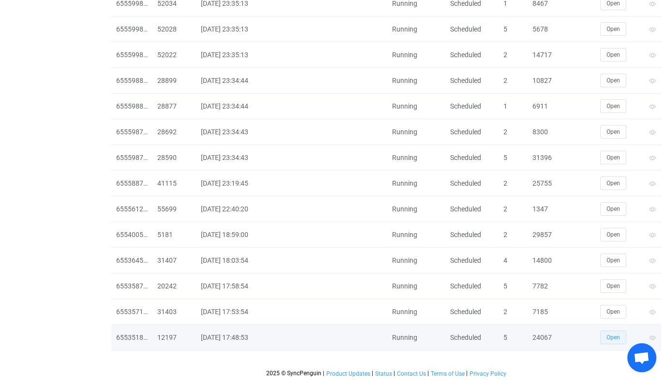
click at [609, 333] on button "Open" at bounding box center [613, 337] width 26 height 14
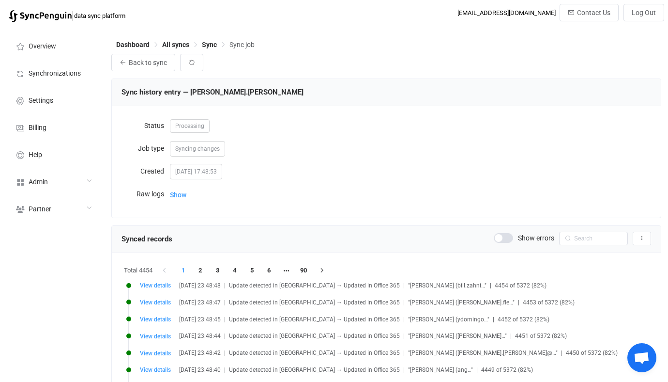
scroll to position [1, 0]
